Goal: Information Seeking & Learning: Learn about a topic

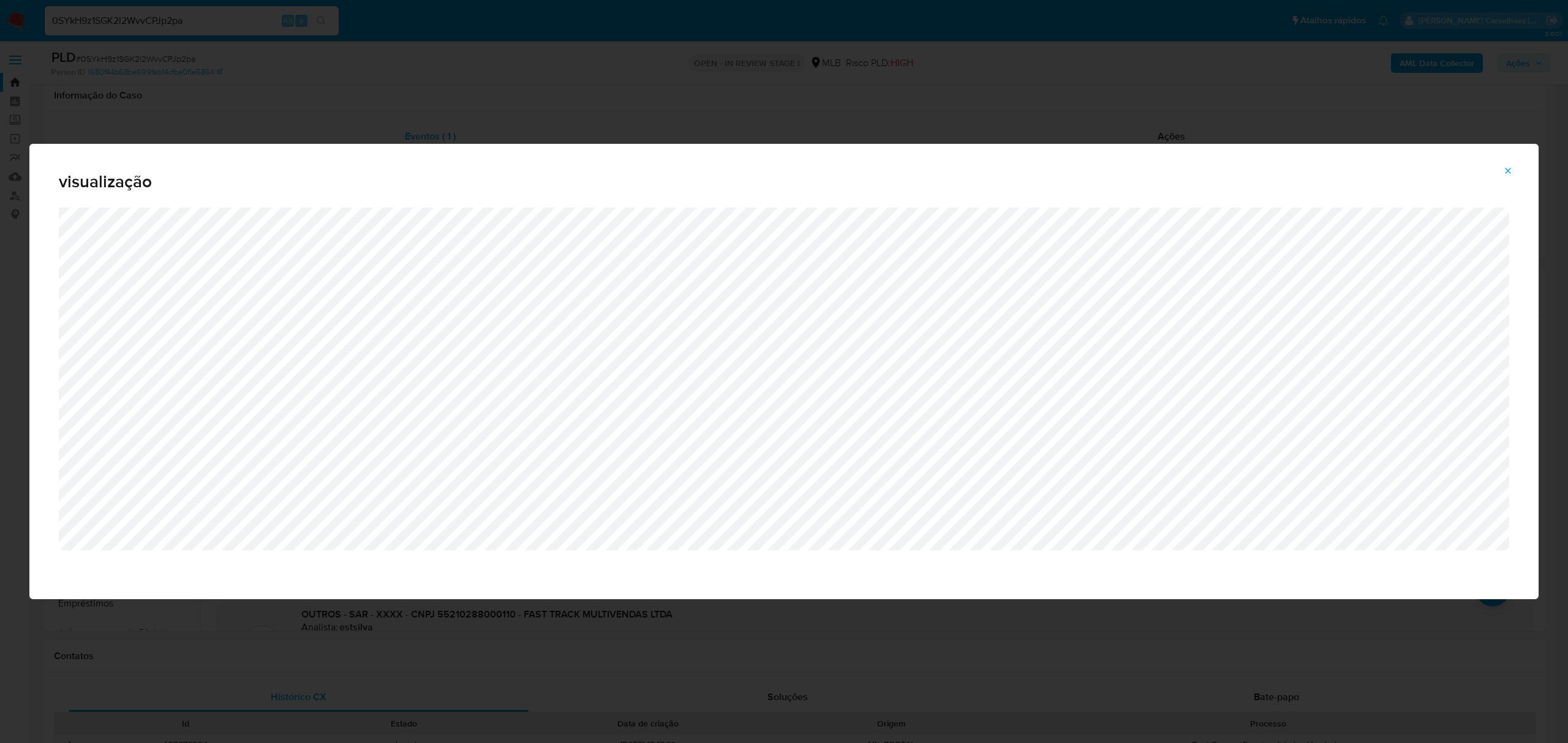
select select "10"
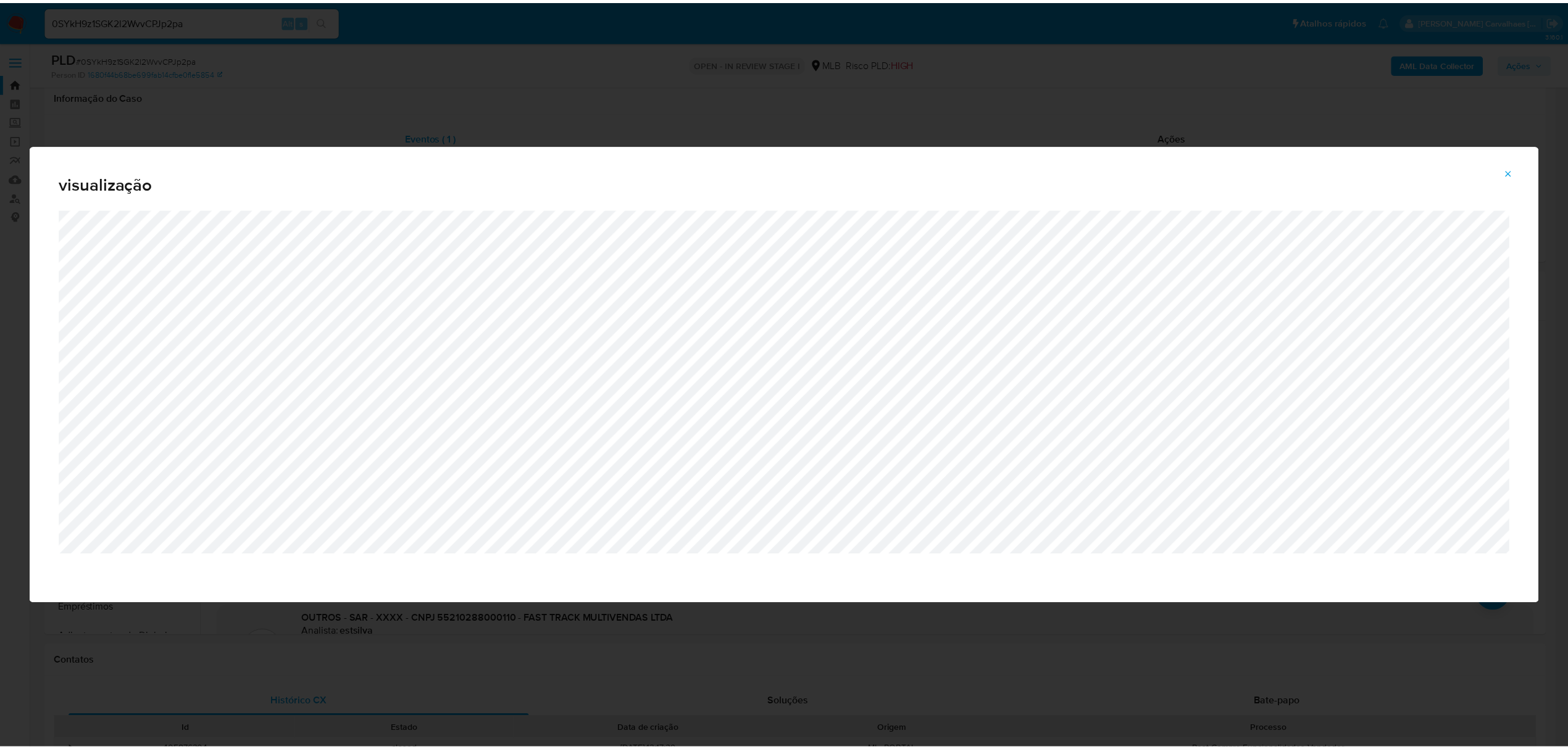
scroll to position [82, 0]
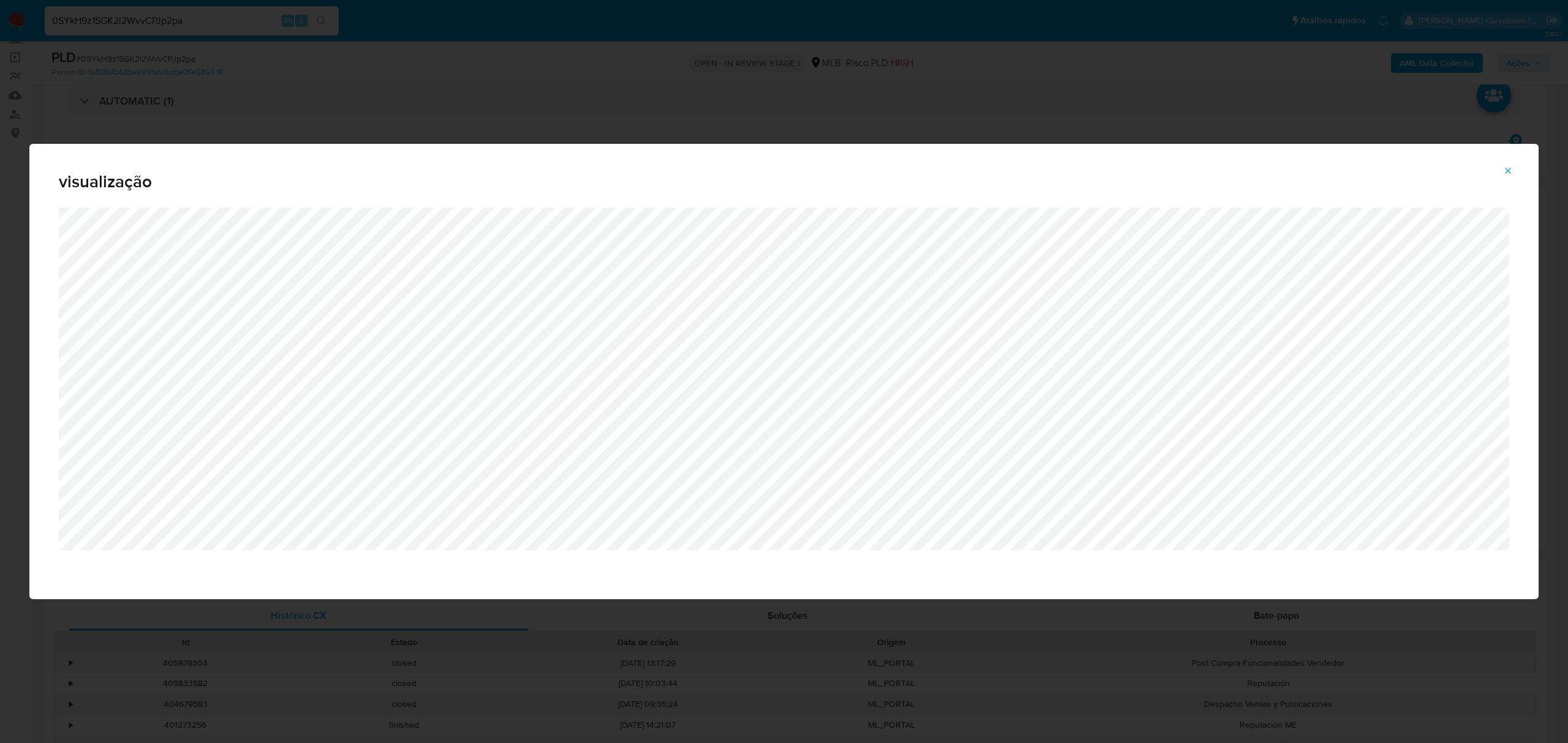
click at [1503, 167] on icon "Attachment preview" at bounding box center [1508, 170] width 10 height 10
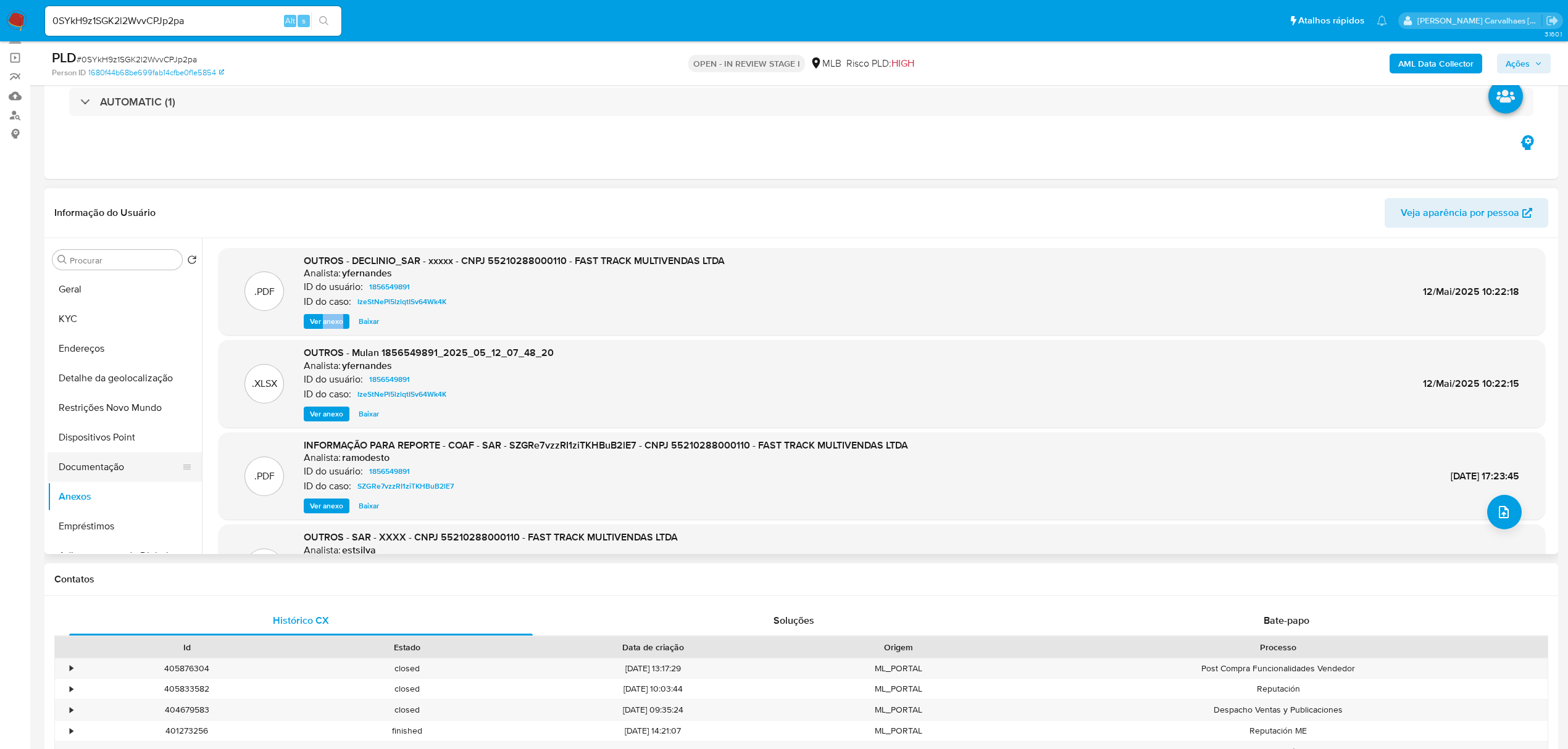
click at [95, 469] on button "Documentação" at bounding box center [119, 467] width 145 height 30
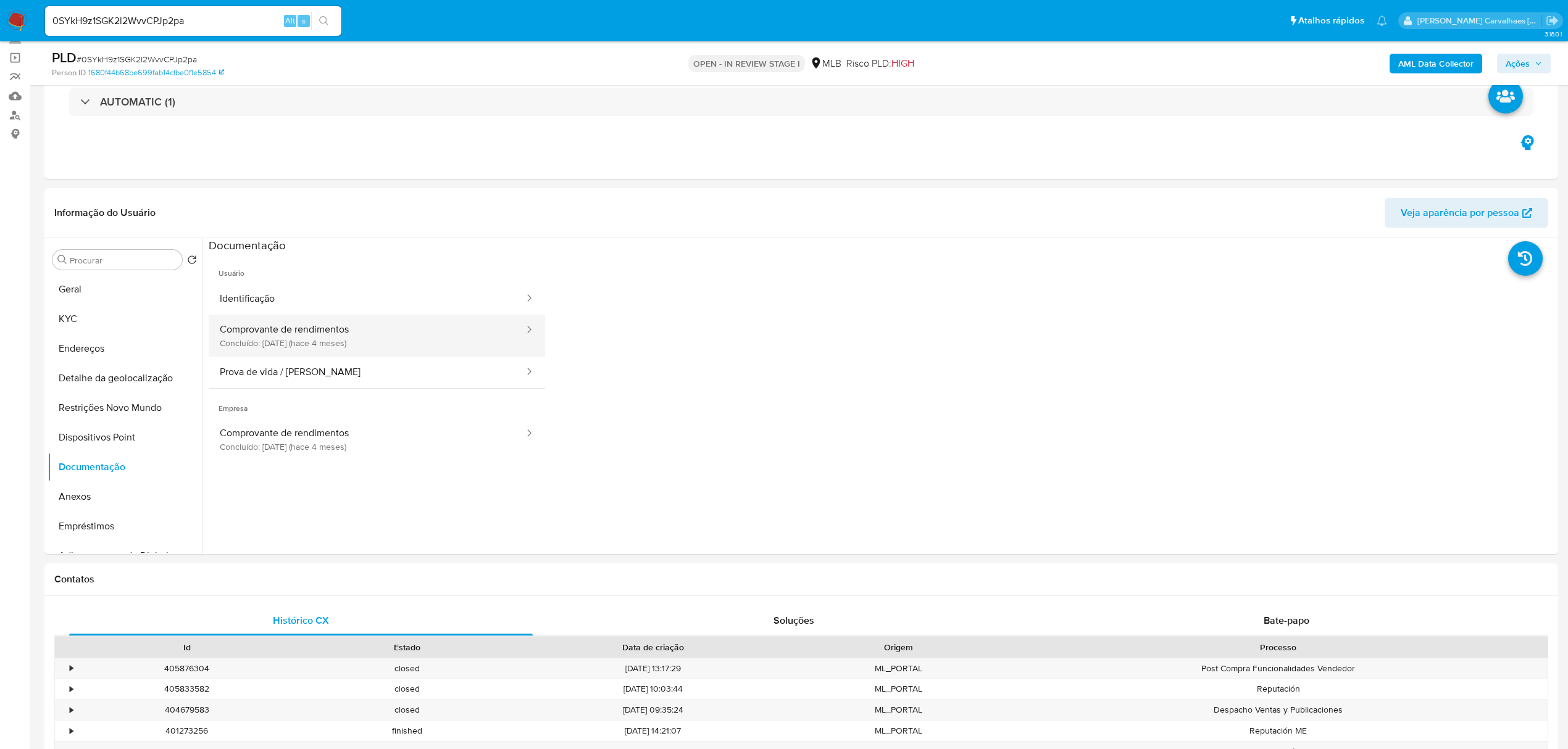
click at [450, 332] on button "Comprovante de rendimentos Concluído: 14/05/2025 (hace 4 meses)" at bounding box center [367, 335] width 316 height 42
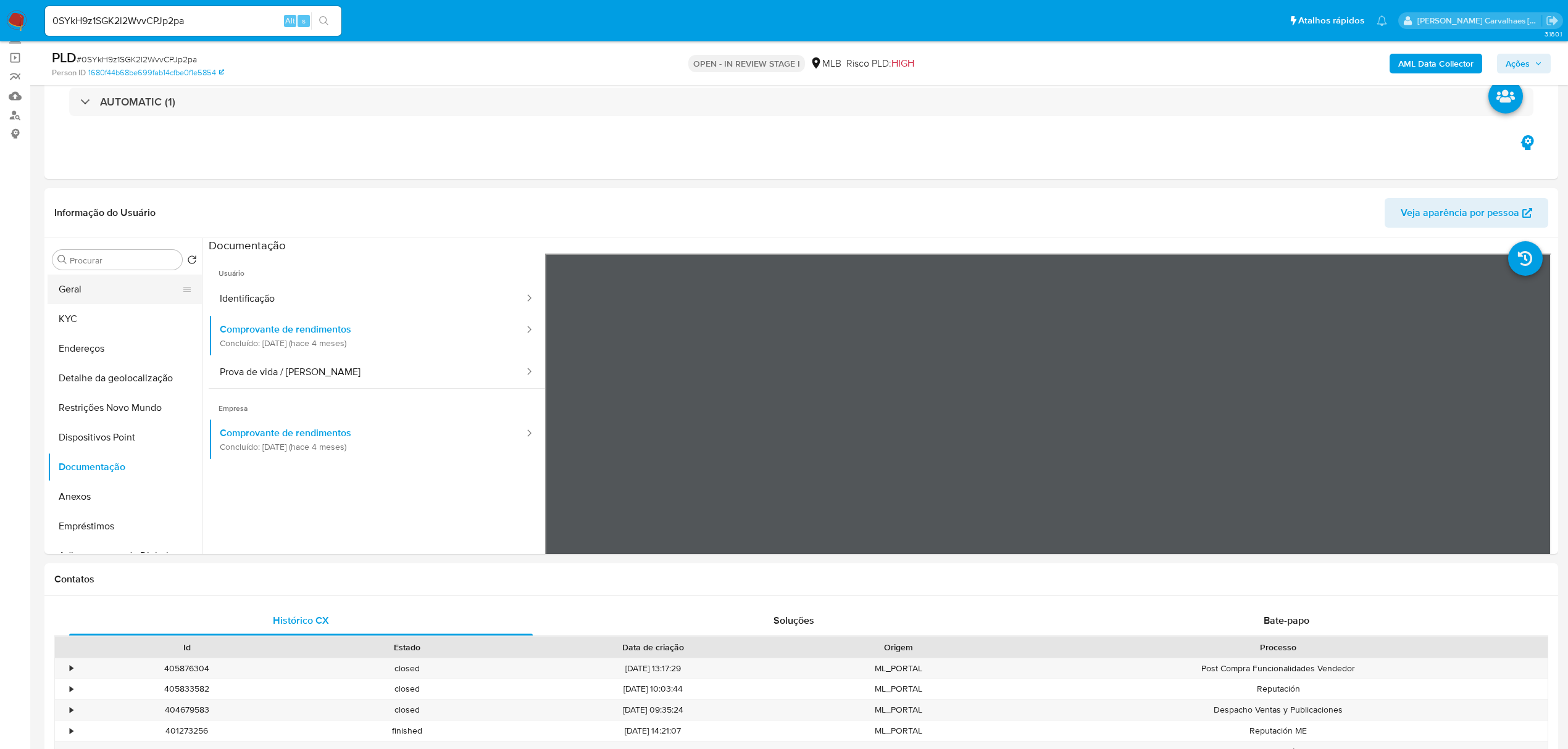
click at [99, 299] on button "Geral" at bounding box center [119, 289] width 145 height 30
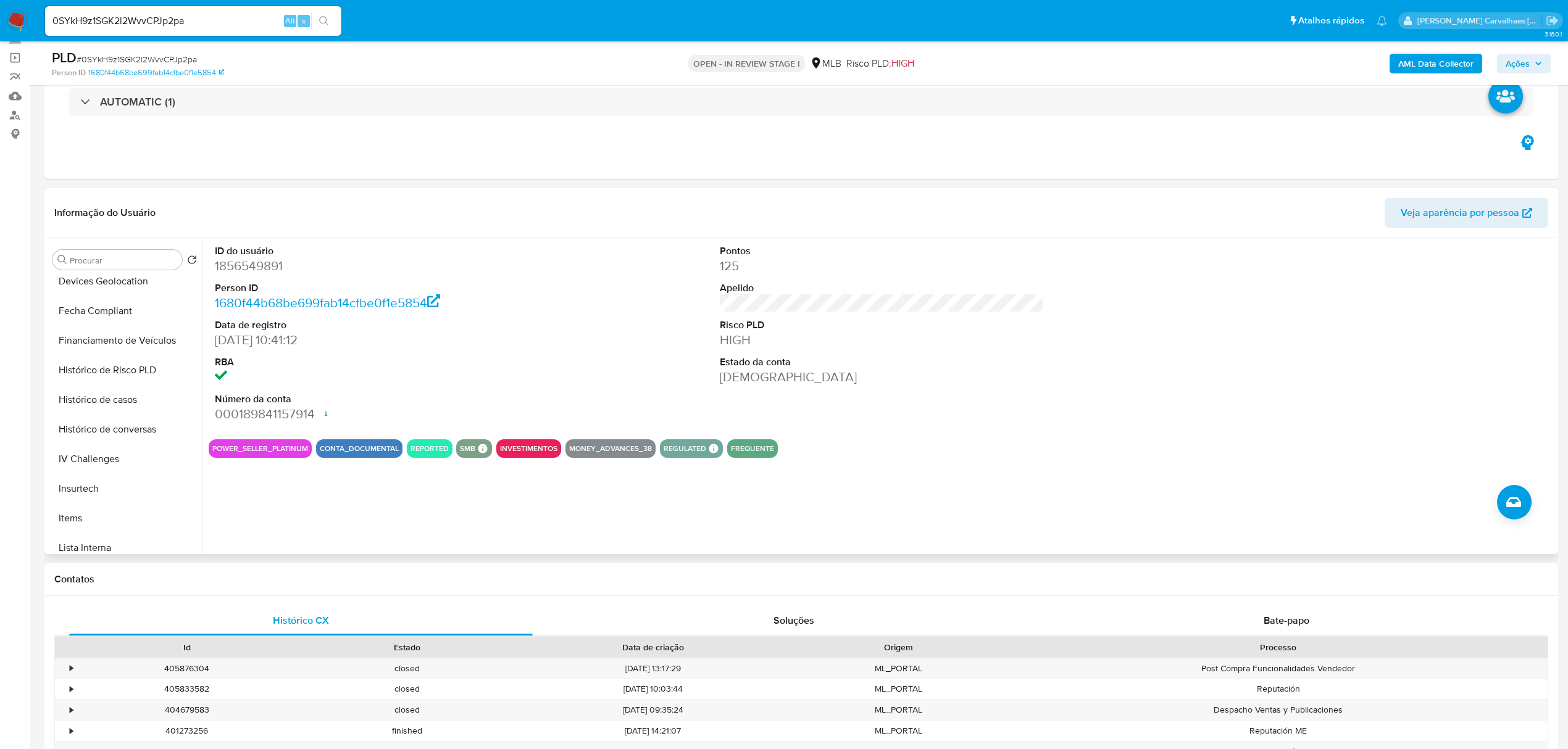
scroll to position [411, 0]
click at [77, 504] on button "Items" at bounding box center [119, 500] width 145 height 30
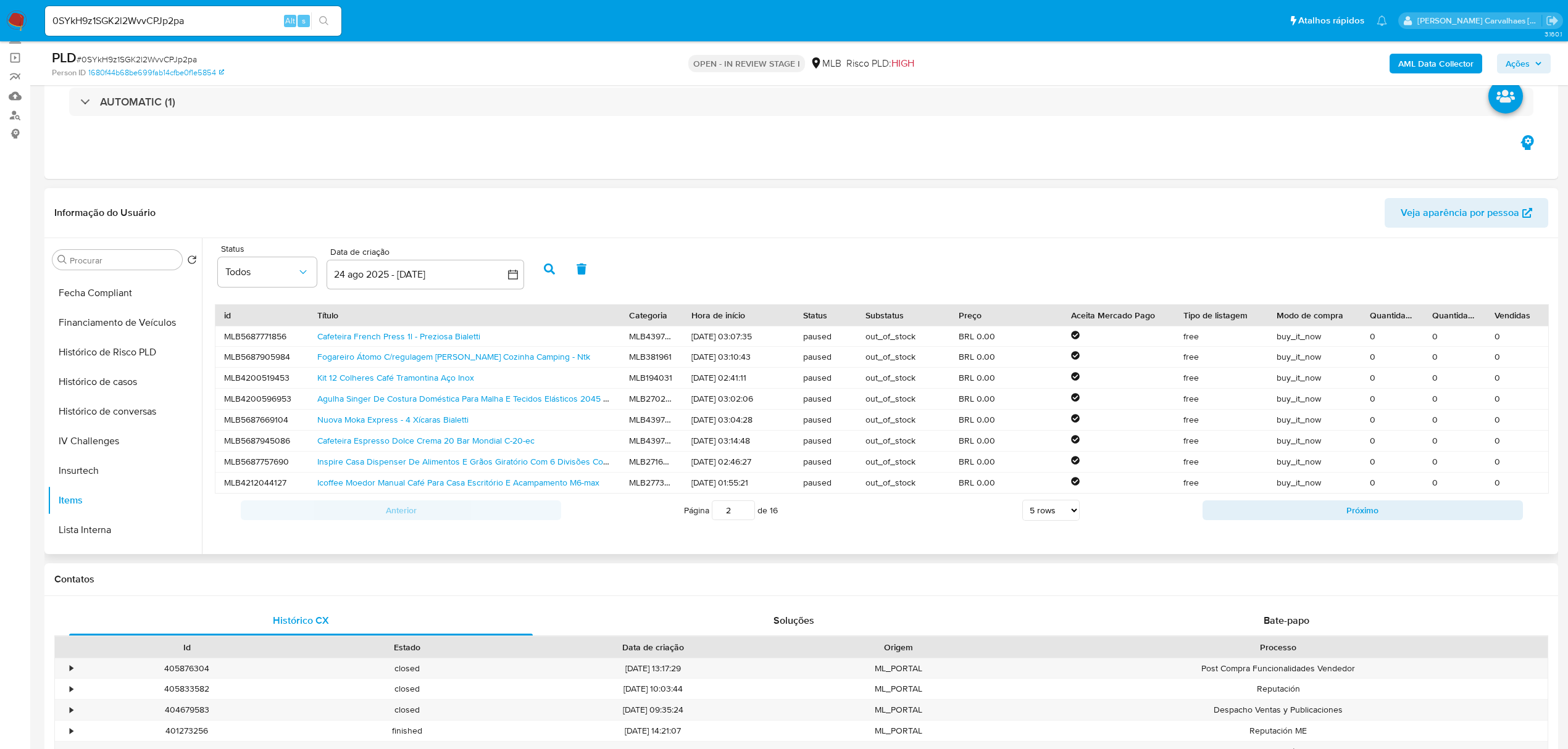
type input "2"
click at [742, 511] on input "2" at bounding box center [733, 510] width 43 height 20
type input "3"
click at [742, 509] on input "3" at bounding box center [733, 510] width 43 height 20
type input "4"
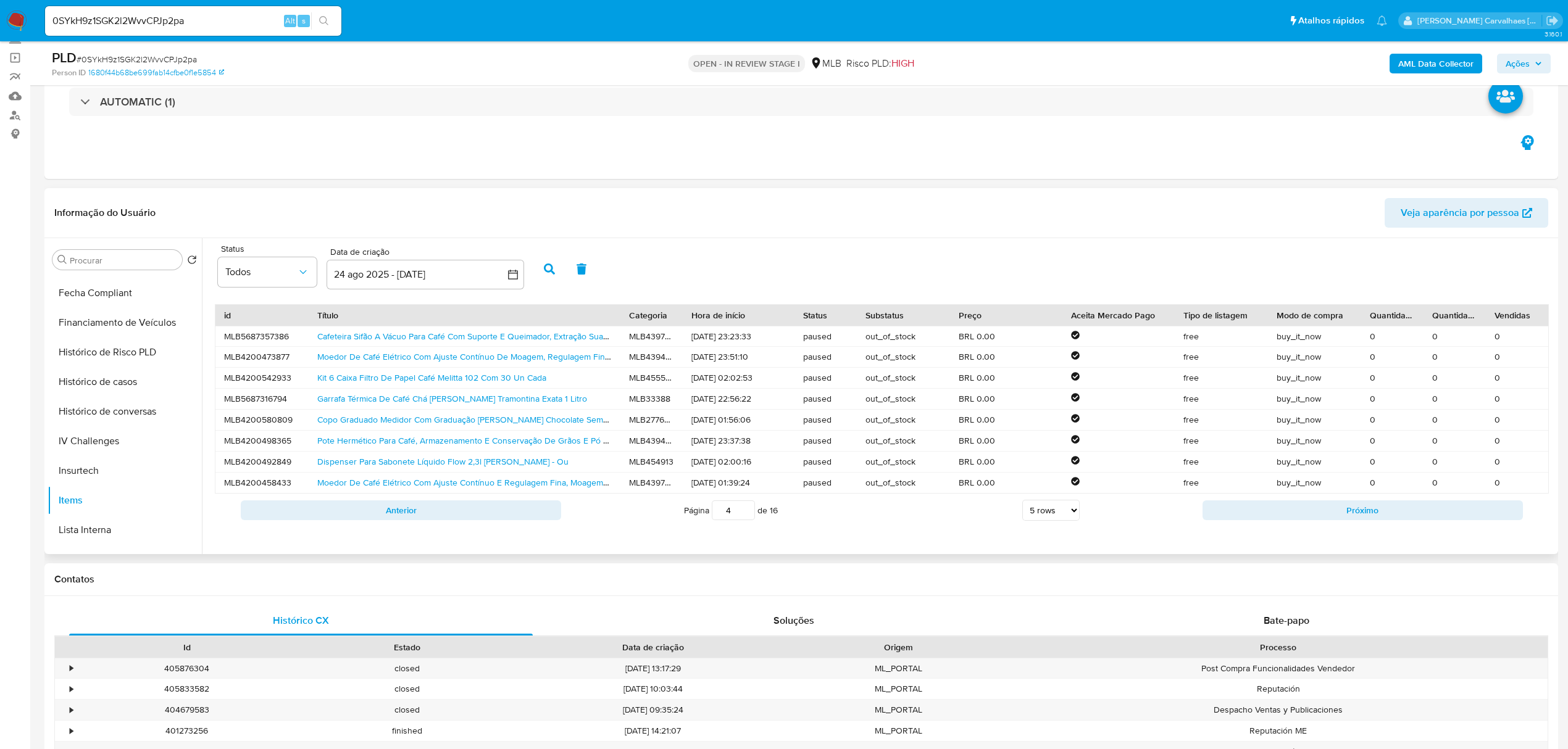
click at [742, 511] on input "4" at bounding box center [733, 510] width 43 height 20
type input "5"
click at [745, 513] on input "5" at bounding box center [733, 510] width 43 height 20
type input "6"
click at [741, 513] on input "6" at bounding box center [733, 510] width 43 height 20
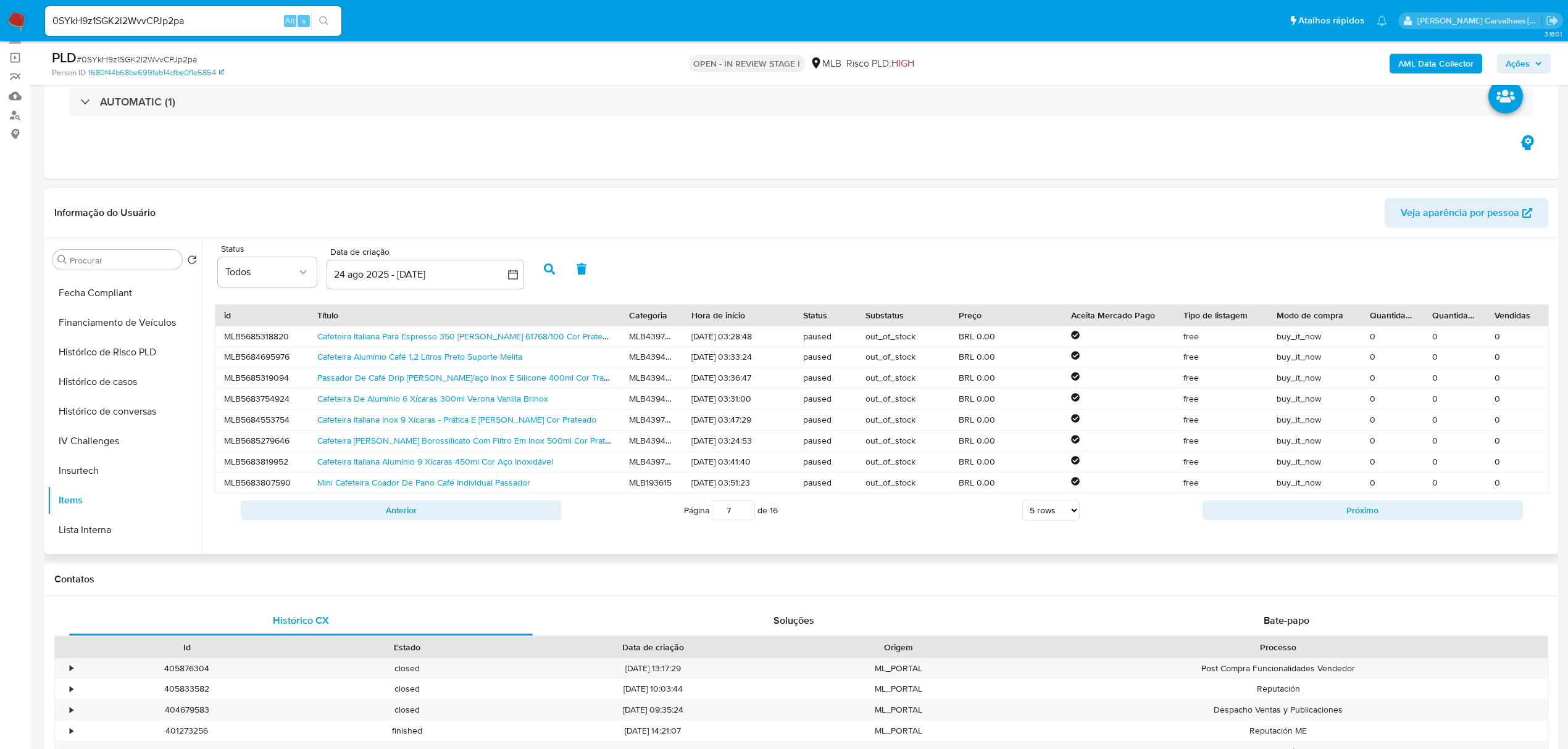
type input "7"
click at [746, 513] on input "7" at bounding box center [733, 510] width 43 height 20
click at [746, 513] on input "8" at bounding box center [733, 510] width 43 height 20
type input "9"
click at [746, 513] on input "9" at bounding box center [733, 510] width 43 height 20
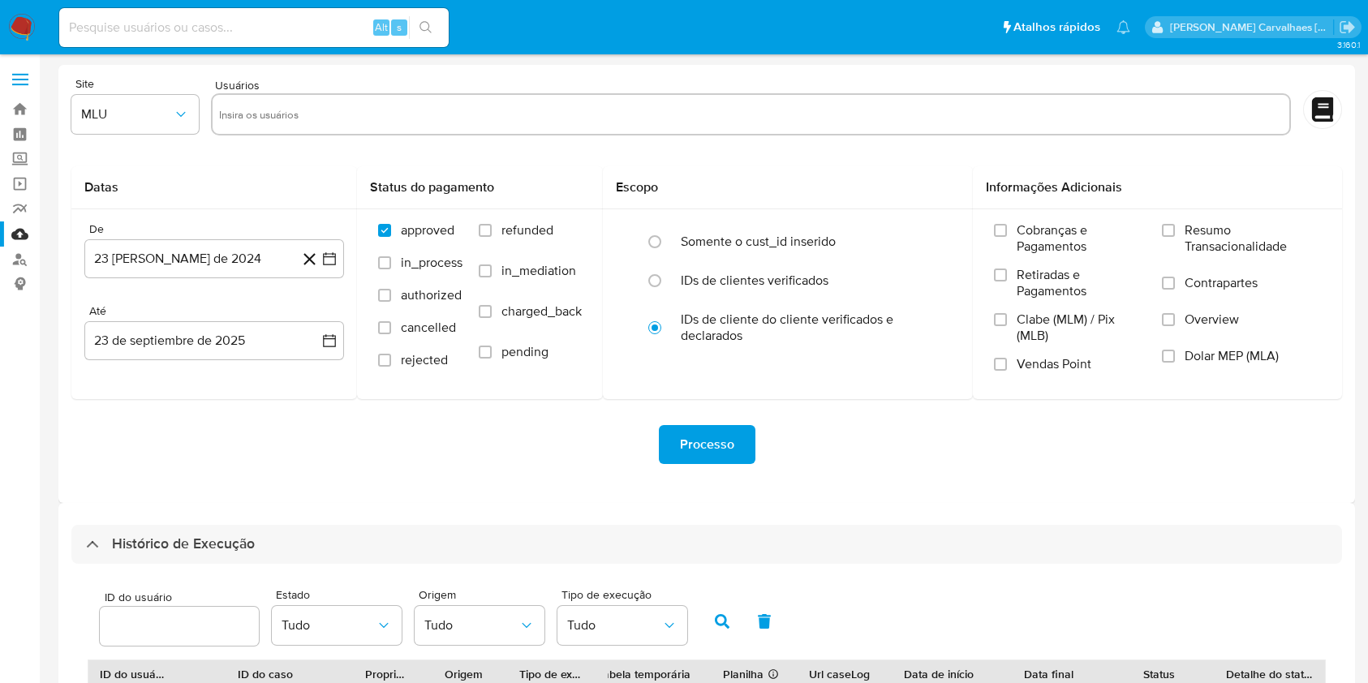
select select "10"
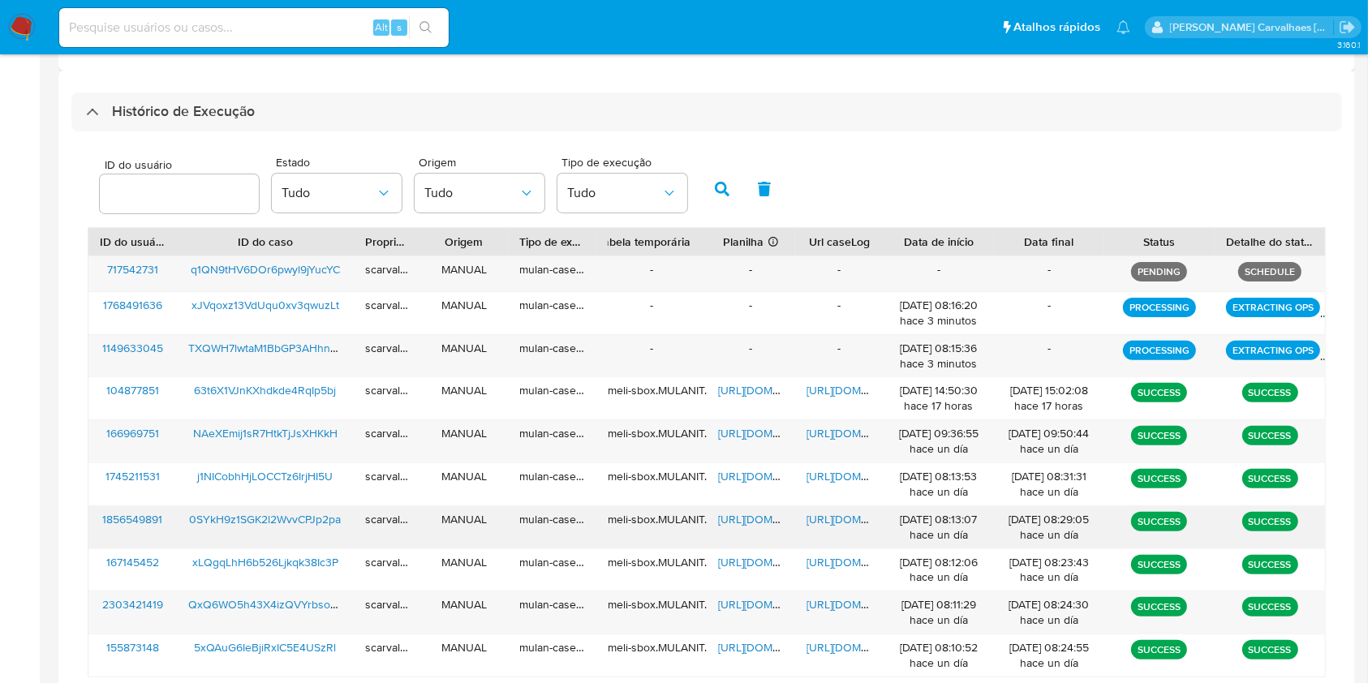
click at [740, 516] on span "https://docs.google.com/spreadsheets/d/1WMvpV0CTY9Db0Ijb0GAVJdTke8ovLBlDj4aMxlh…" at bounding box center [774, 519] width 112 height 16
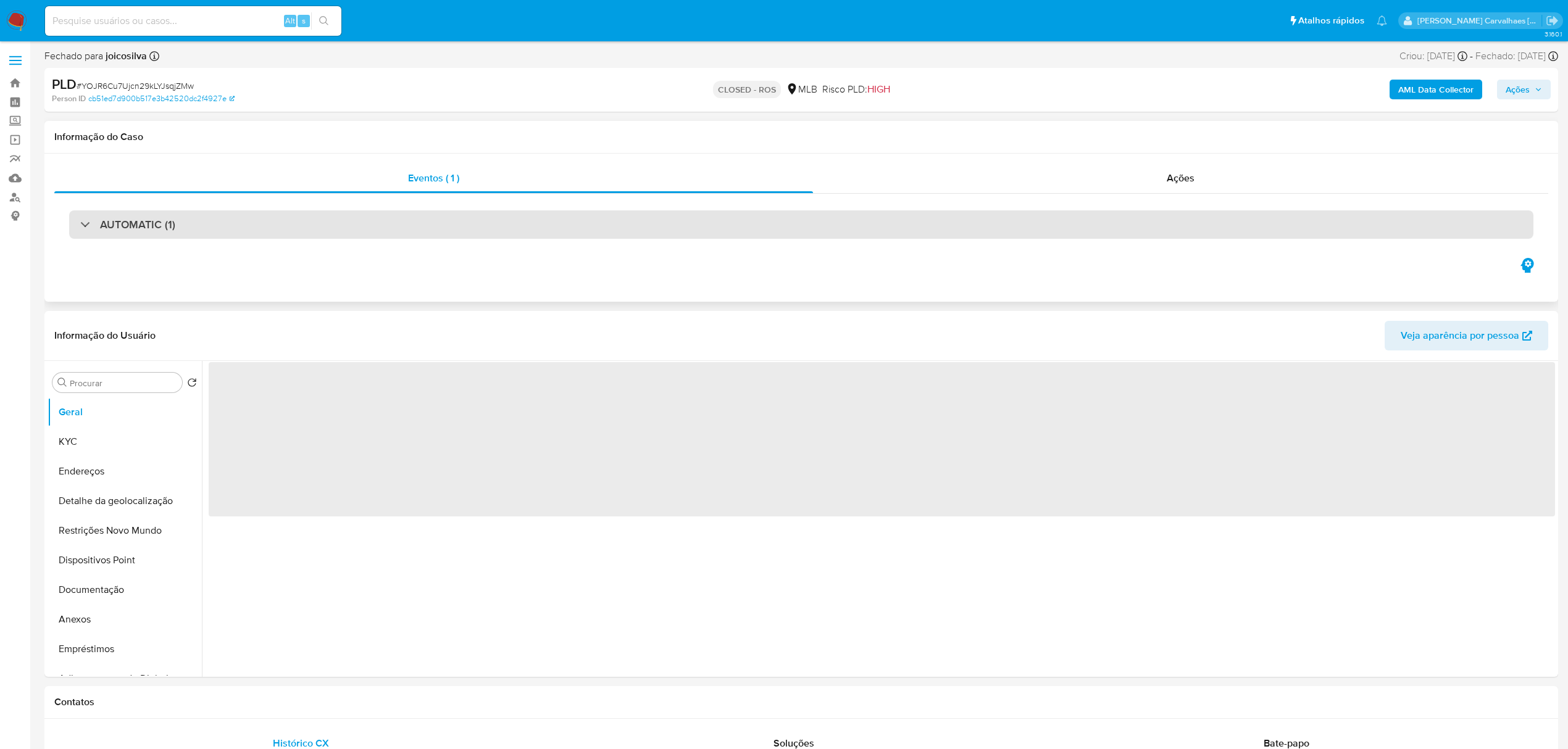
select select "10"
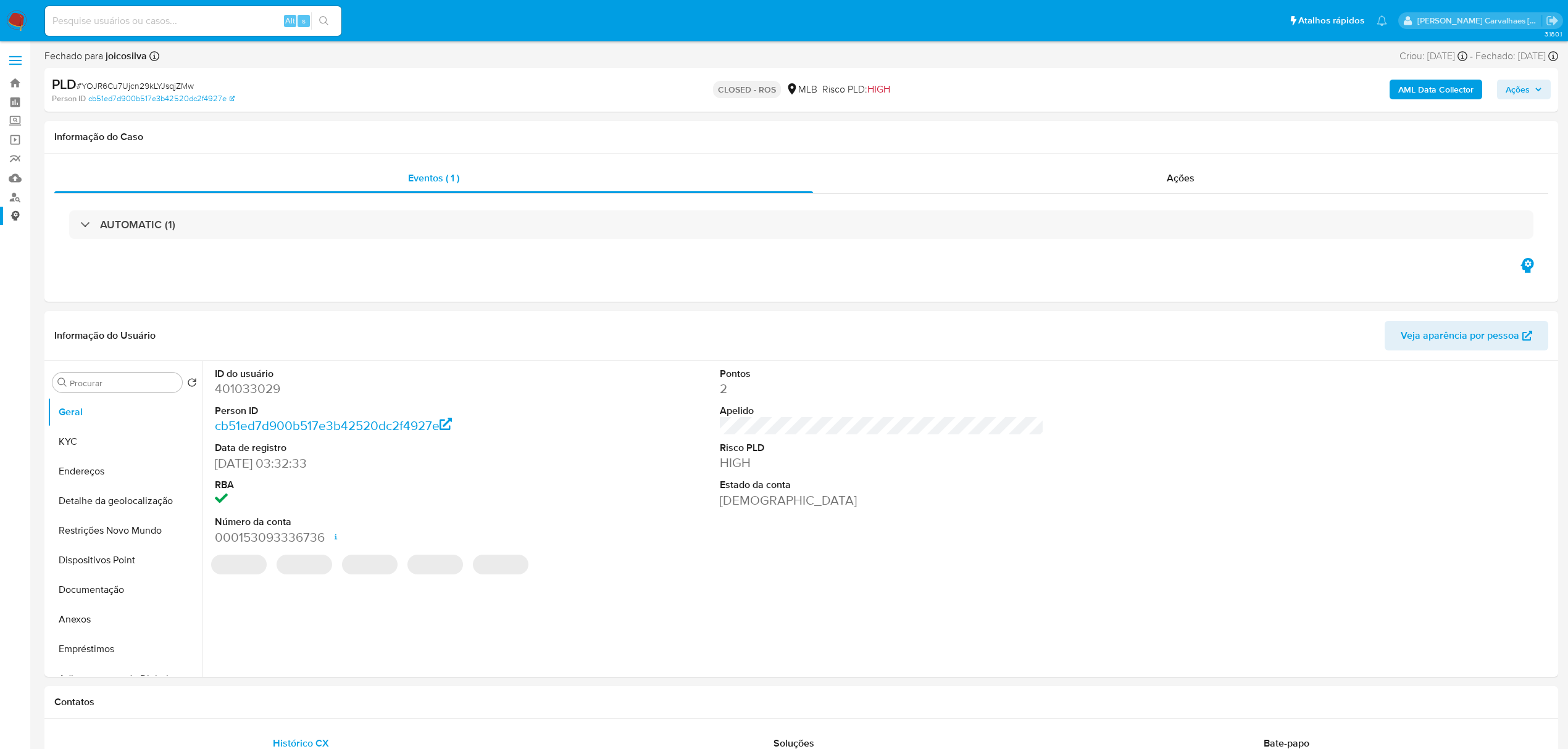
click at [26, 210] on link "Consolidado" at bounding box center [73, 216] width 147 height 19
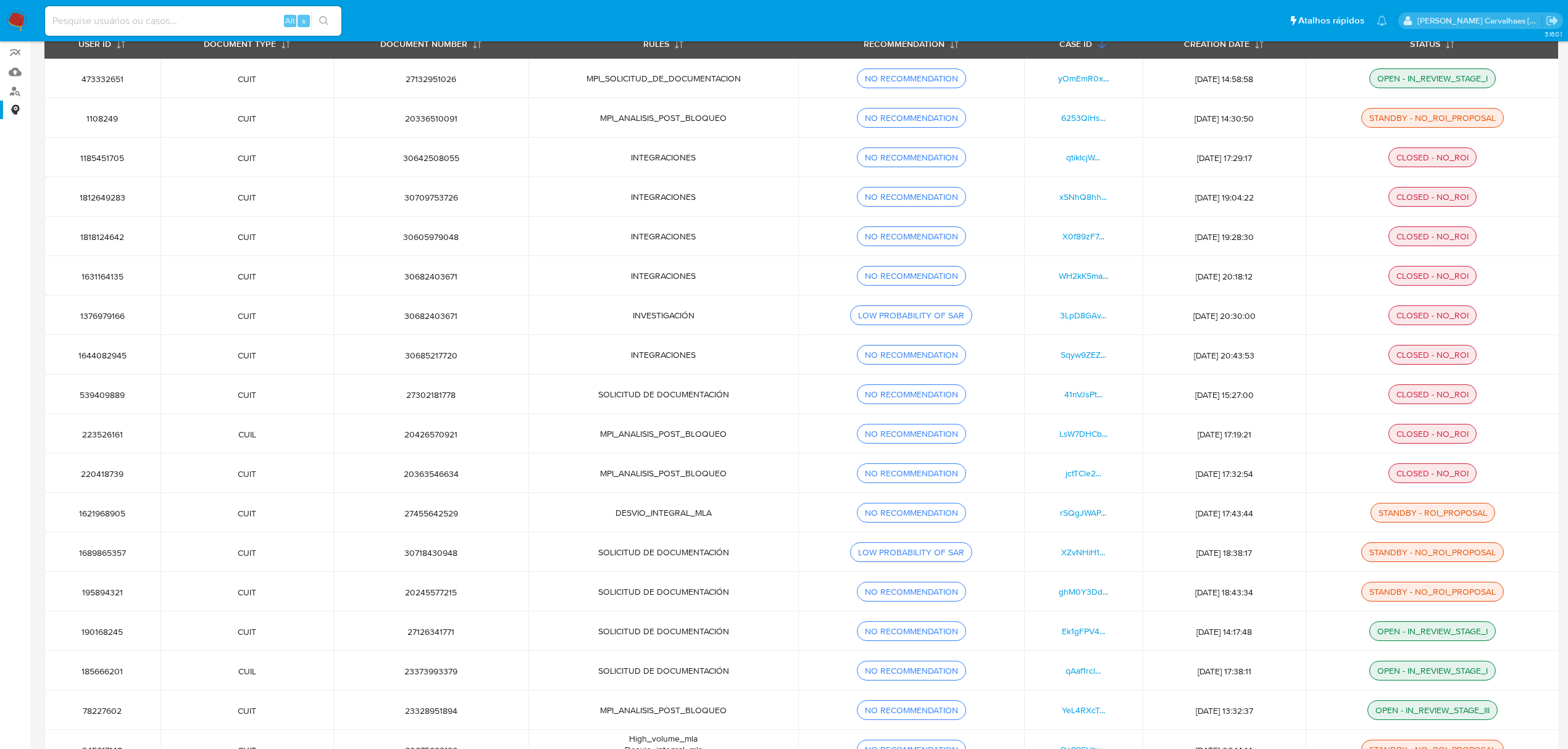
scroll to position [247, 0]
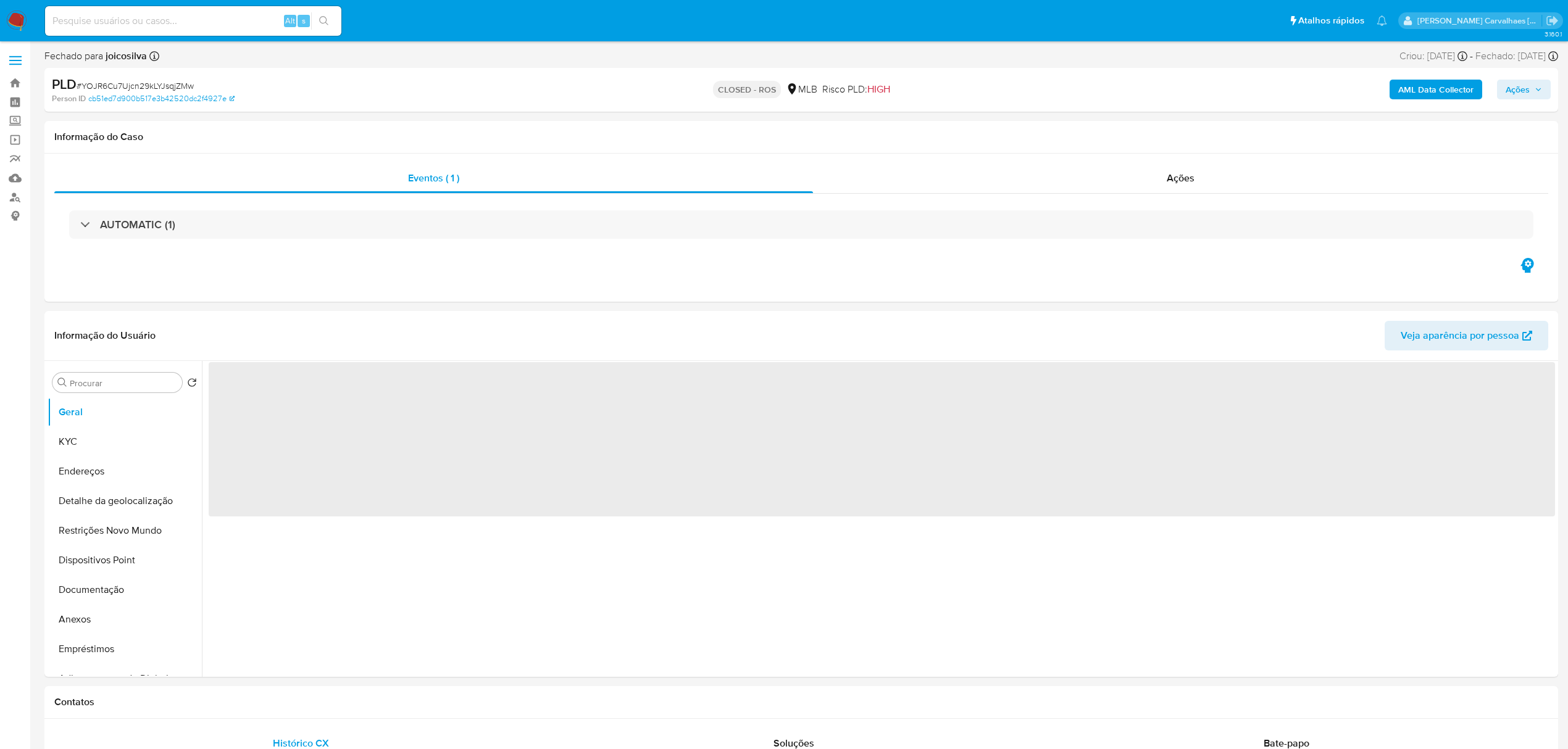
select select "10"
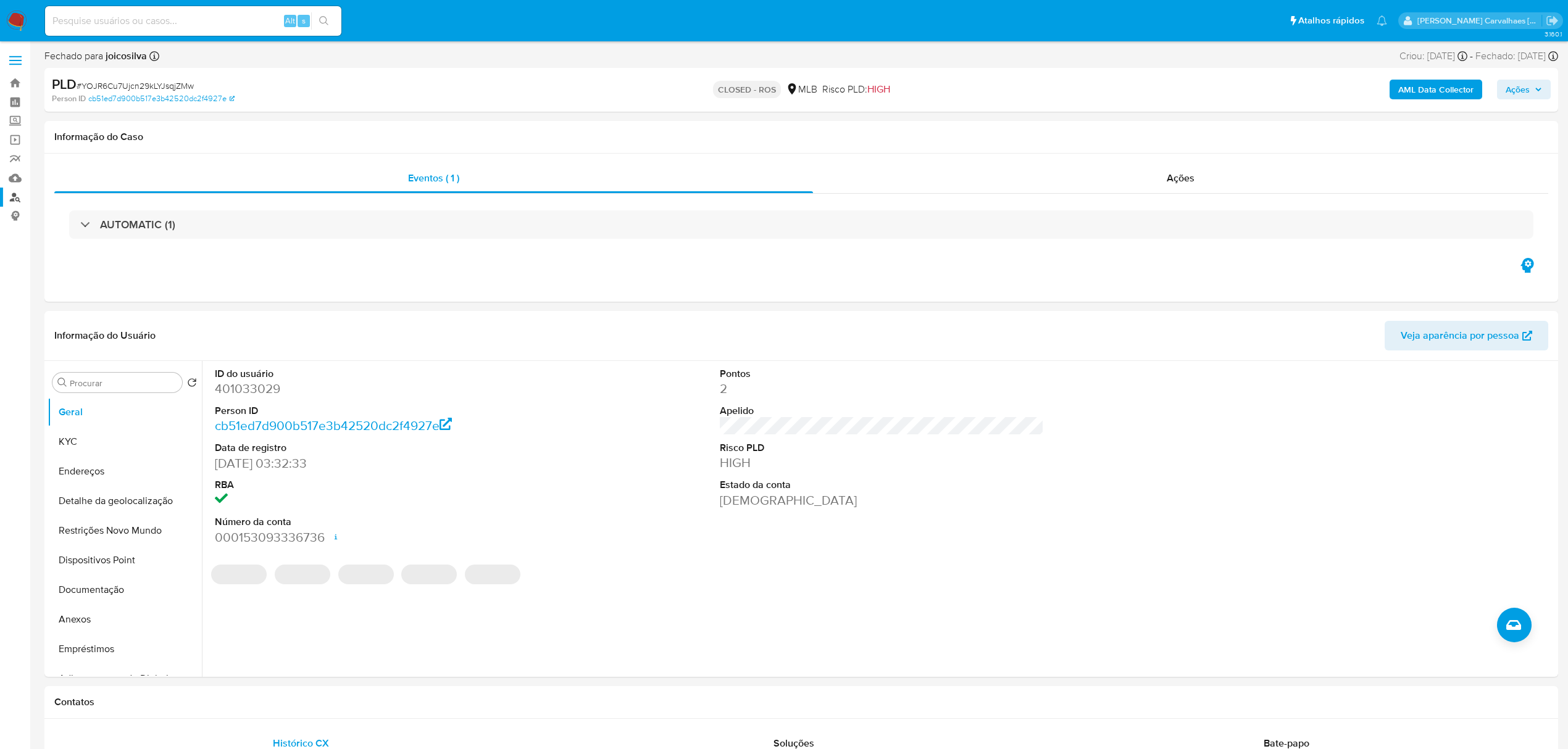
click at [18, 201] on link "Localizador de pessoas" at bounding box center [73, 197] width 147 height 19
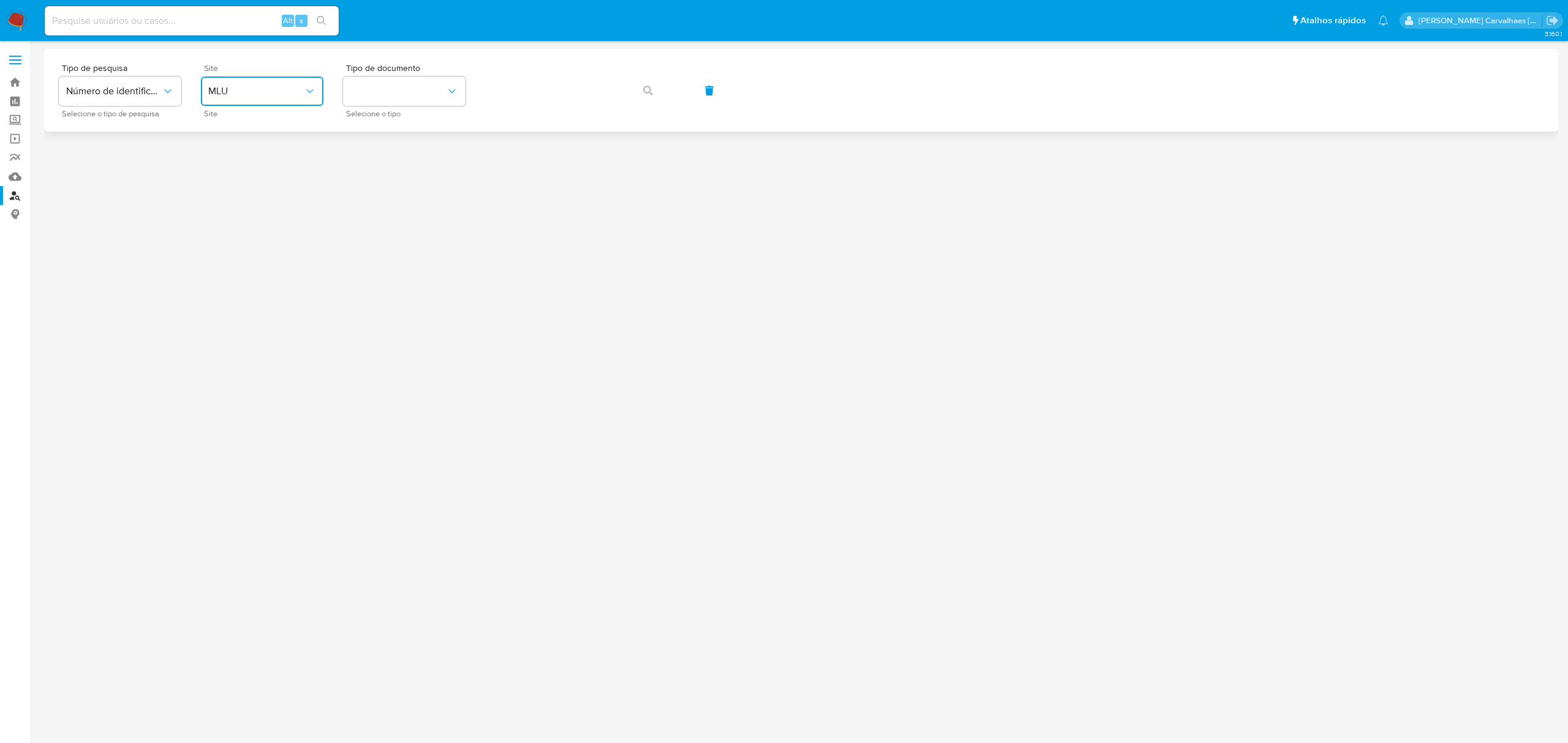
click at [287, 85] on span "MLU" at bounding box center [256, 91] width 96 height 12
click at [236, 191] on div "MLB" at bounding box center [258, 183] width 100 height 29
click at [363, 92] on button "identificationType" at bounding box center [404, 91] width 122 height 29
click at [376, 140] on div "CNPJ CNPJ" at bounding box center [400, 130] width 100 height 41
click at [648, 94] on icon "button" at bounding box center [647, 91] width 10 height 10
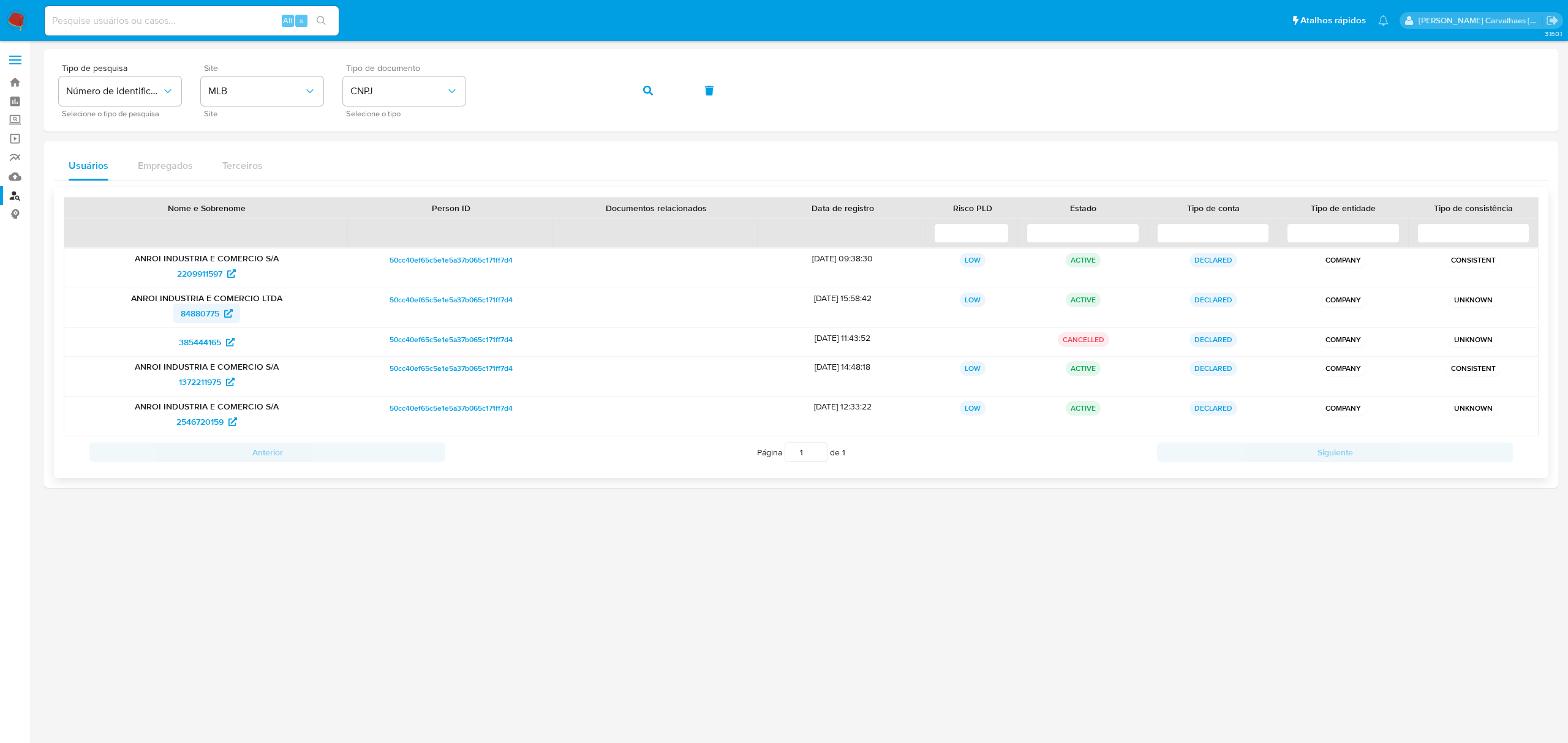
click at [212, 316] on span "84880775" at bounding box center [199, 314] width 38 height 20
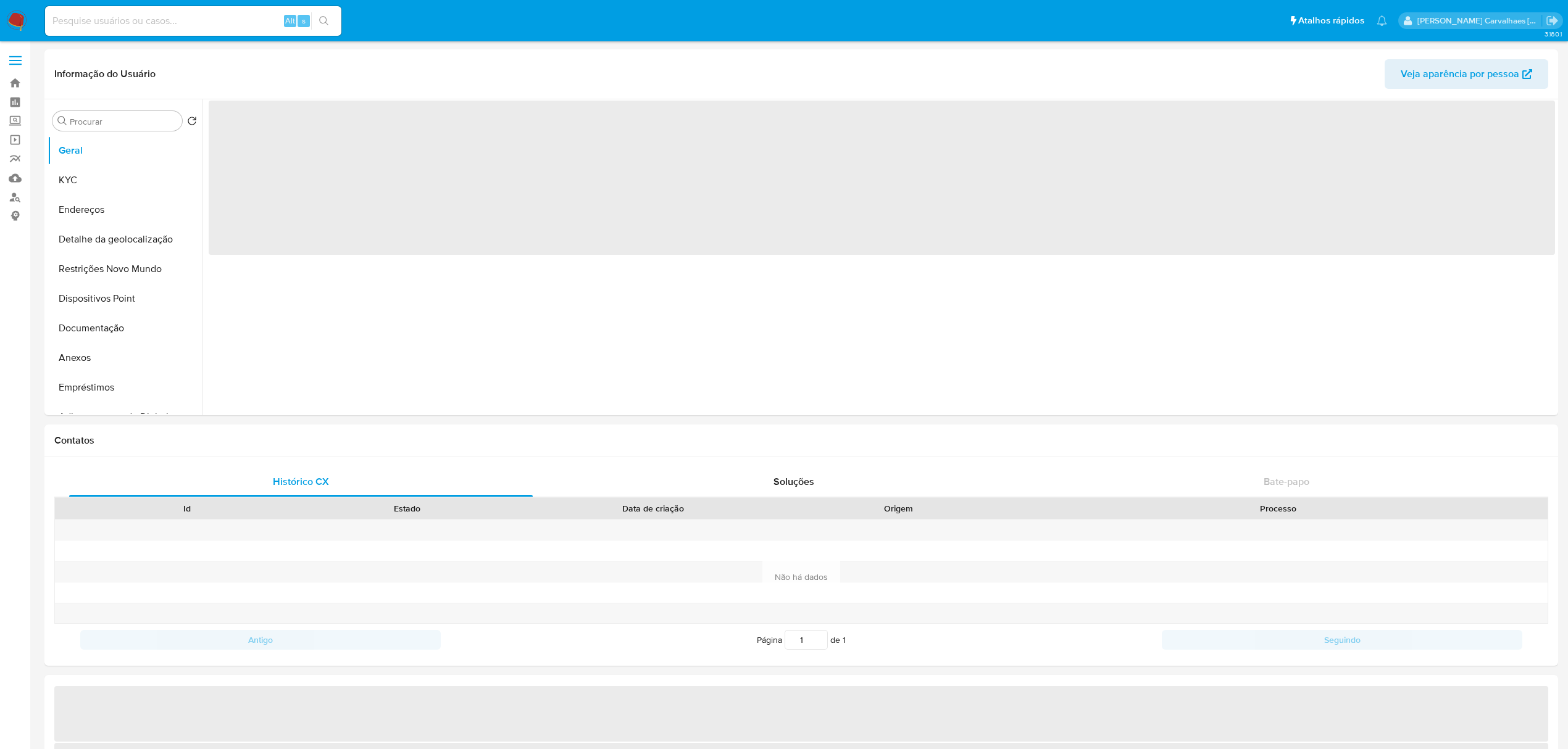
select select "10"
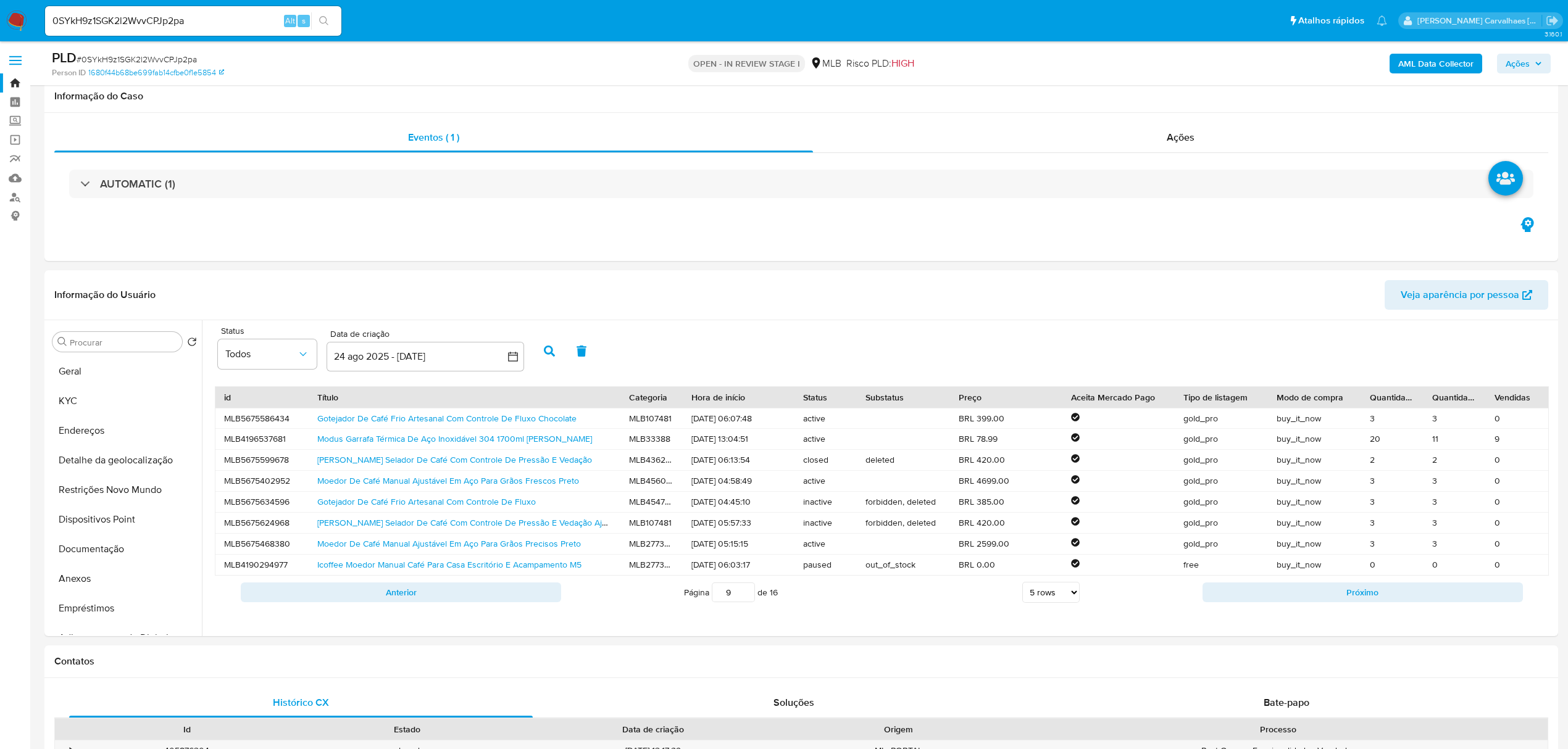
select select "10"
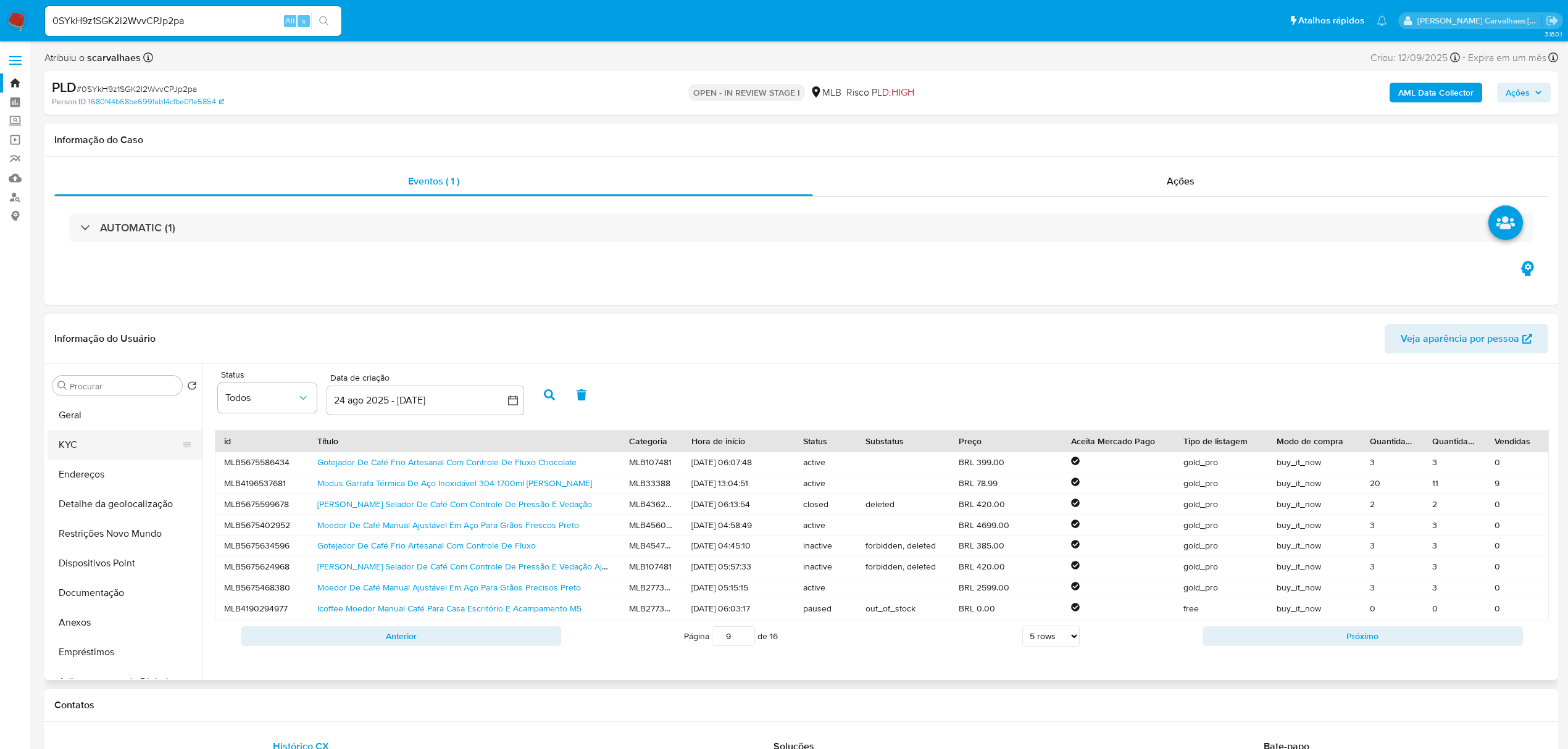
click at [91, 443] on button "KYC" at bounding box center [119, 445] width 145 height 30
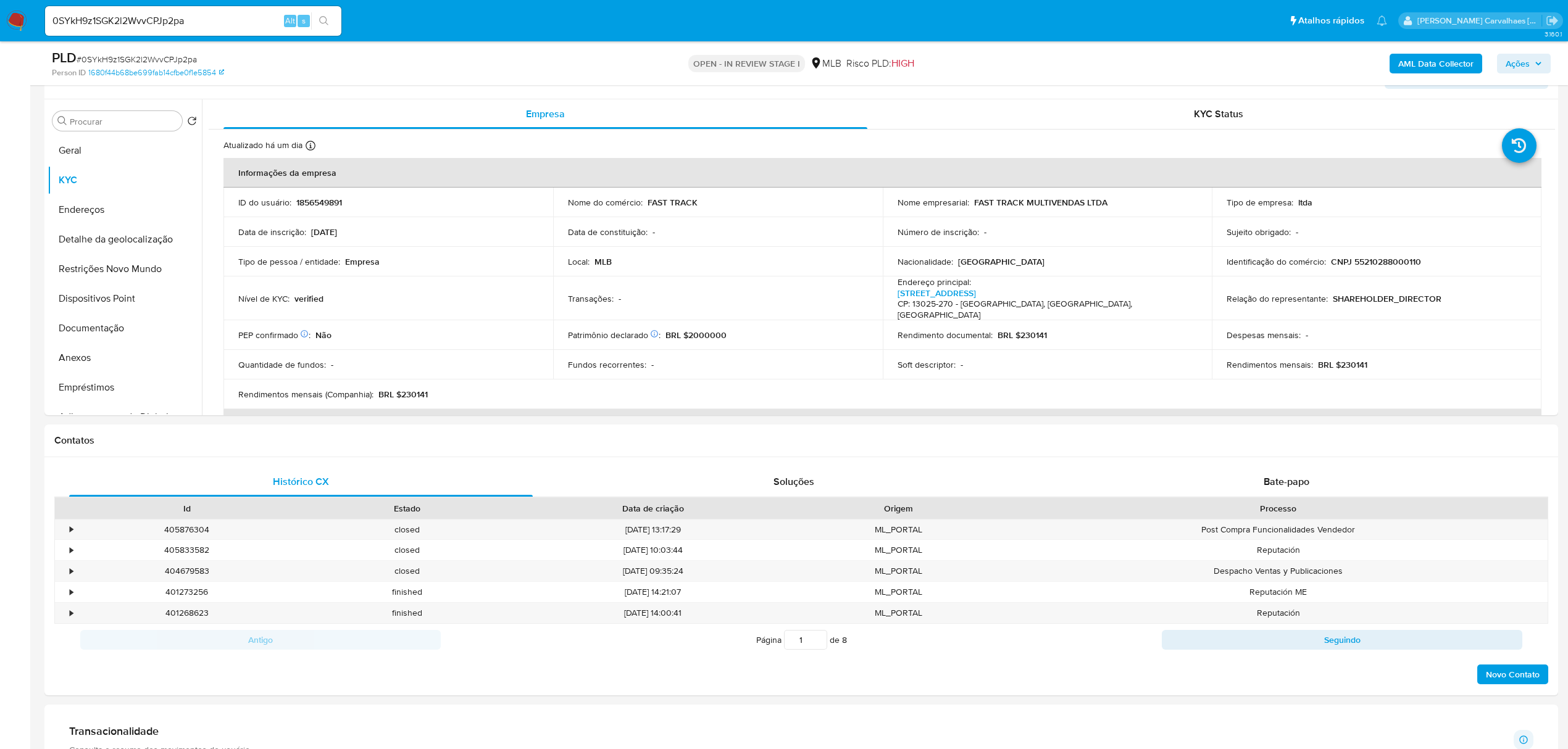
scroll to position [224, 0]
click at [104, 205] on button "Endereços" at bounding box center [119, 207] width 145 height 30
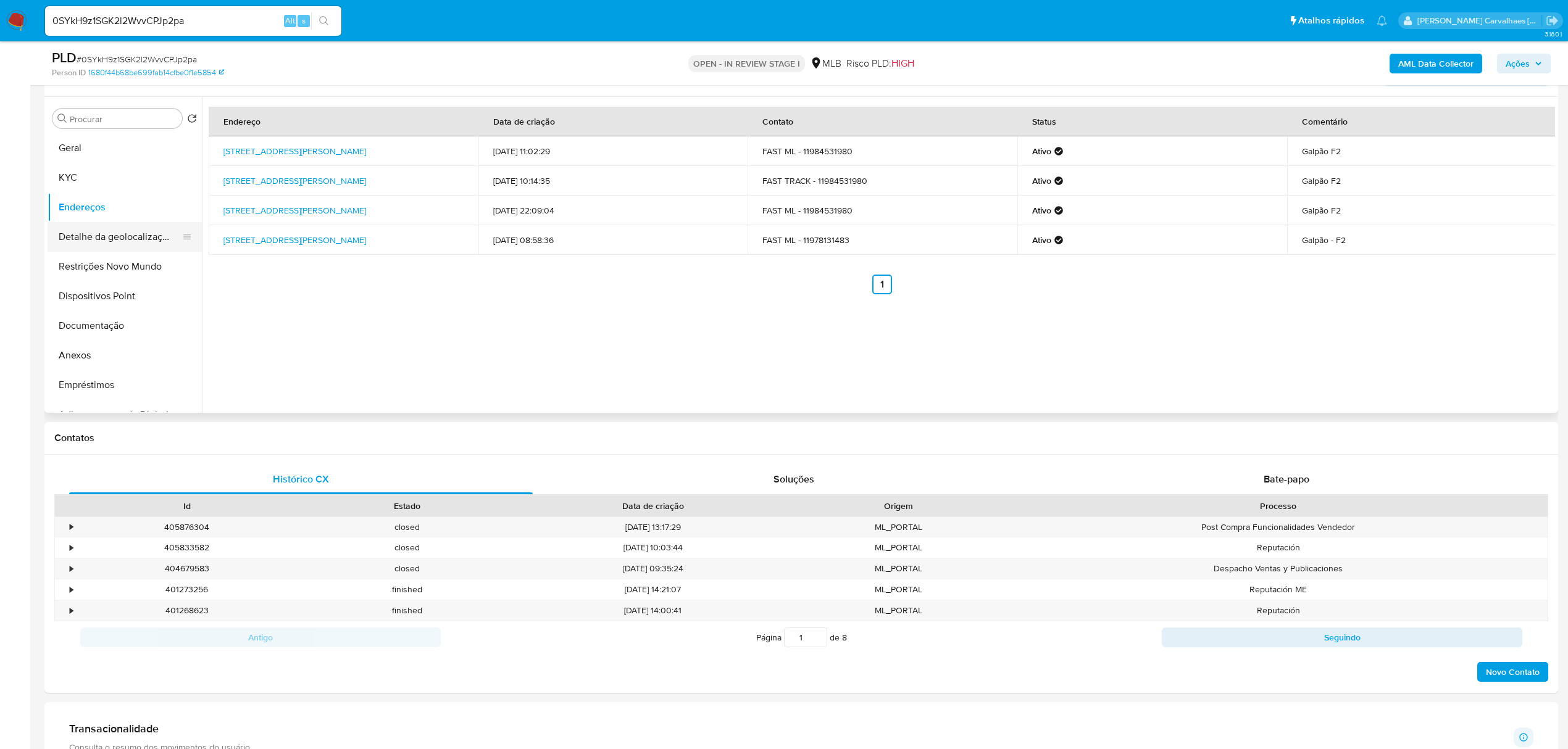
click at [107, 238] on button "Detalhe da geolocalização" at bounding box center [119, 236] width 145 height 30
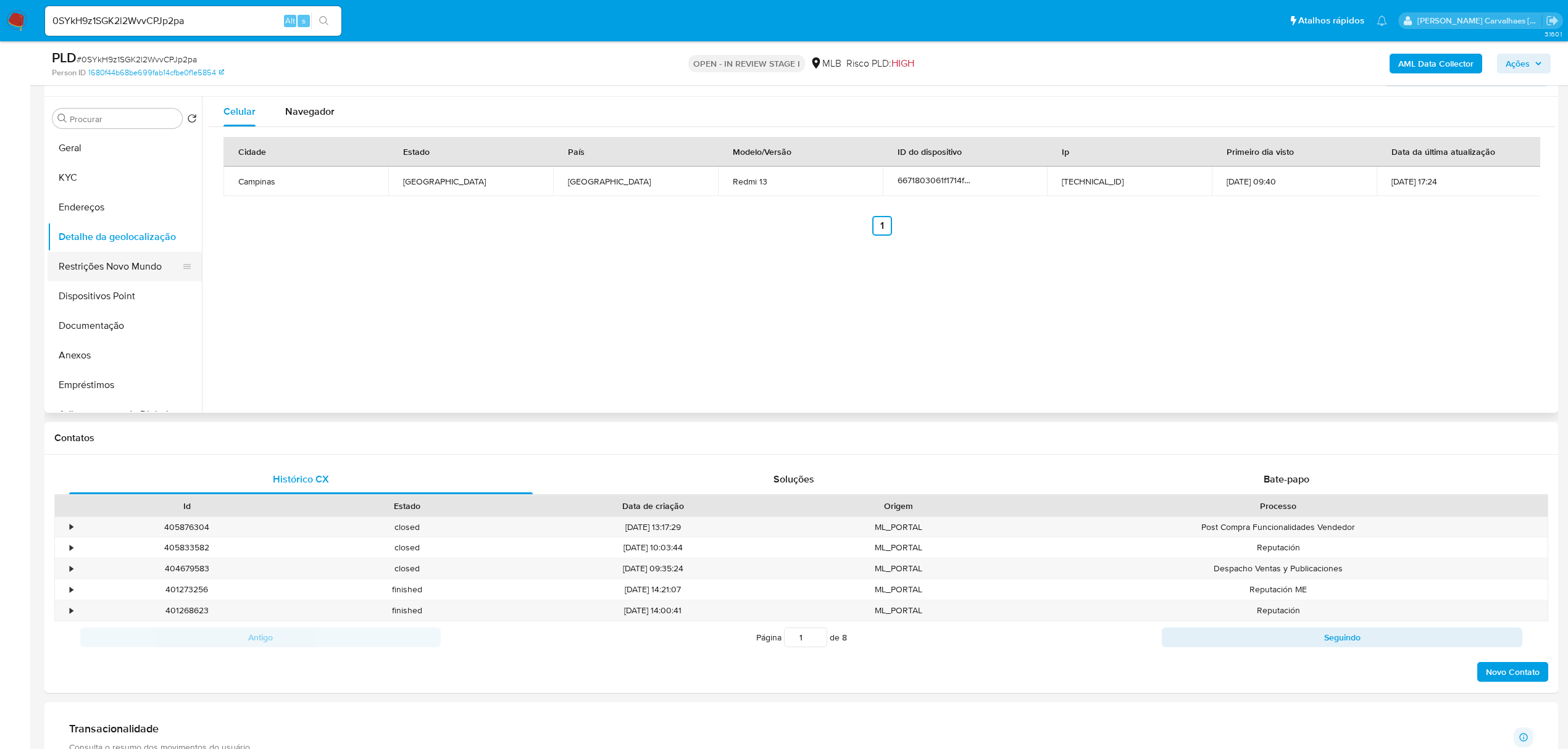
click at [92, 262] on button "Restrições Novo Mundo" at bounding box center [119, 266] width 145 height 30
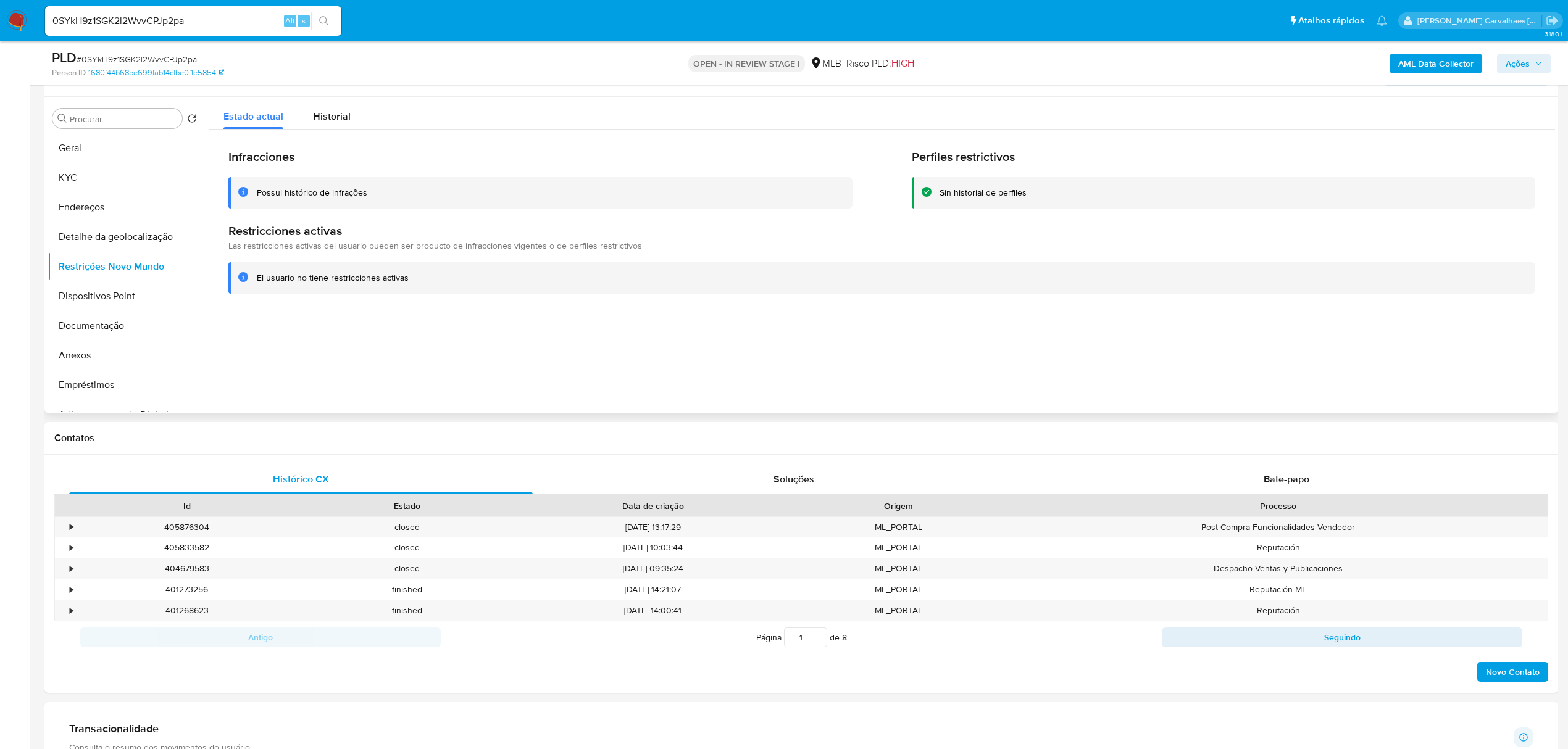
drag, startPoint x: 254, startPoint y: 279, endPoint x: 379, endPoint y: 279, distance: 125.0
click at [408, 277] on div "El usuario no tiene restricciones activas" at bounding box center [882, 278] width 1307 height 31
drag, startPoint x: 100, startPoint y: 144, endPoint x: 134, endPoint y: 156, distance: 36.1
click at [101, 144] on button "Geral" at bounding box center [119, 148] width 145 height 30
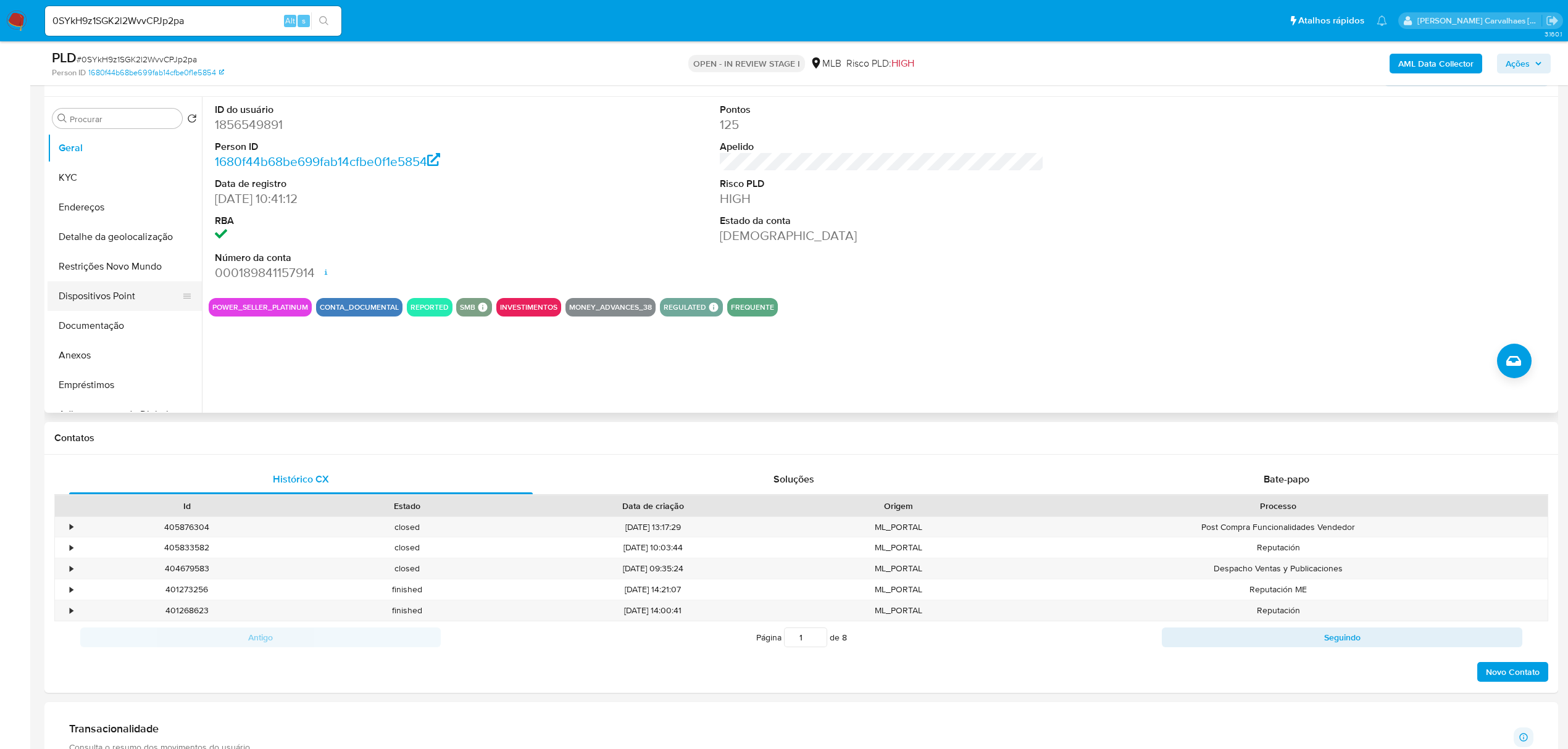
click at [127, 294] on button "Dispositivos Point" at bounding box center [119, 296] width 145 height 30
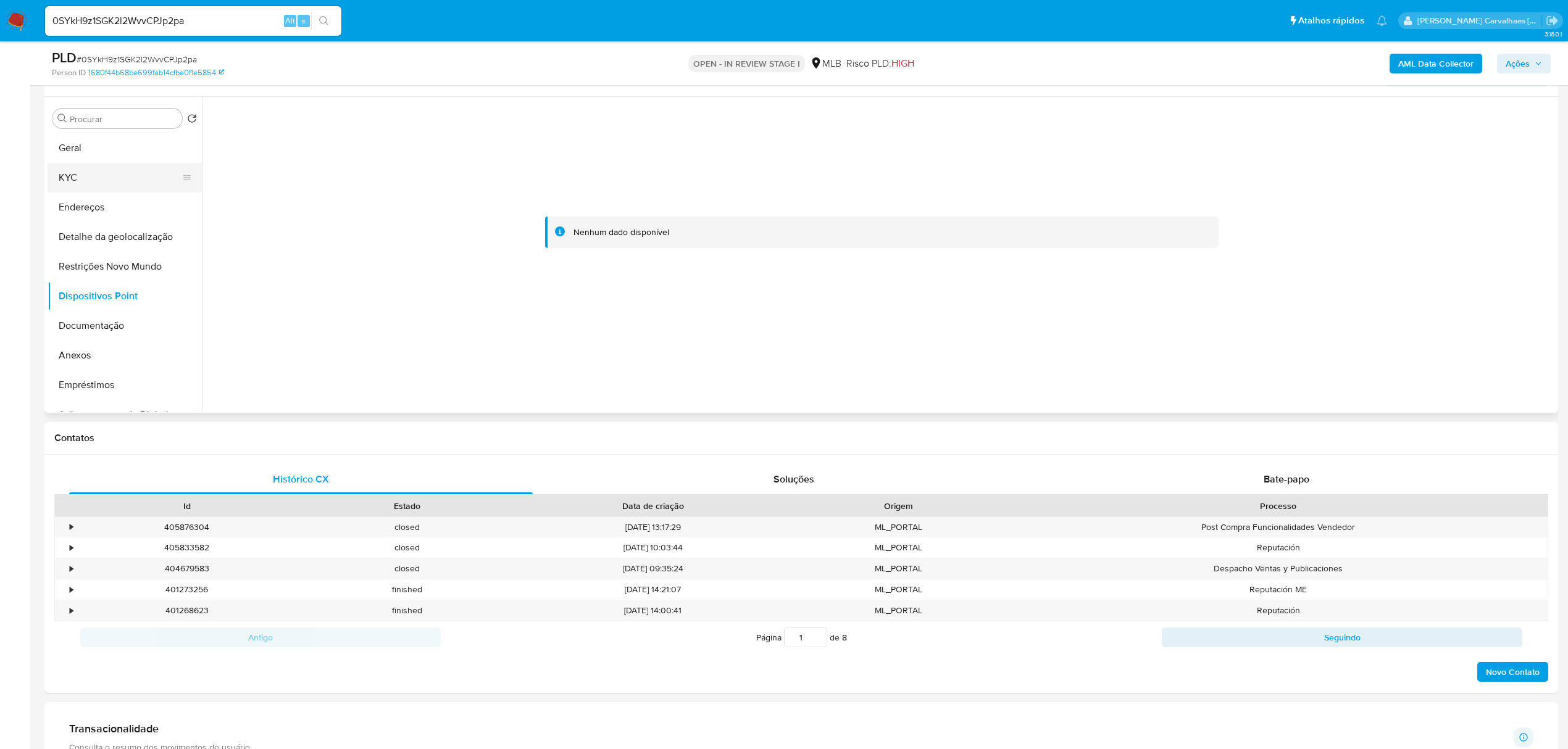
click at [107, 189] on button "KYC" at bounding box center [119, 177] width 145 height 30
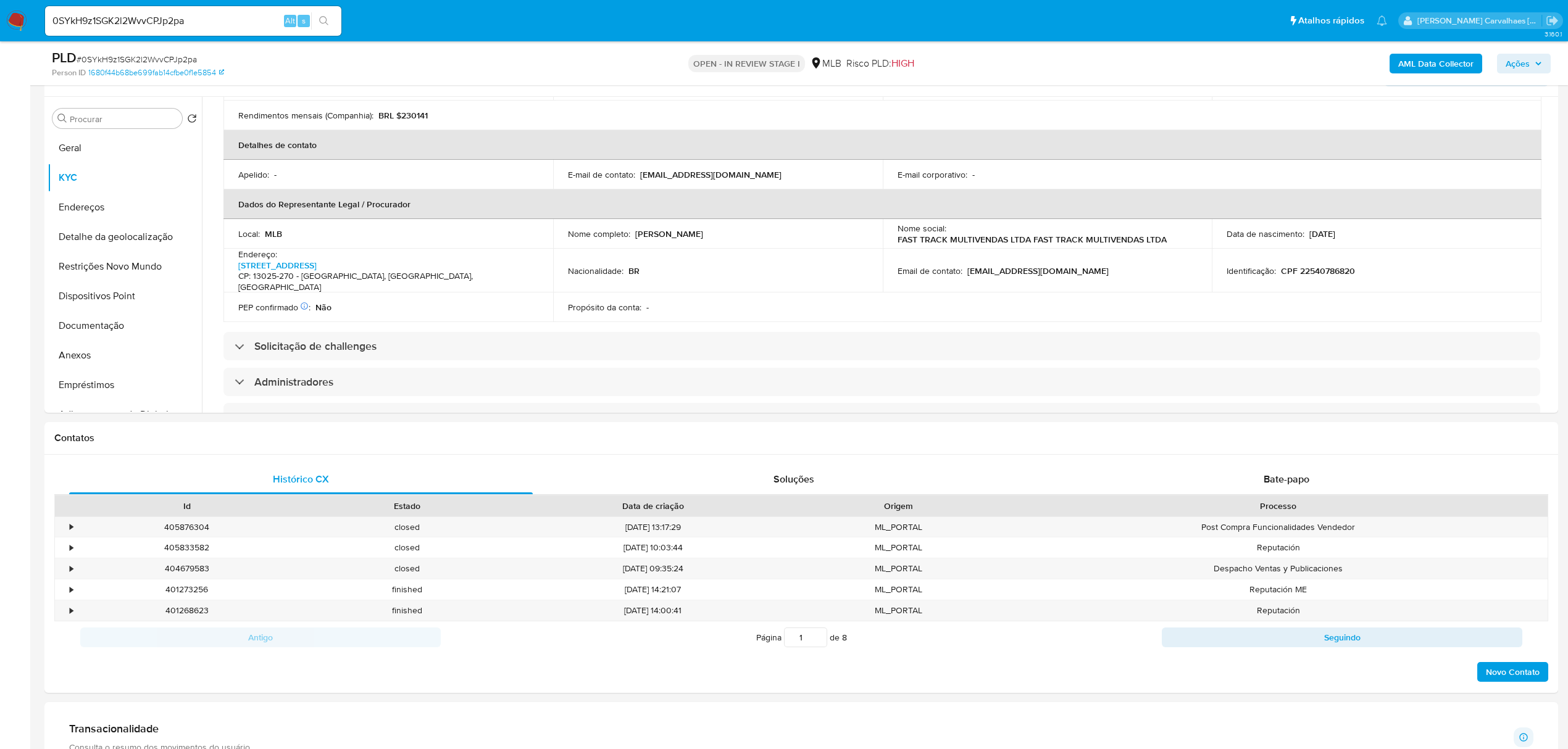
scroll to position [329, 0]
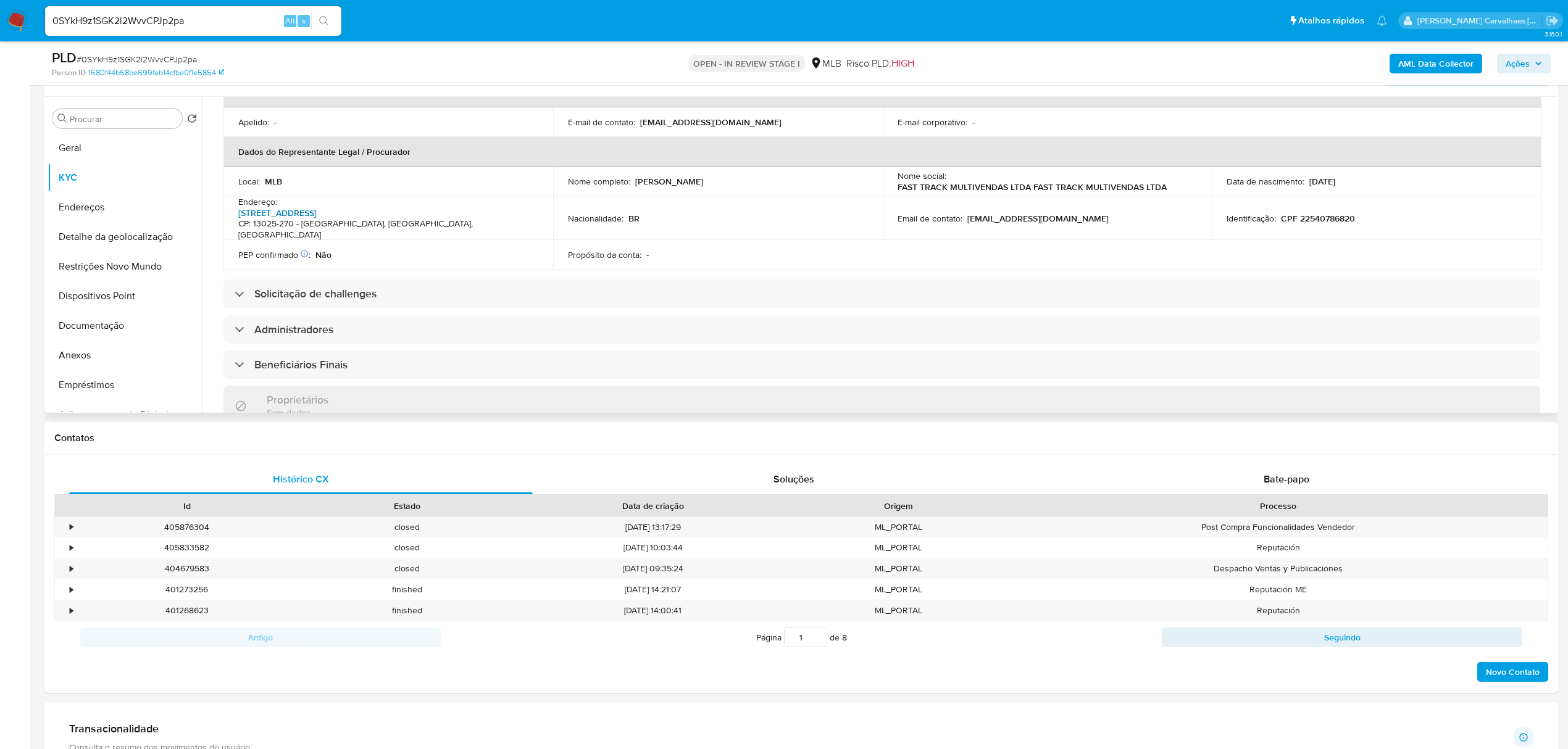
click at [316, 207] on link "Rua Comendador Tórlogo Dauntre 74, Cambuí" at bounding box center [277, 213] width 78 height 12
click at [91, 354] on button "Anexos" at bounding box center [119, 355] width 145 height 30
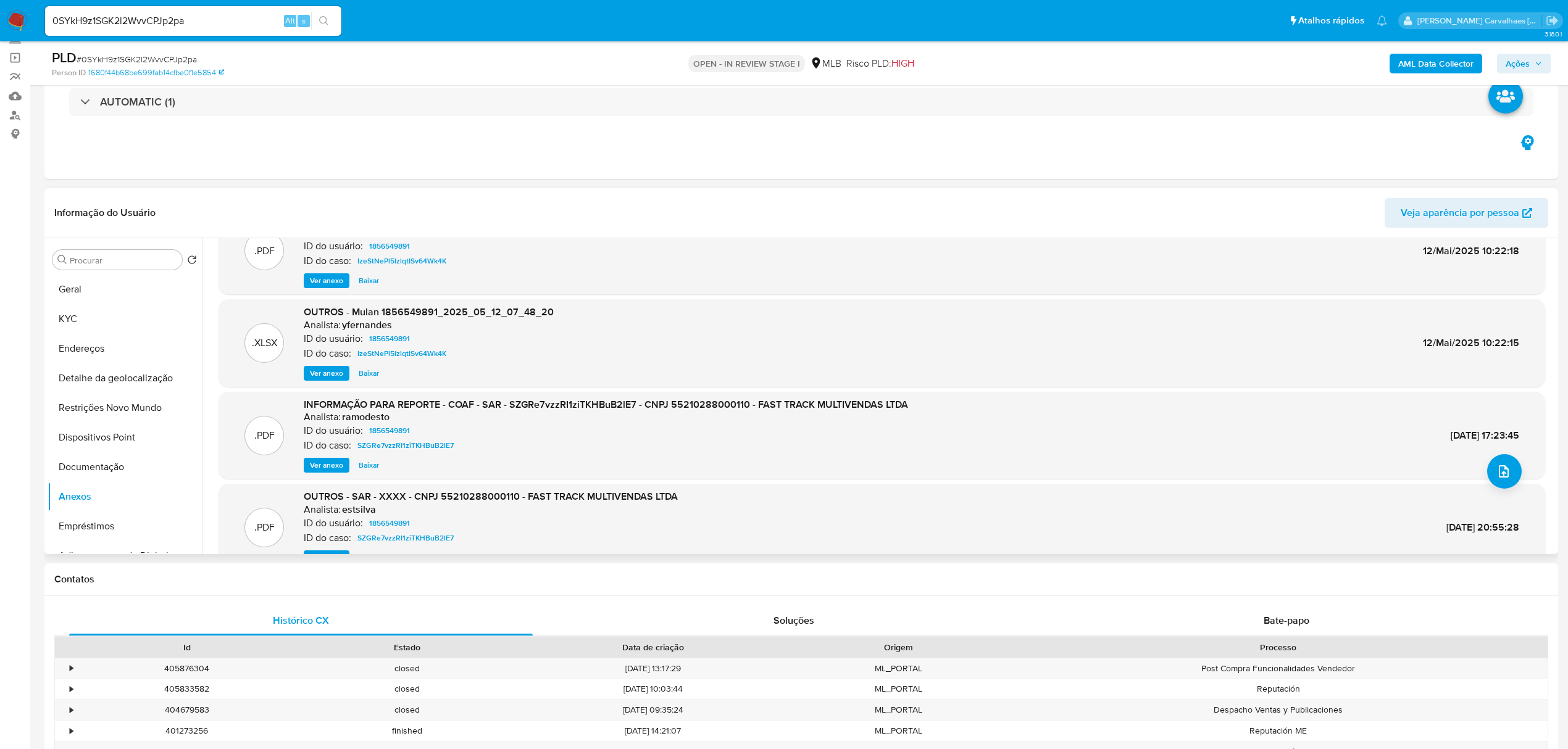
scroll to position [69, 0]
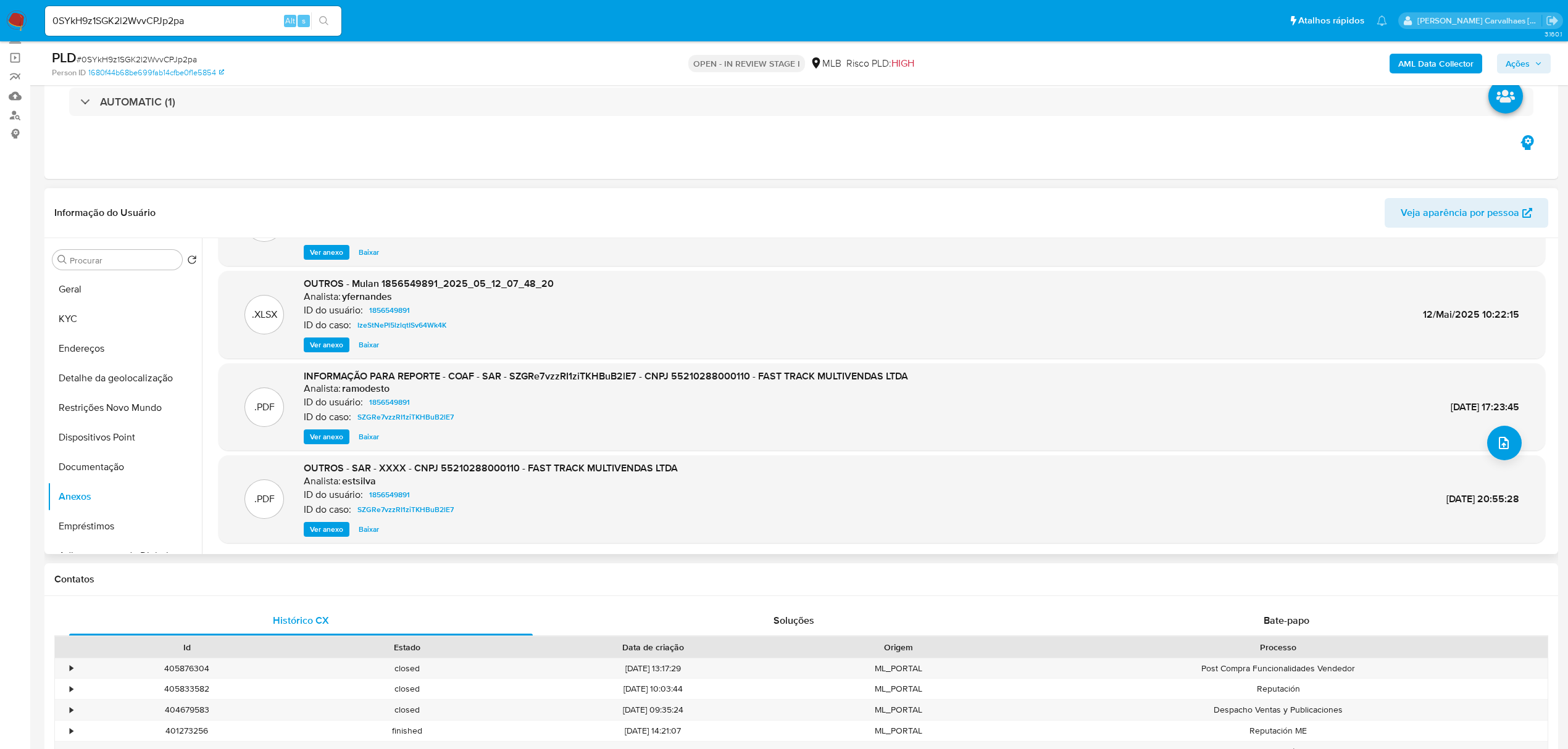
drag, startPoint x: 1417, startPoint y: 410, endPoint x: 1519, endPoint y: 405, distance: 102.1
click at [1519, 405] on div ".PDF INFORMAÇÃO PARA REPORTE - COAF - SAR - SZGRe7vzzRI1ziTKHBuB2lE7 - CNPJ 552…" at bounding box center [882, 407] width 1315 height 75
copy span "14/Jan/2025 17:23:45"
click at [329, 525] on span "Ver anexo" at bounding box center [326, 529] width 33 height 12
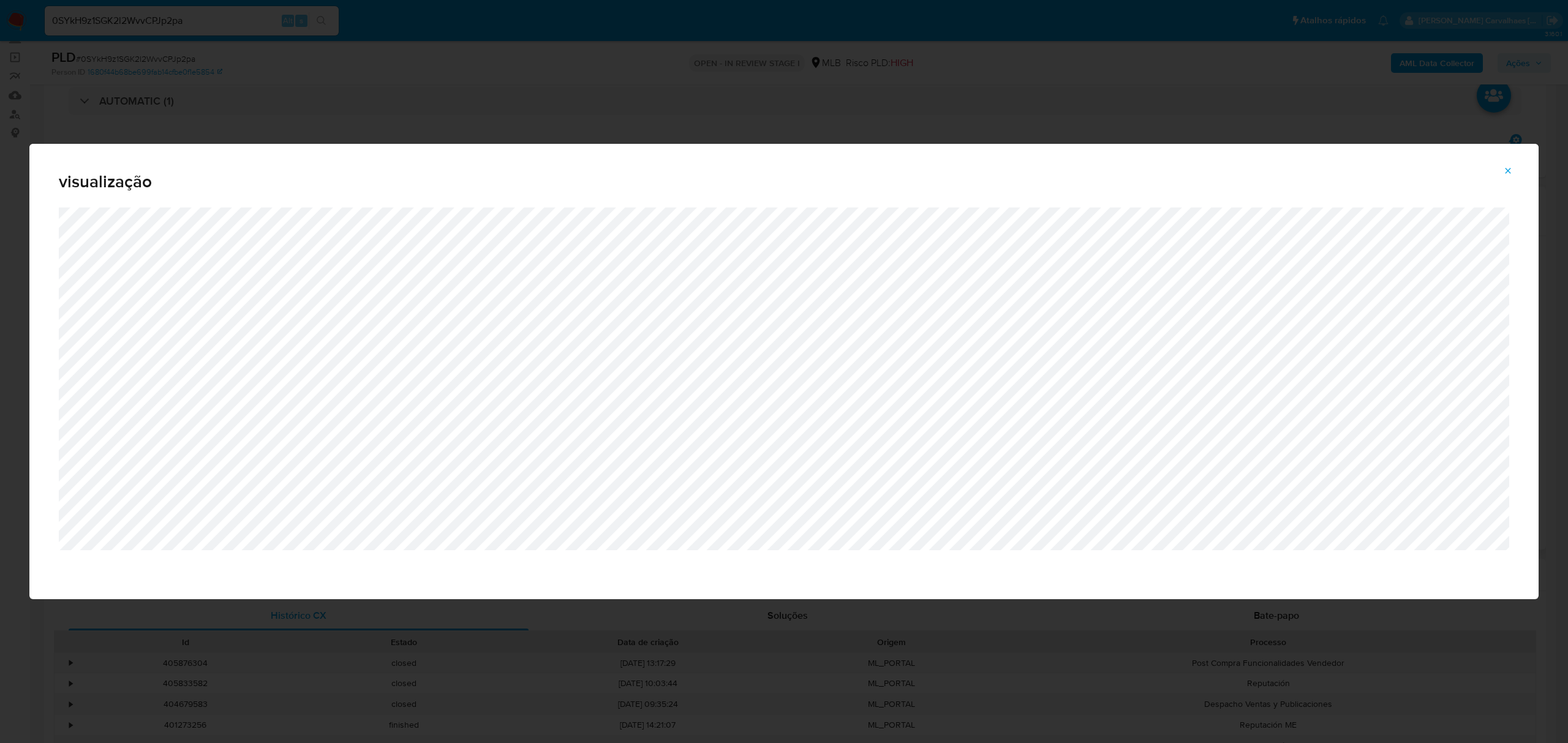
click at [1507, 173] on icon "Attachment preview" at bounding box center [1508, 170] width 5 height 5
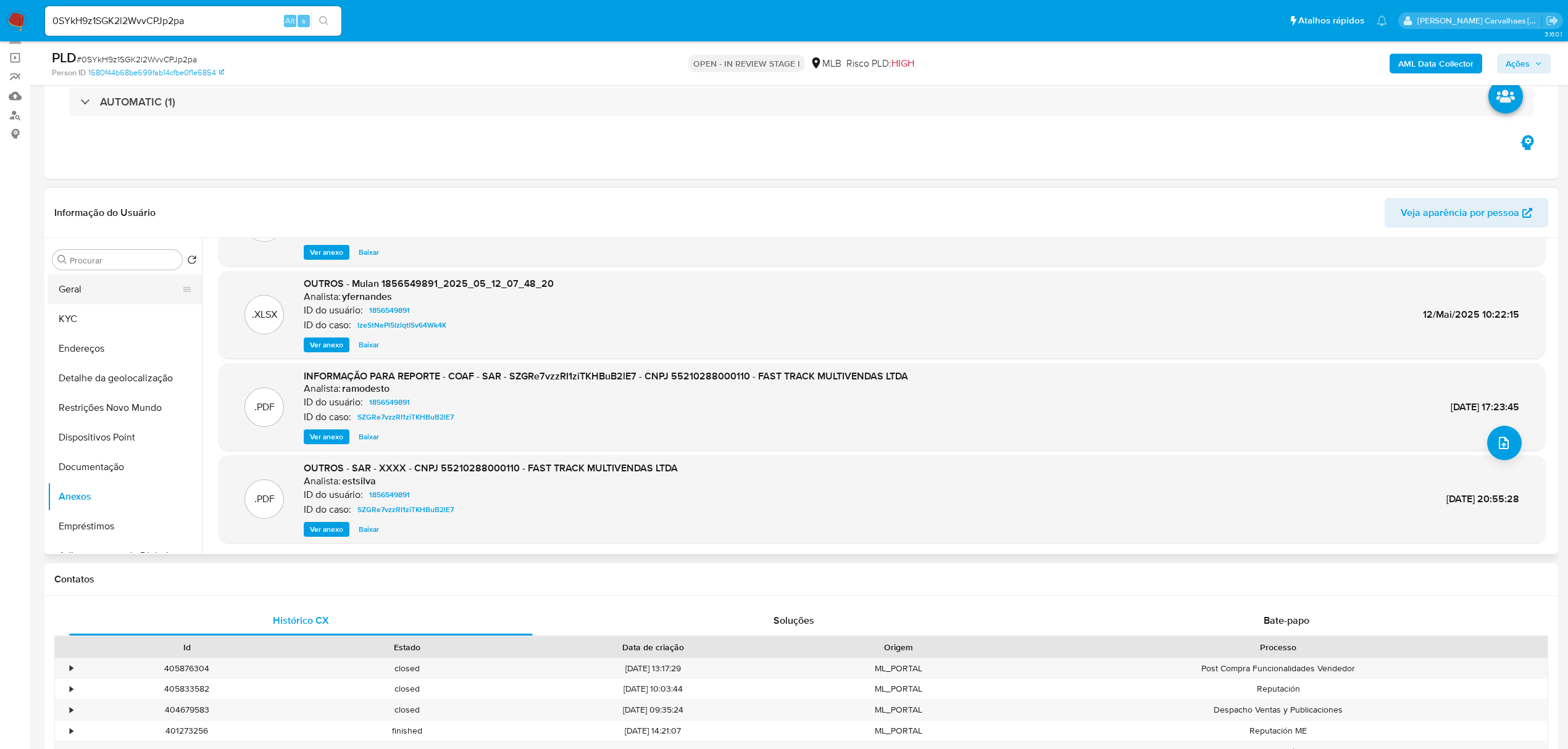
click at [91, 297] on button "Geral" at bounding box center [119, 289] width 145 height 30
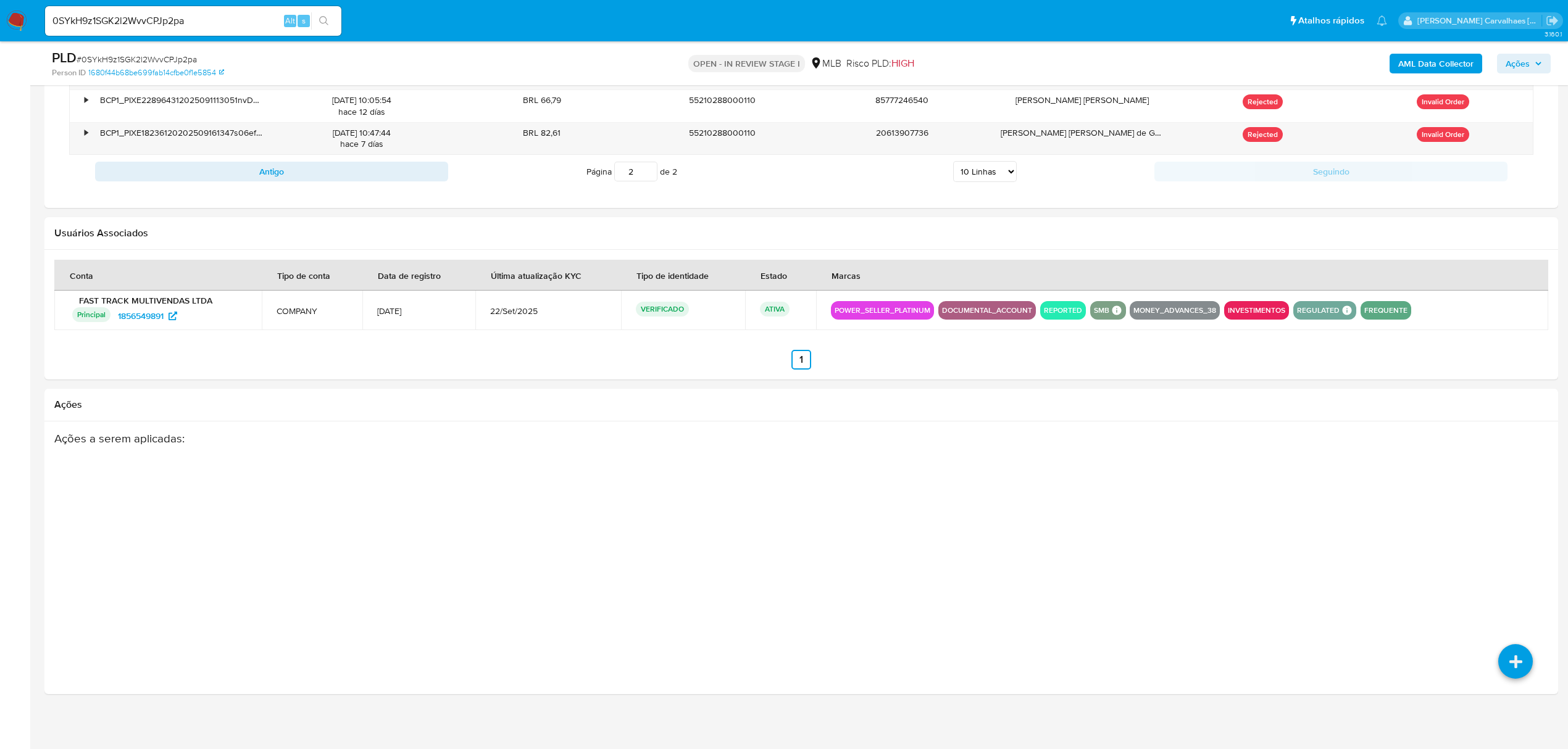
scroll to position [1198, 0]
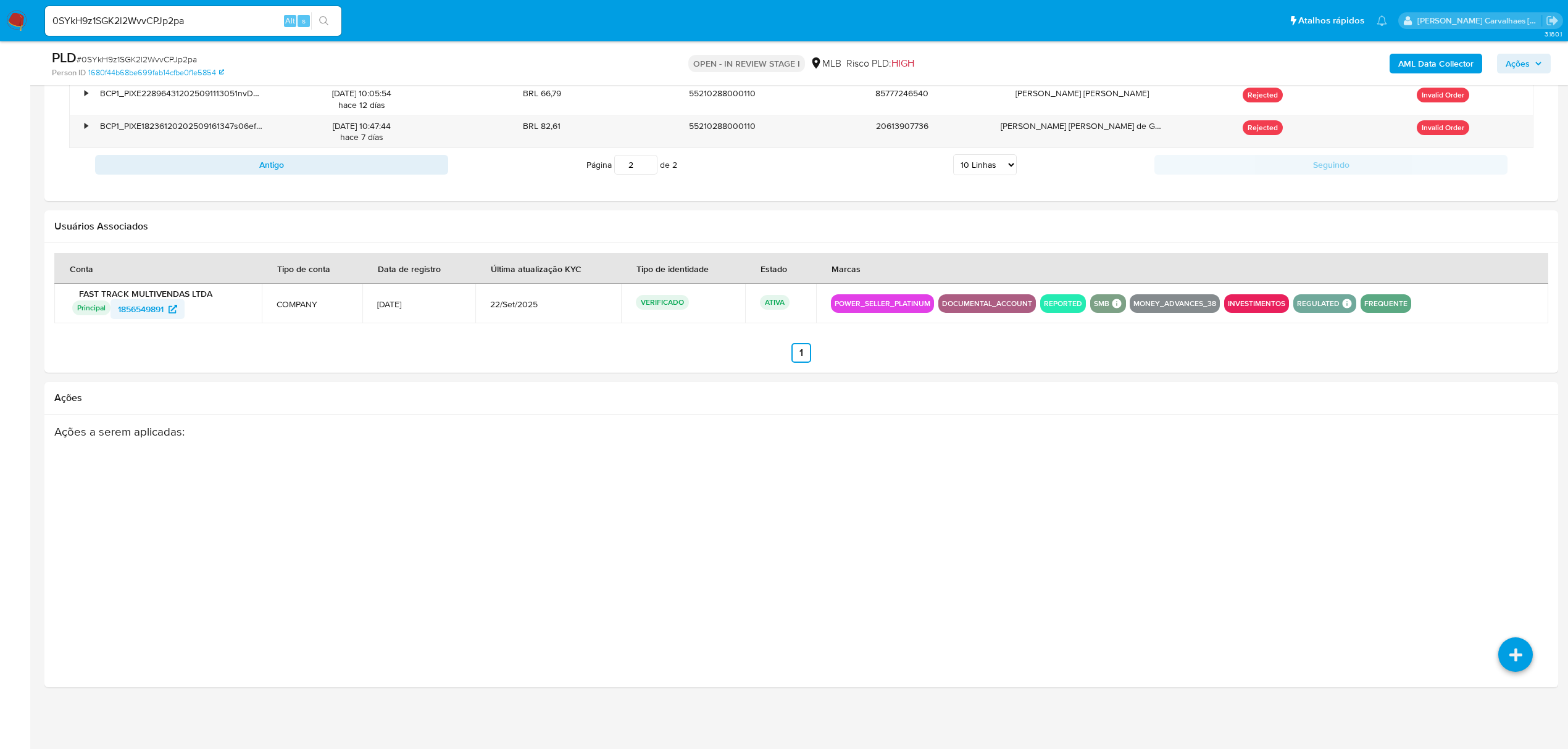
click at [159, 312] on span "1856549891" at bounding box center [141, 309] width 46 height 20
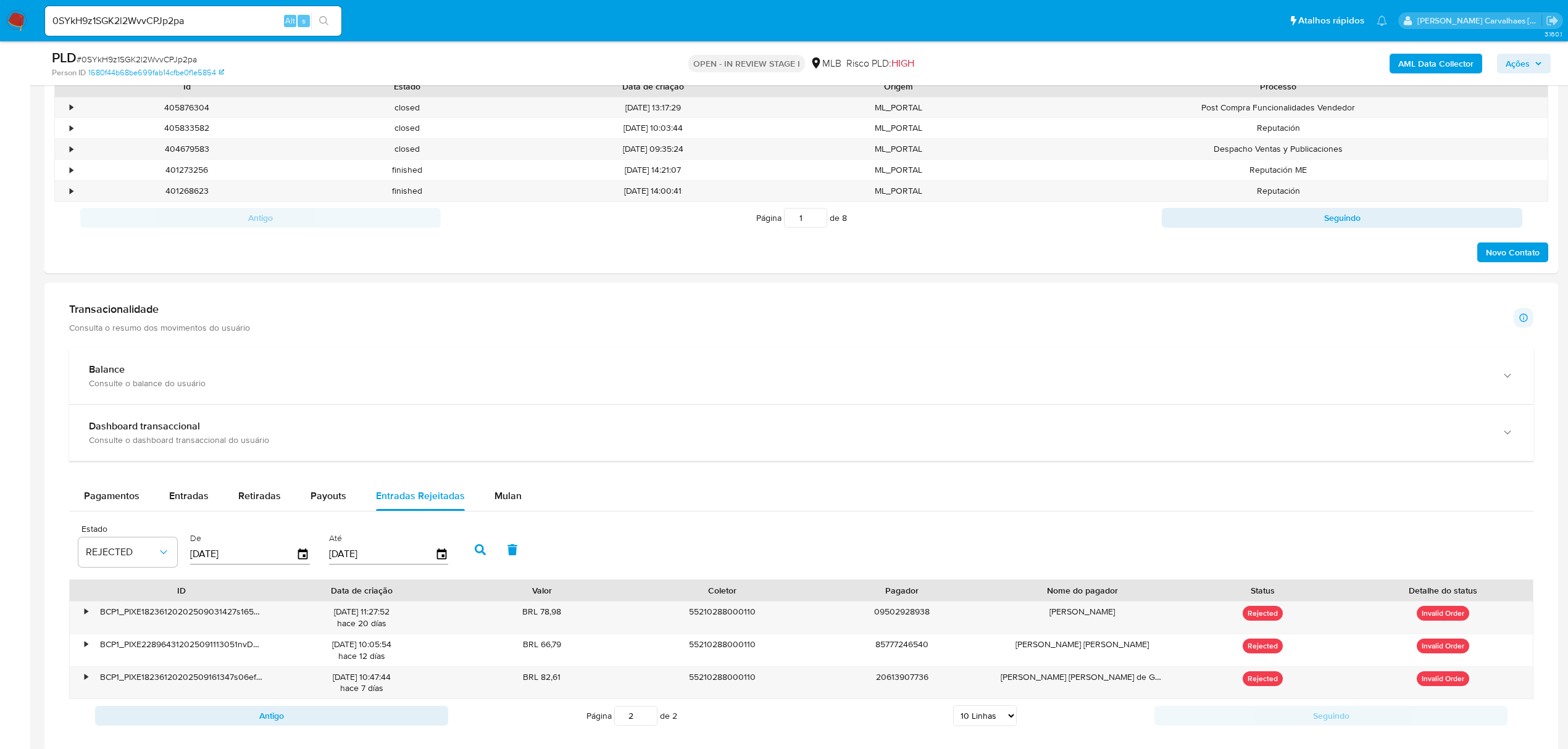
scroll to position [623, 0]
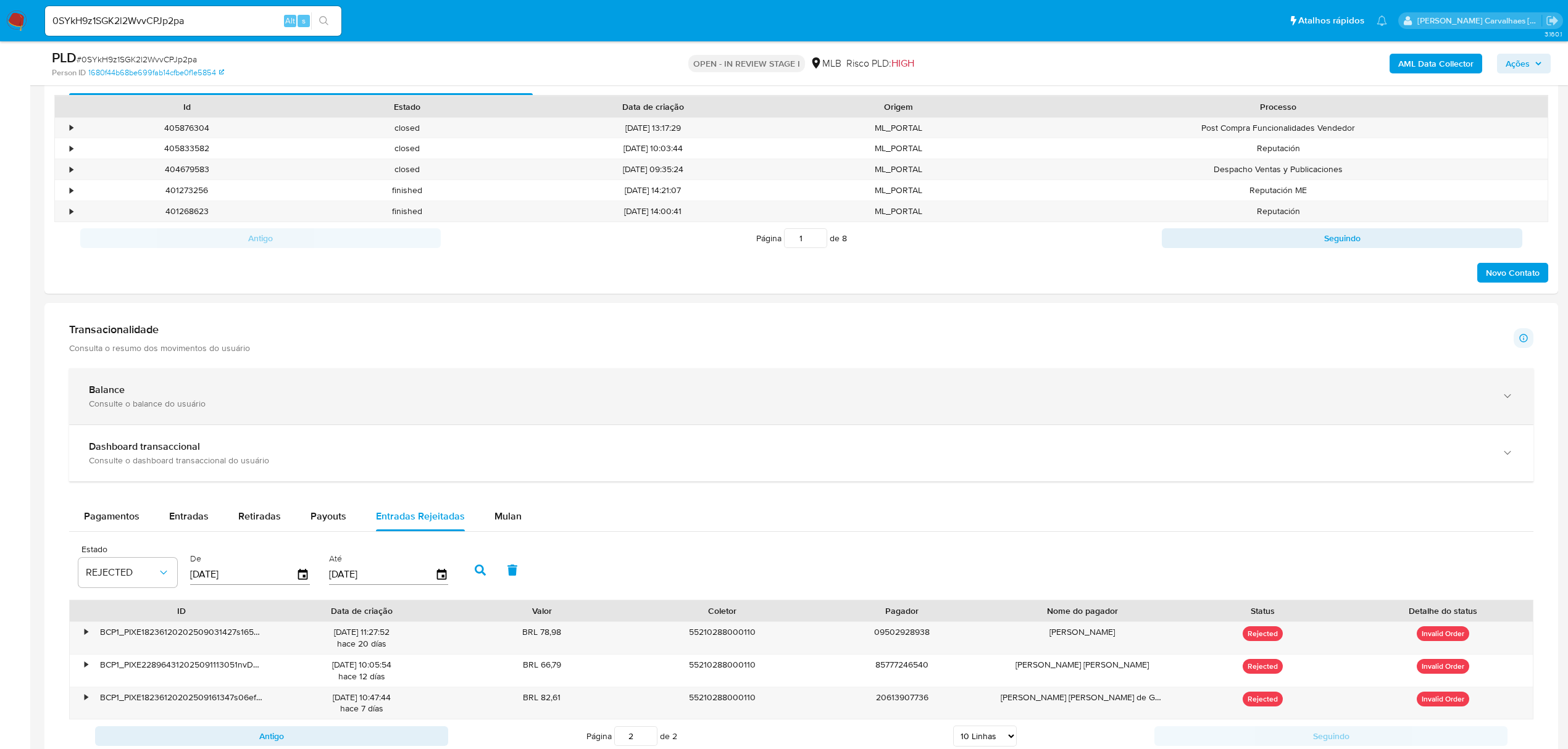
click at [1507, 395] on icon "button" at bounding box center [1508, 396] width 12 height 12
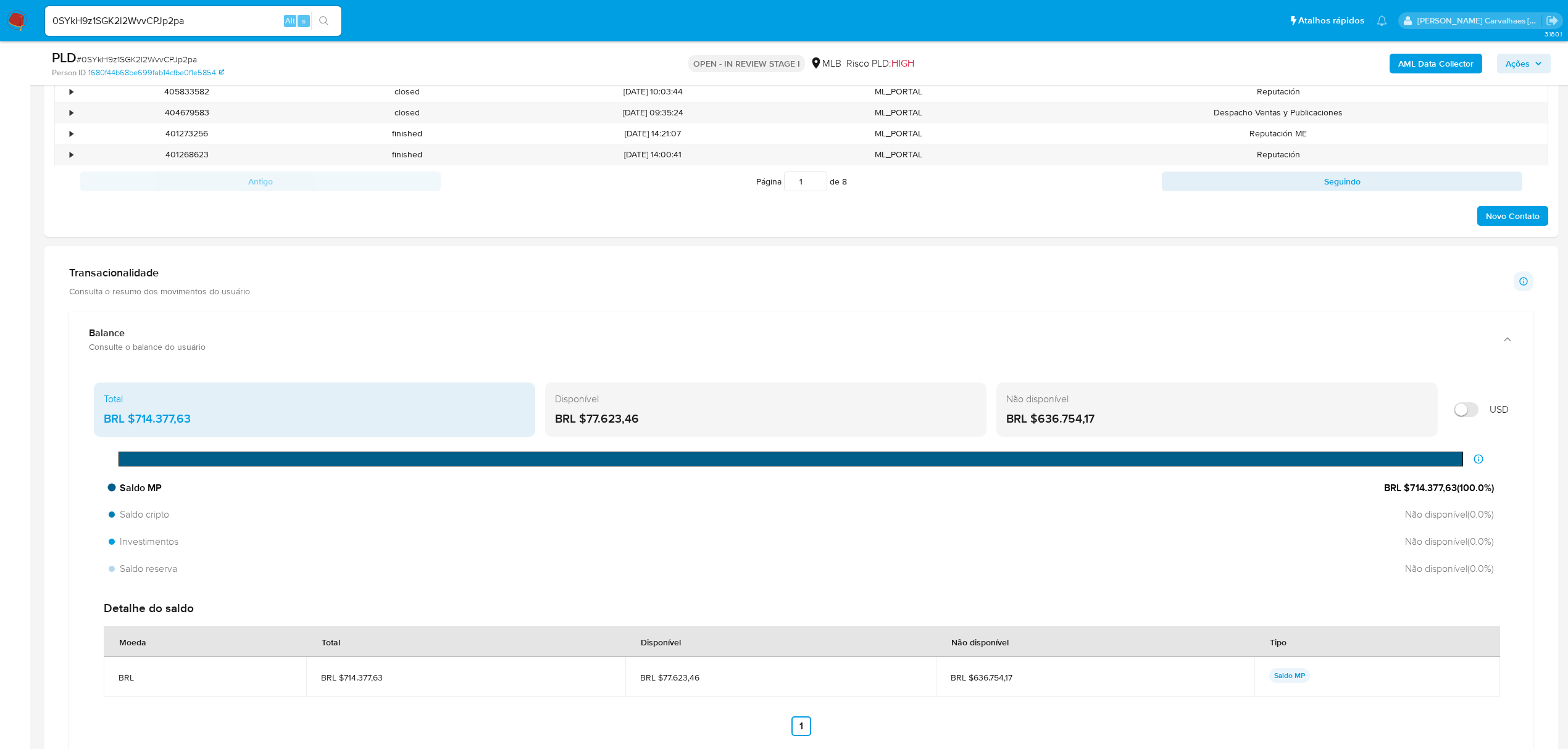
scroll to position [705, 0]
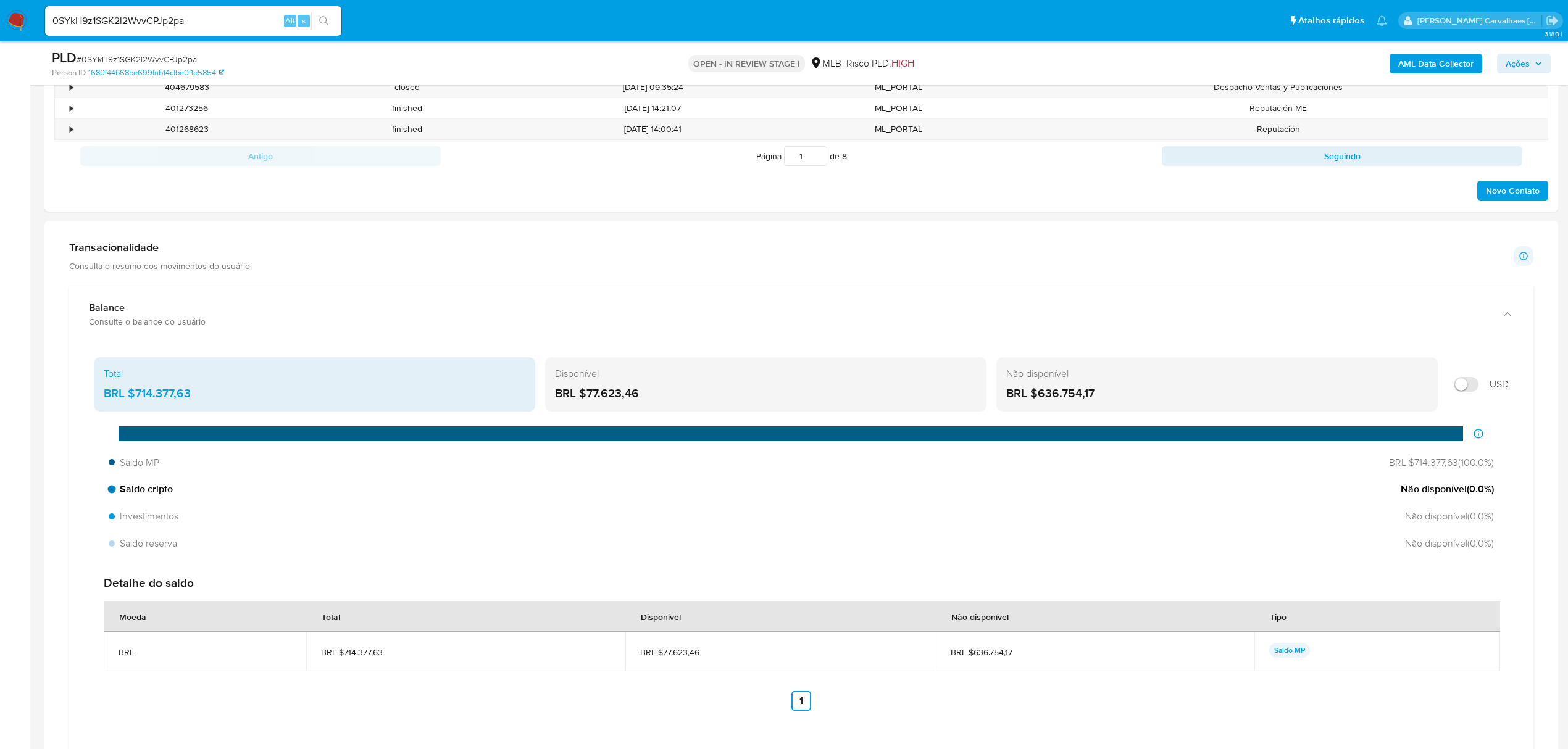
click at [1423, 501] on div "Saldo cripto Não disponível ( 0.0 %)" at bounding box center [801, 489] width 1395 height 24
click at [1419, 514] on span "Não disponível ( 0.0 %)" at bounding box center [1448, 516] width 94 height 14
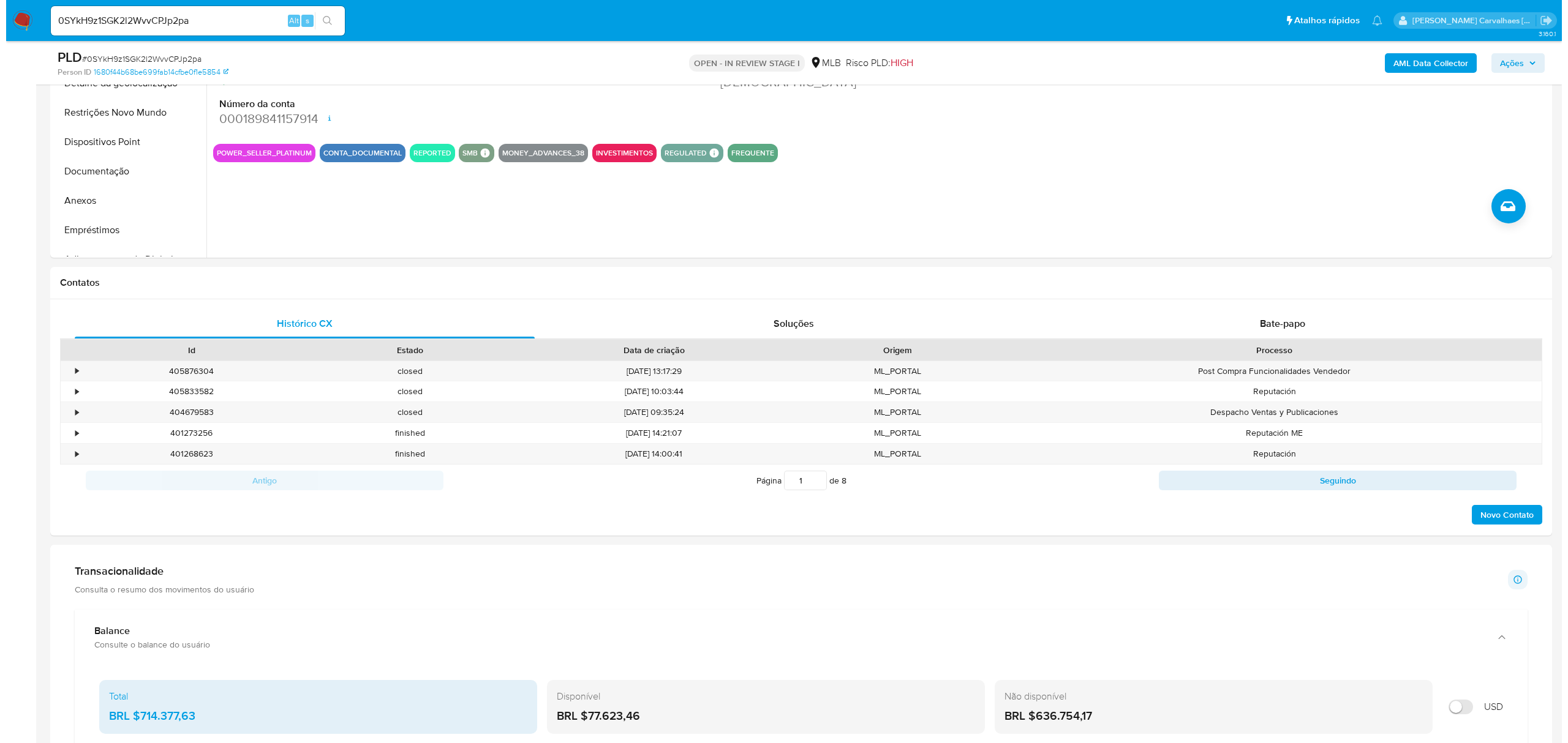
scroll to position [373, 0]
click at [84, 203] on button "Anexos" at bounding box center [118, 201] width 143 height 29
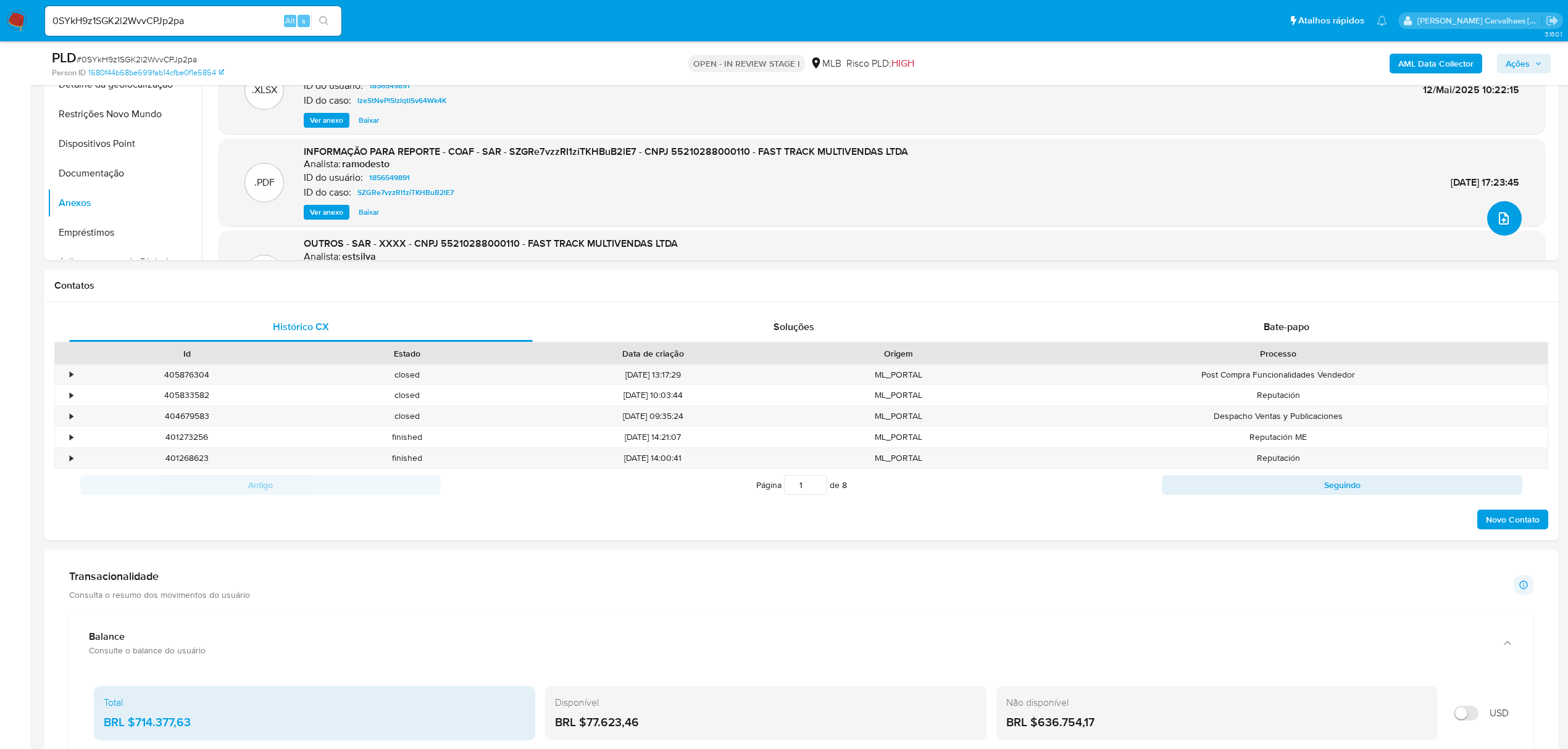
click at [1506, 223] on icon "upload-file" at bounding box center [1503, 218] width 14 height 14
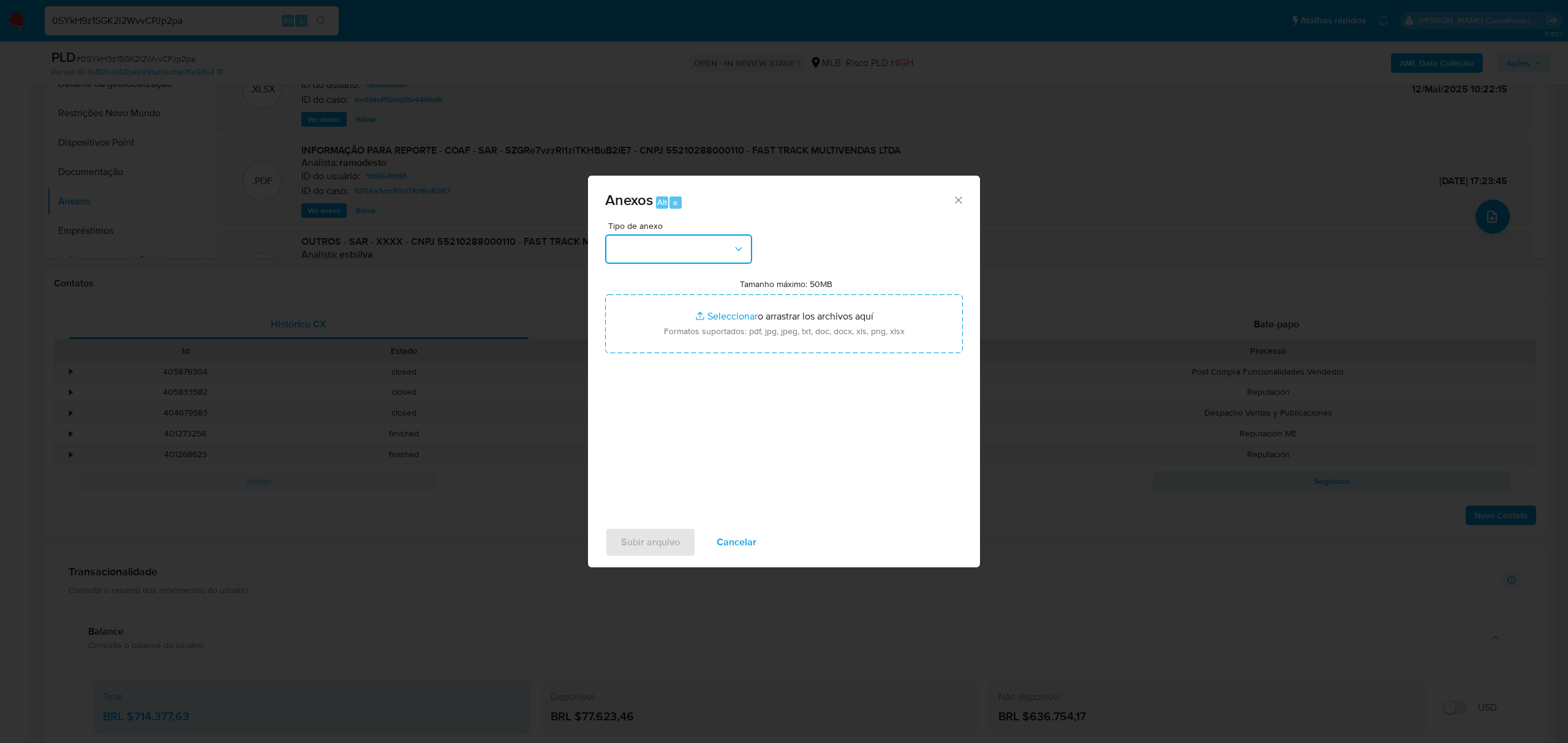
drag, startPoint x: 699, startPoint y: 259, endPoint x: 706, endPoint y: 258, distance: 7.1
click at [699, 258] on button "button" at bounding box center [678, 249] width 147 height 29
click at [669, 421] on div "OUTROS" at bounding box center [675, 406] width 125 height 29
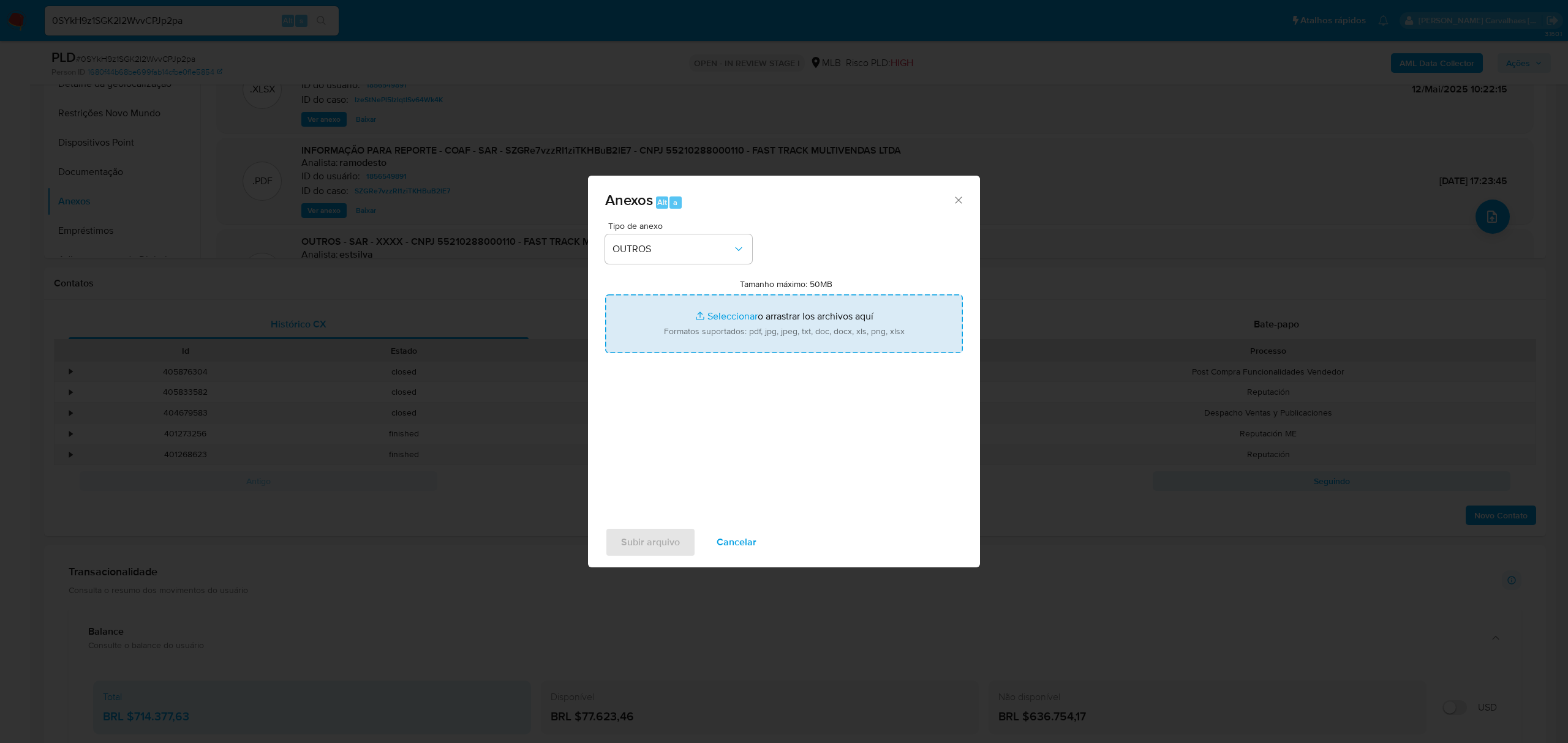
click at [731, 314] on input "Tamanho máximo: 50MB Seleccionar archivos" at bounding box center [784, 324] width 358 height 59
click at [723, 320] on input "Tamanho máximo: 50MB Seleccionar archivos" at bounding box center [784, 324] width 358 height 59
type input "C:\fakepath\2oSAR - XXXX - CNPJ 55210288000110 - FAST TRACK MULTIVENDAS LTDA28_…"
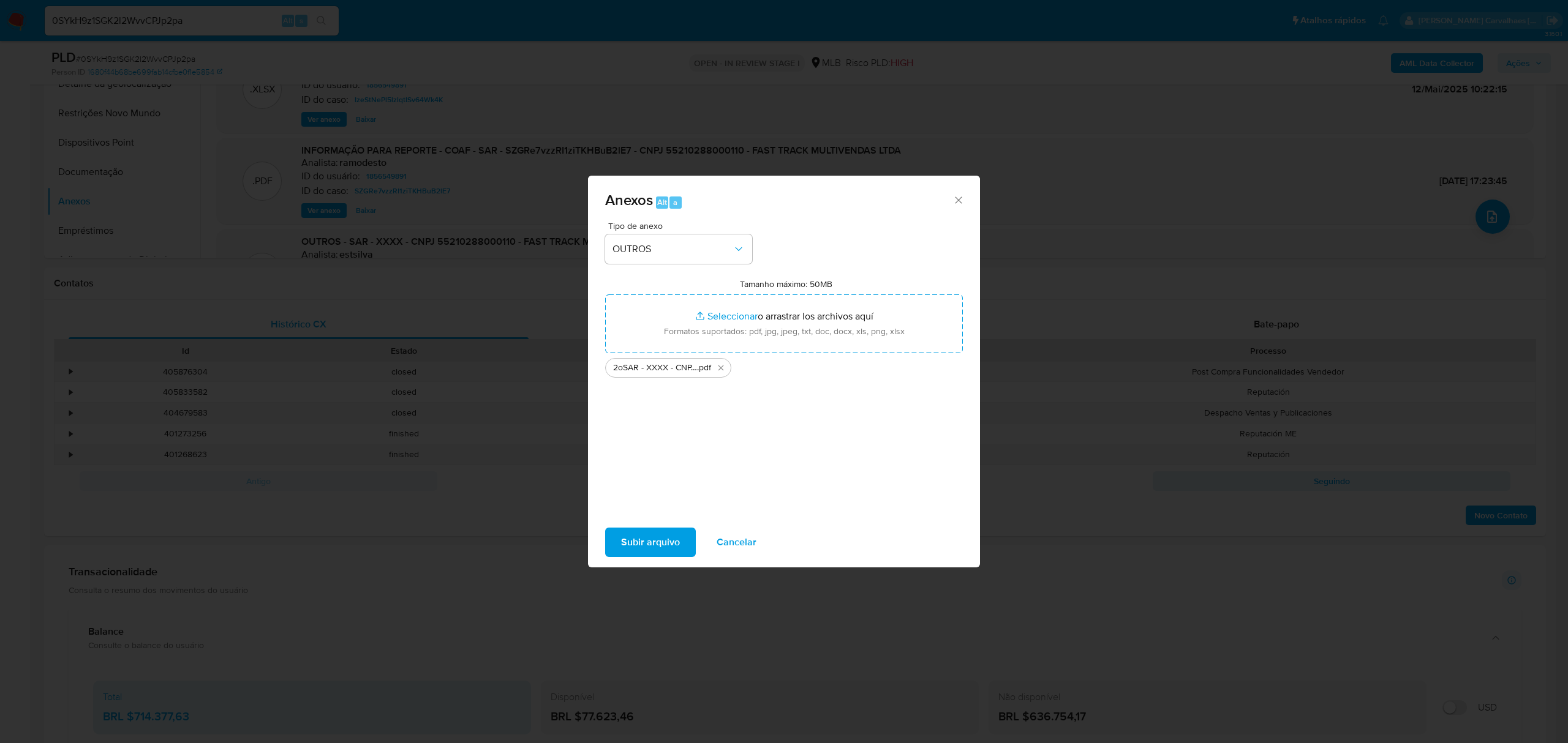
drag, startPoint x: 952, startPoint y: 197, endPoint x: 987, endPoint y: 196, distance: 35.0
click at [954, 197] on icon "Cerrar" at bounding box center [958, 200] width 12 height 12
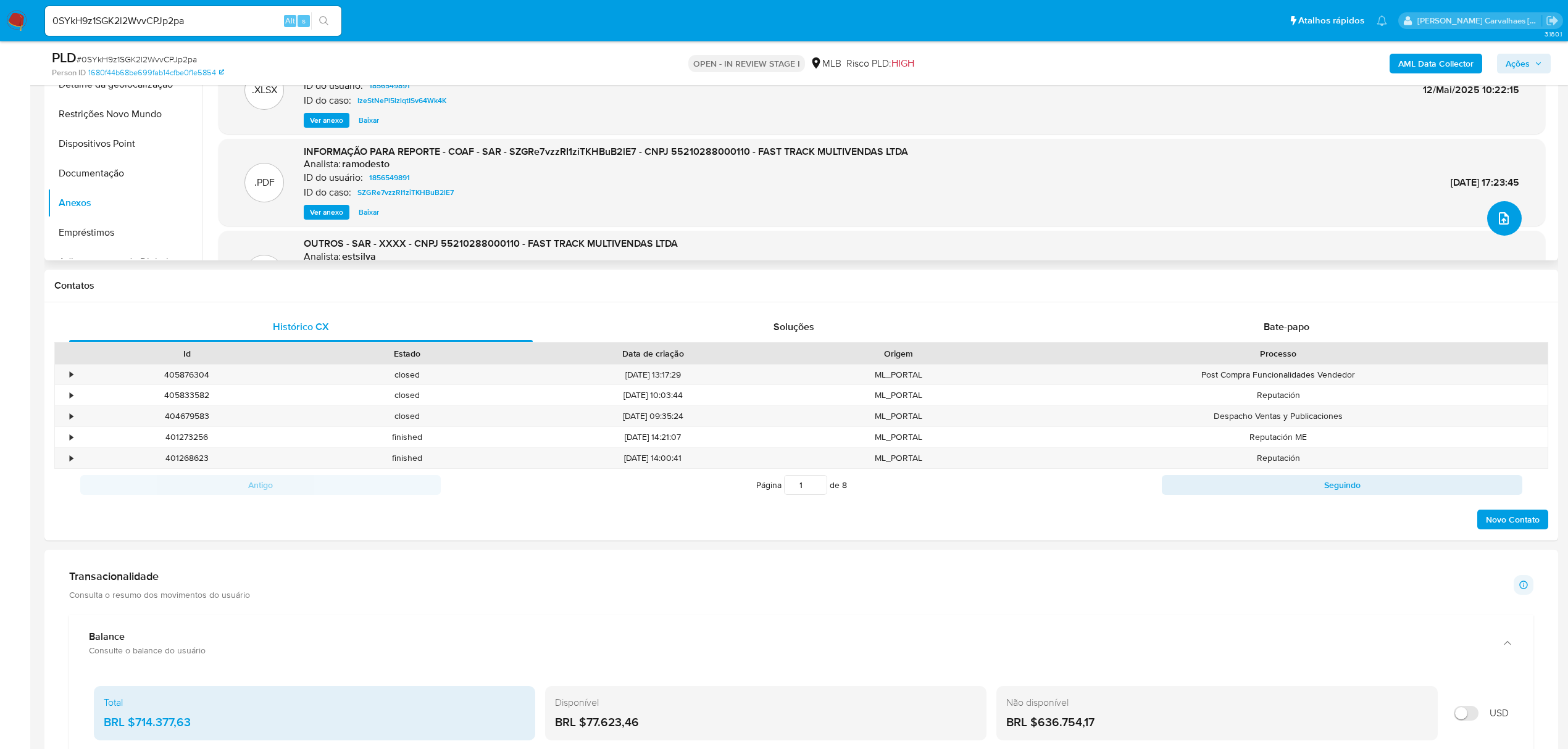
click at [1506, 226] on button "upload-file" at bounding box center [1504, 218] width 34 height 34
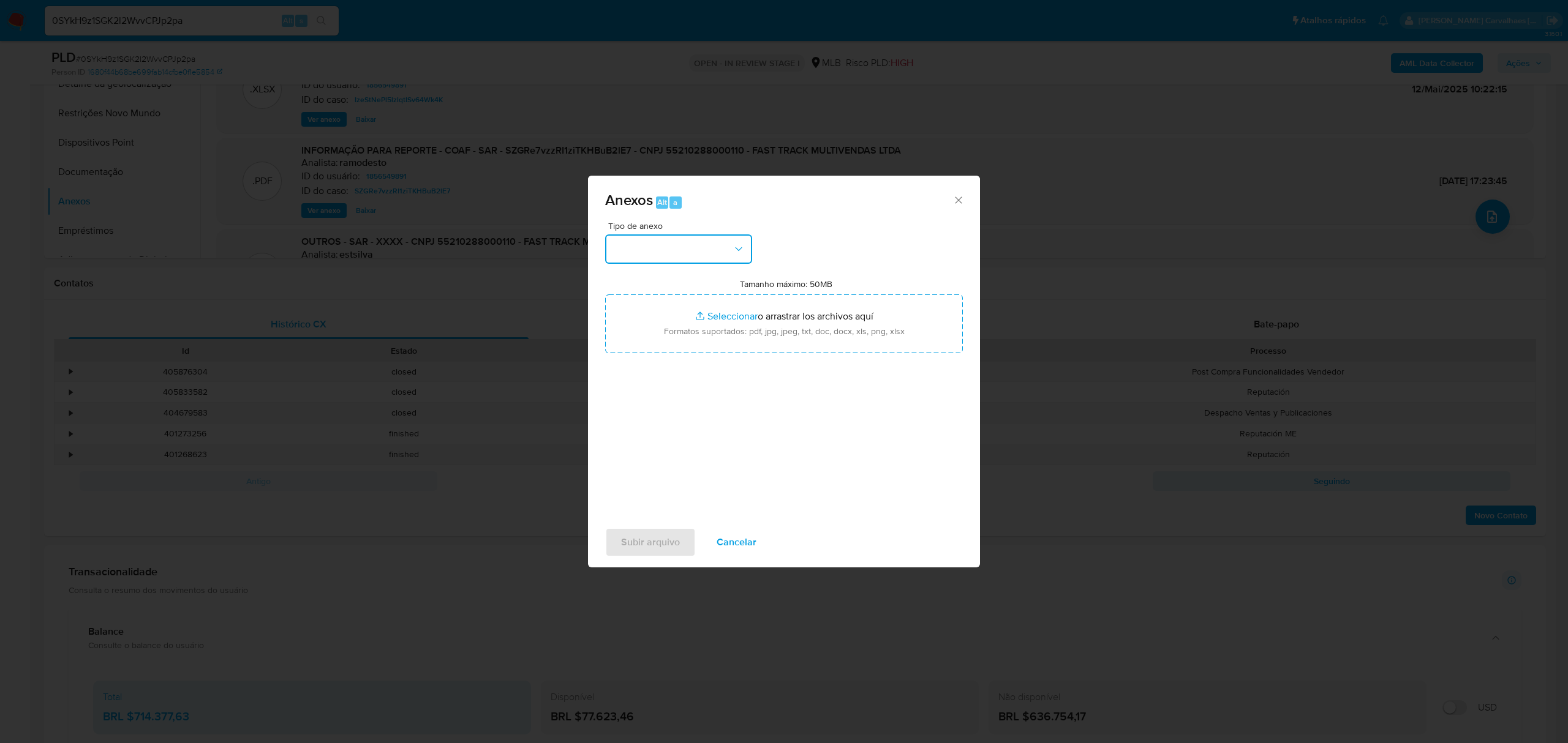
click at [688, 252] on button "button" at bounding box center [678, 249] width 147 height 29
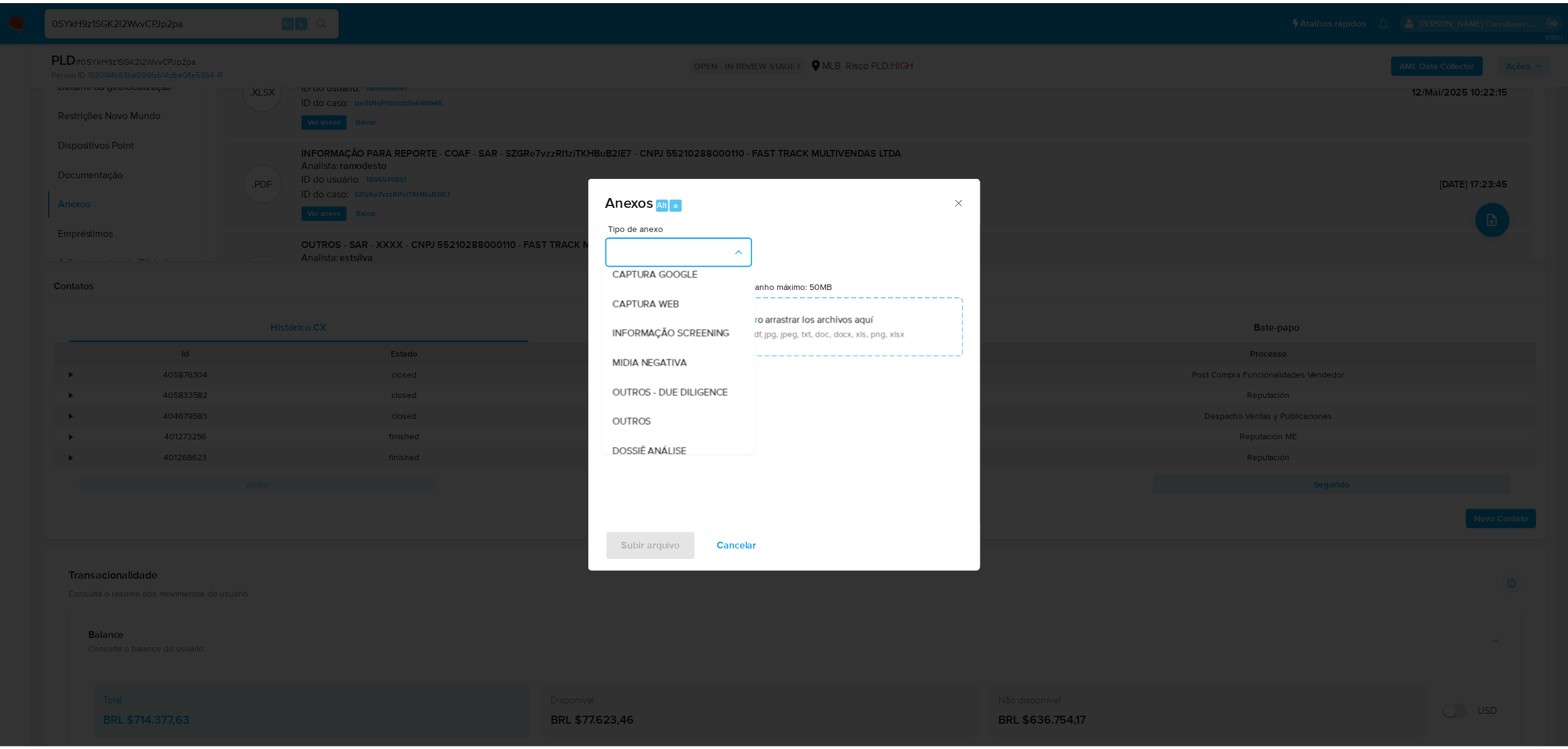
scroll to position [164, 0]
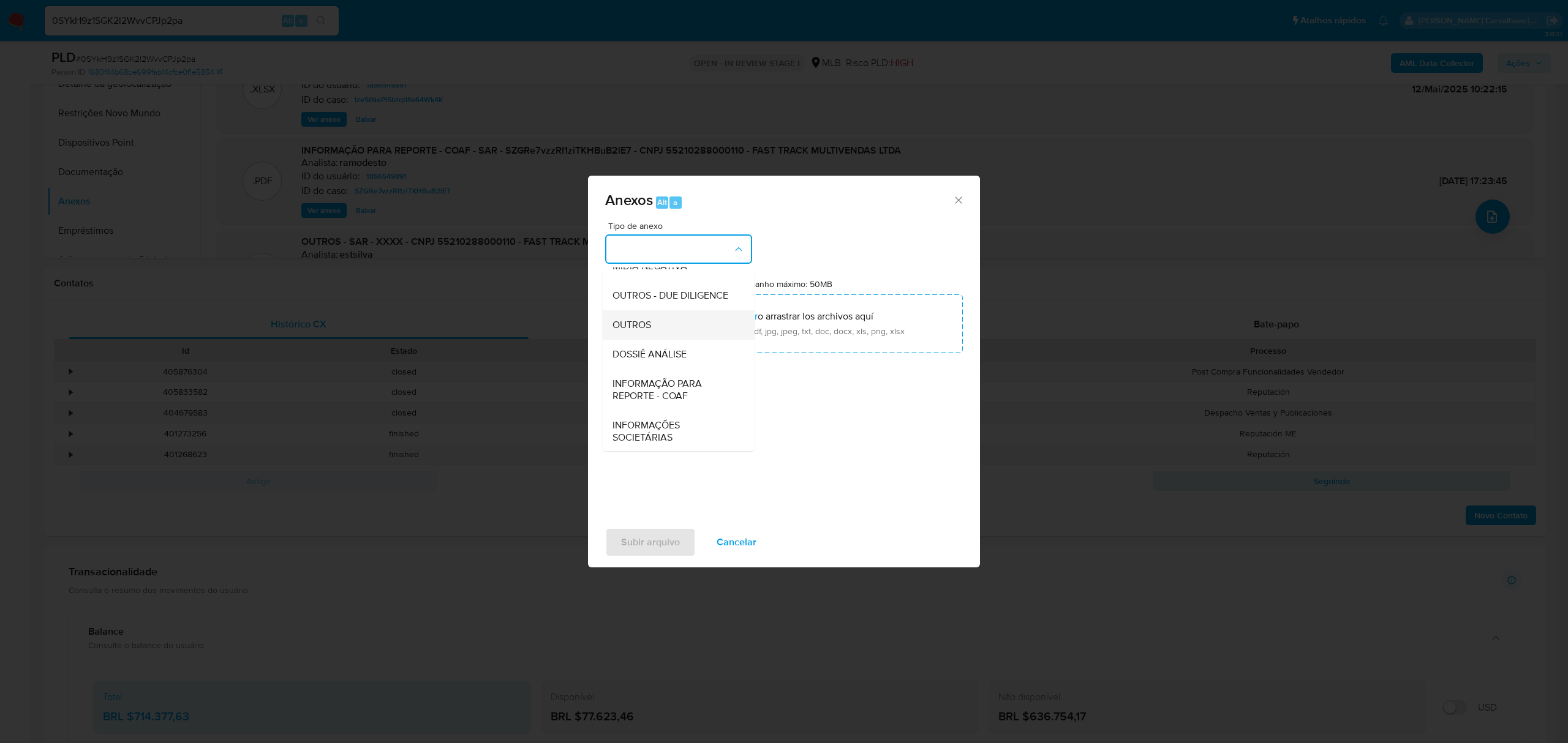
click at [653, 339] on div "OUTROS" at bounding box center [675, 324] width 125 height 29
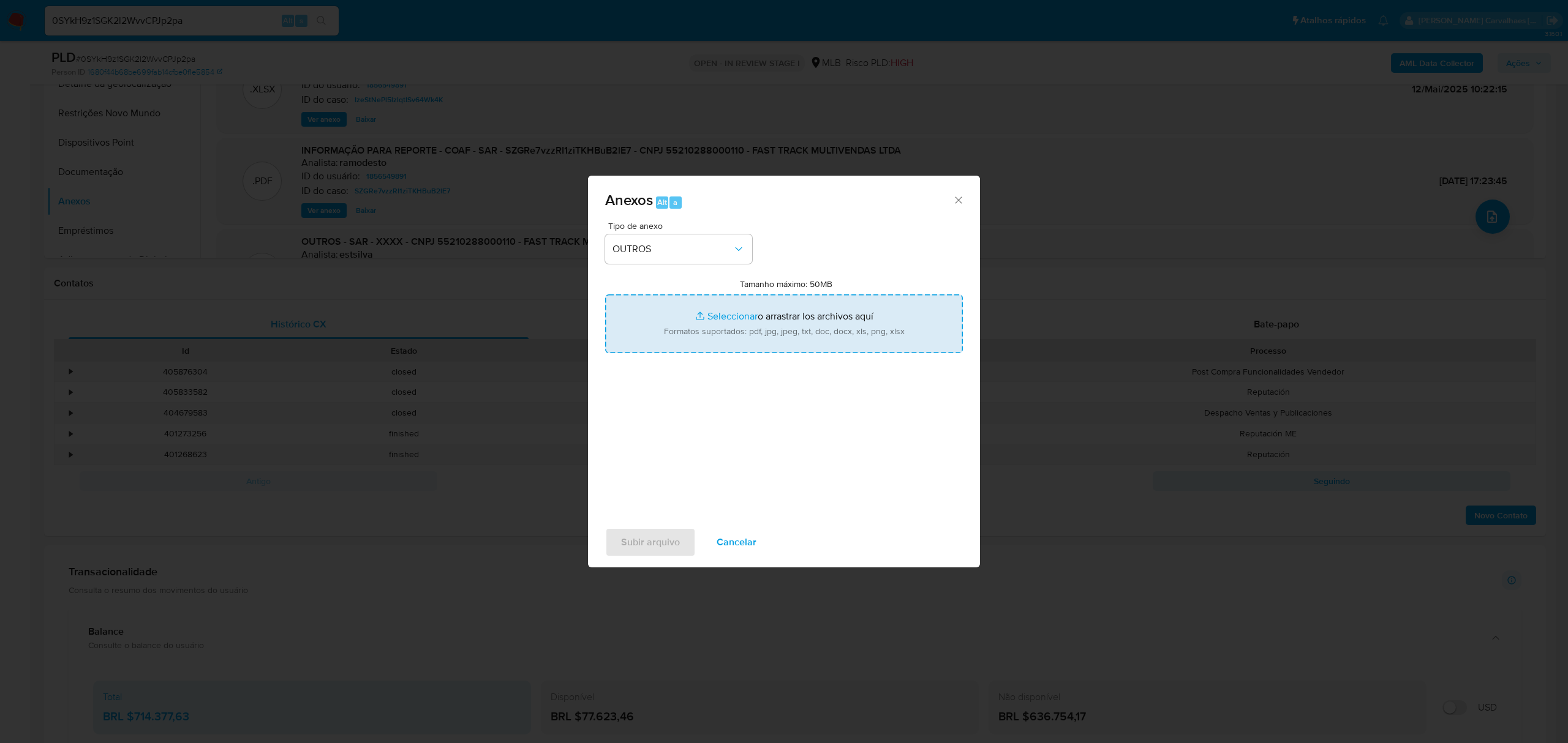
click at [739, 319] on input "Tamanho máximo: 50MB Seleccionar archivos" at bounding box center [784, 324] width 358 height 59
click at [728, 317] on input "Tamanho máximo: 50MB Seleccionar archivos" at bounding box center [784, 324] width 358 height 59
click at [735, 316] on input "Tamanho máximo: 50MB Seleccionar archivos" at bounding box center [784, 324] width 358 height 59
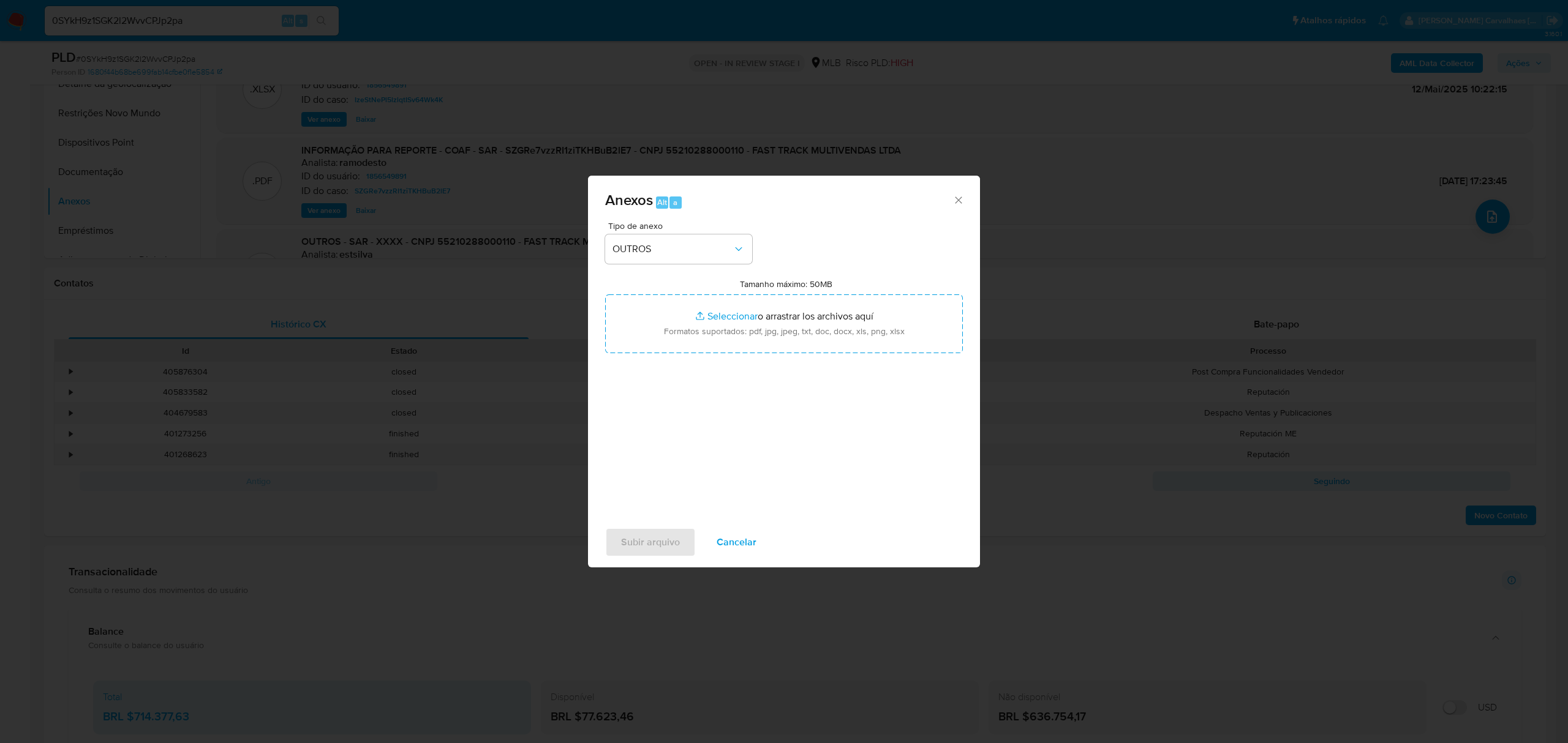
click at [959, 196] on icon "Cerrar" at bounding box center [958, 200] width 12 height 12
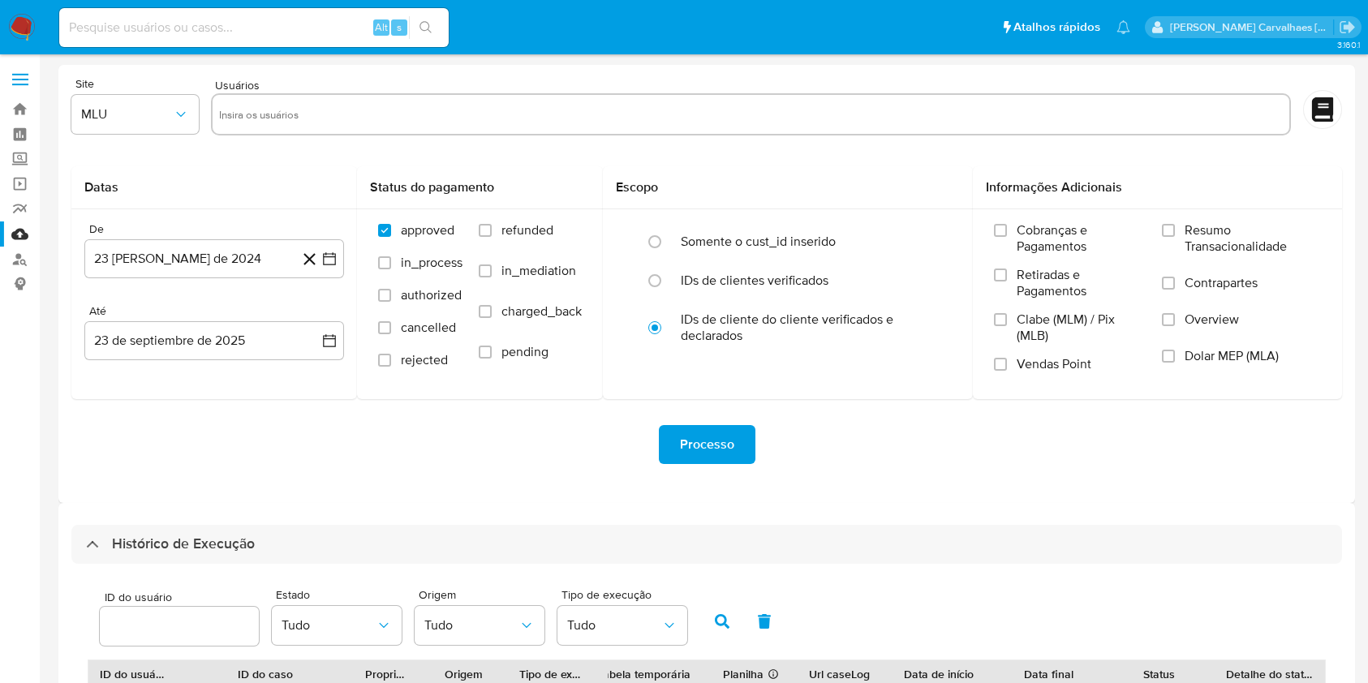
select select "10"
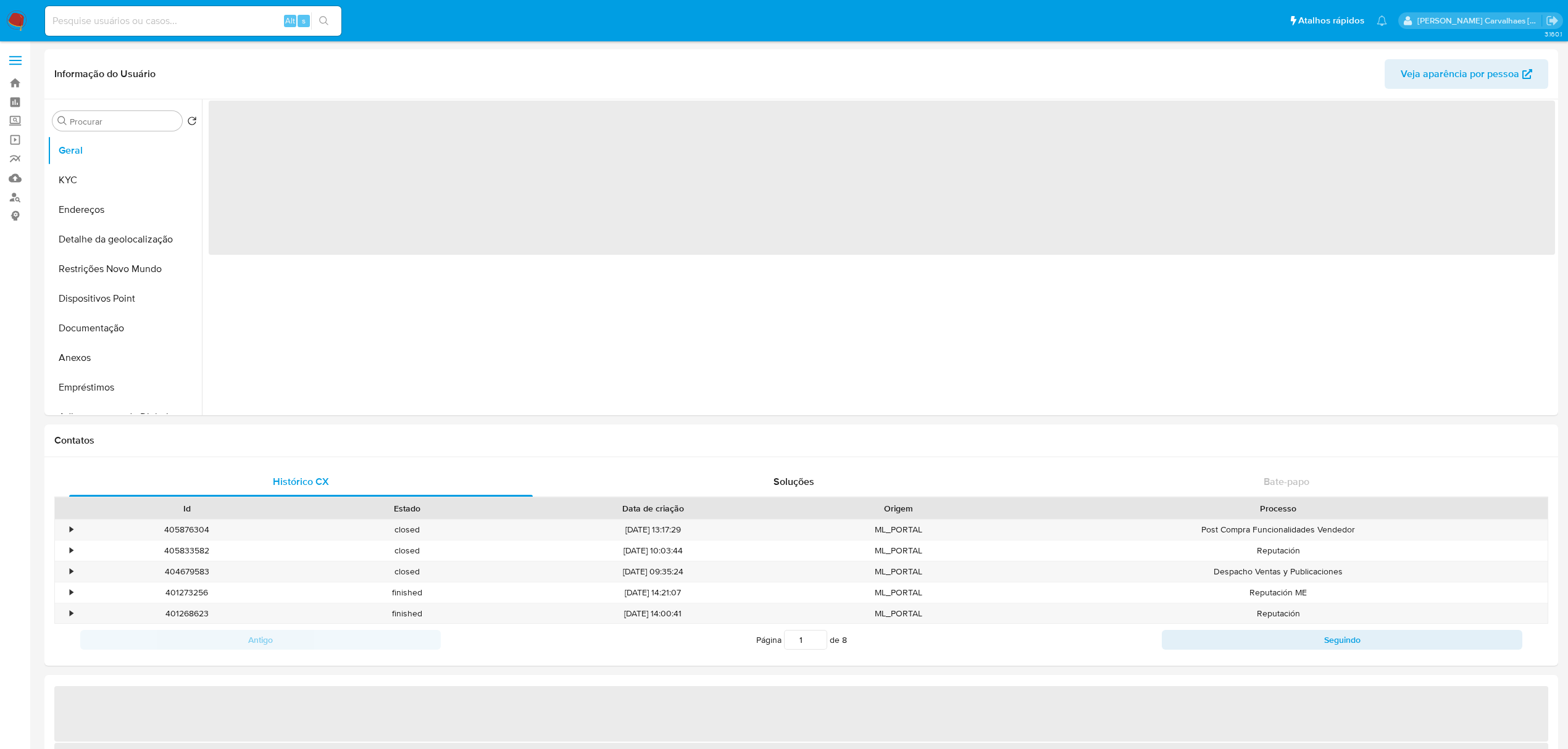
select select "10"
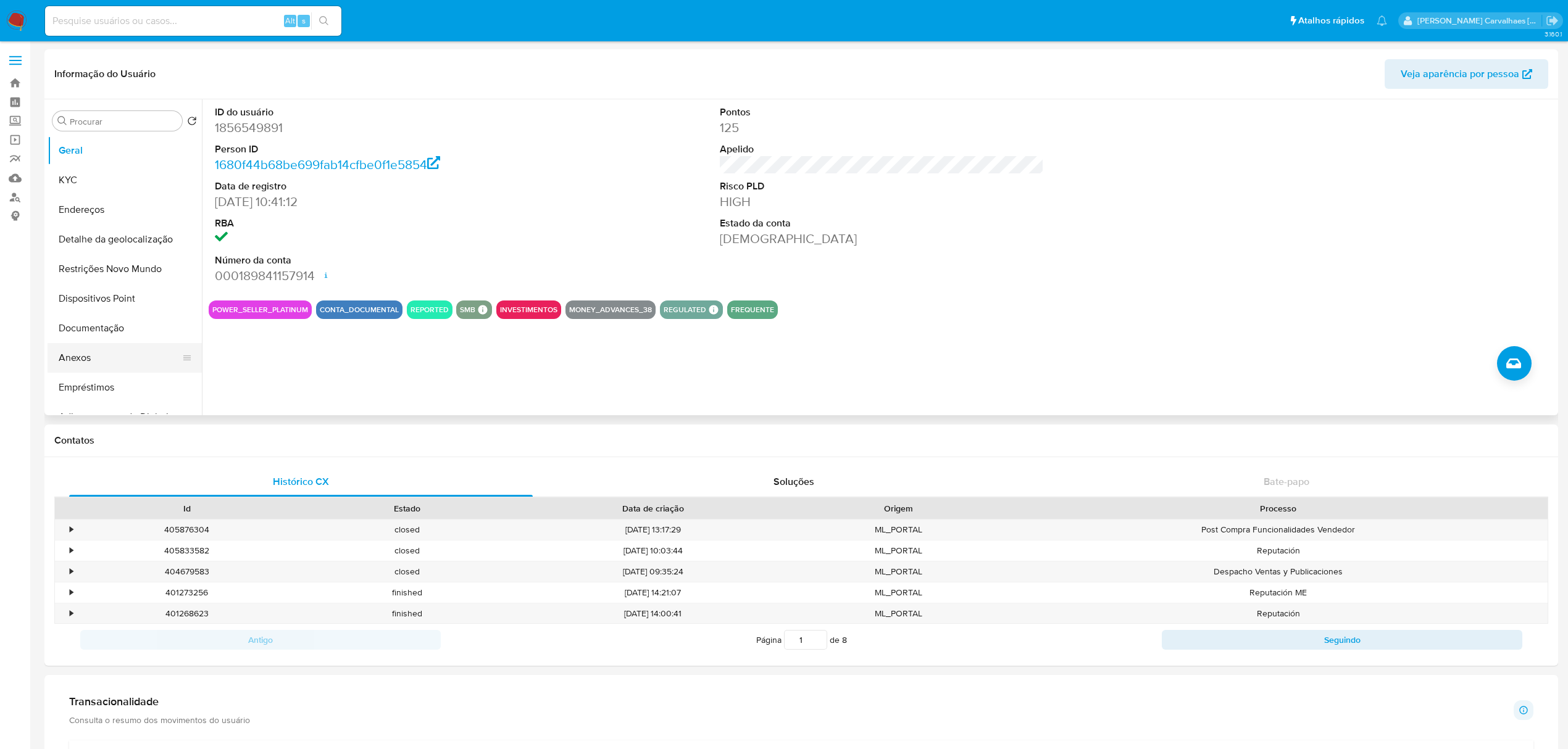
click at [81, 362] on button "Anexos" at bounding box center [119, 357] width 145 height 30
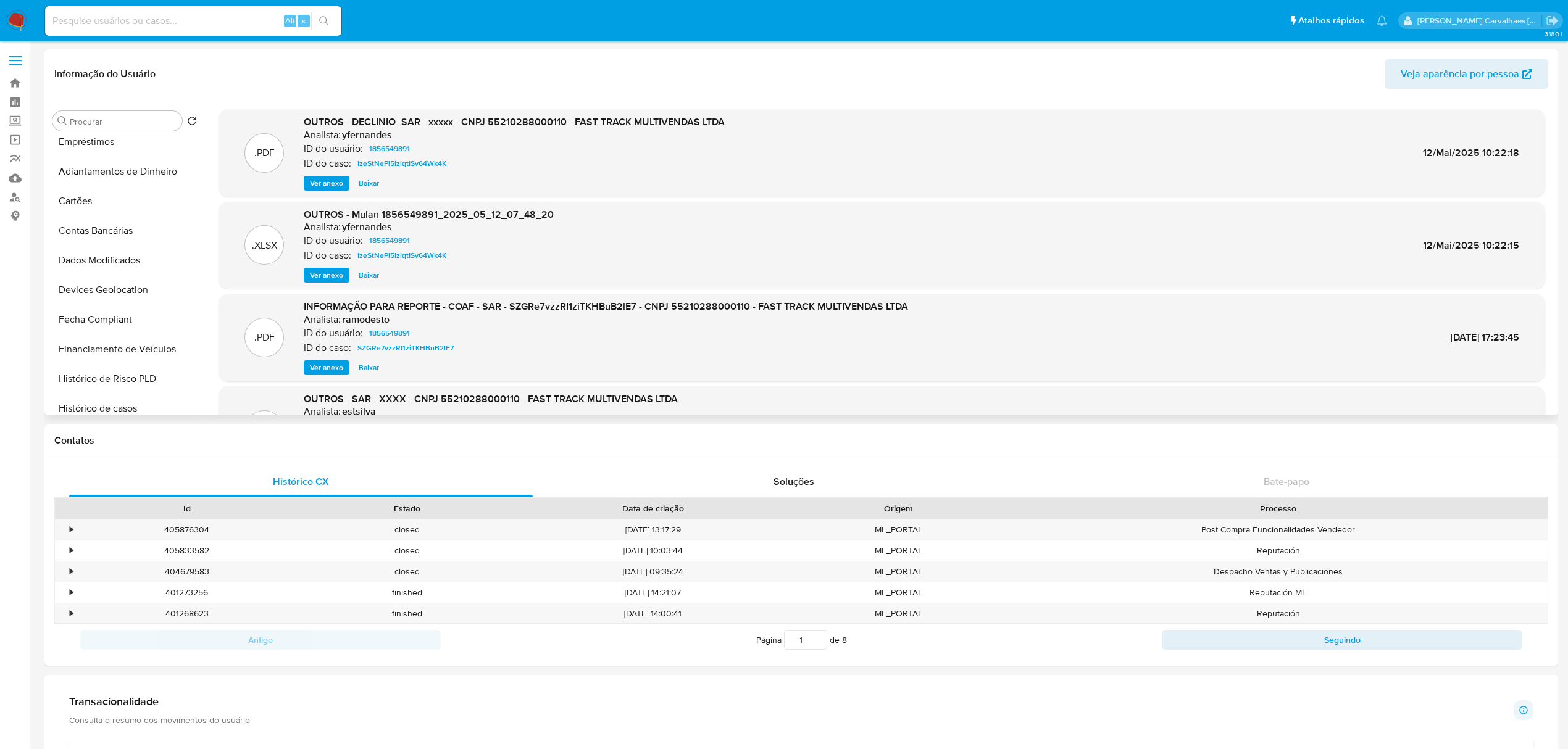
scroll to position [247, 0]
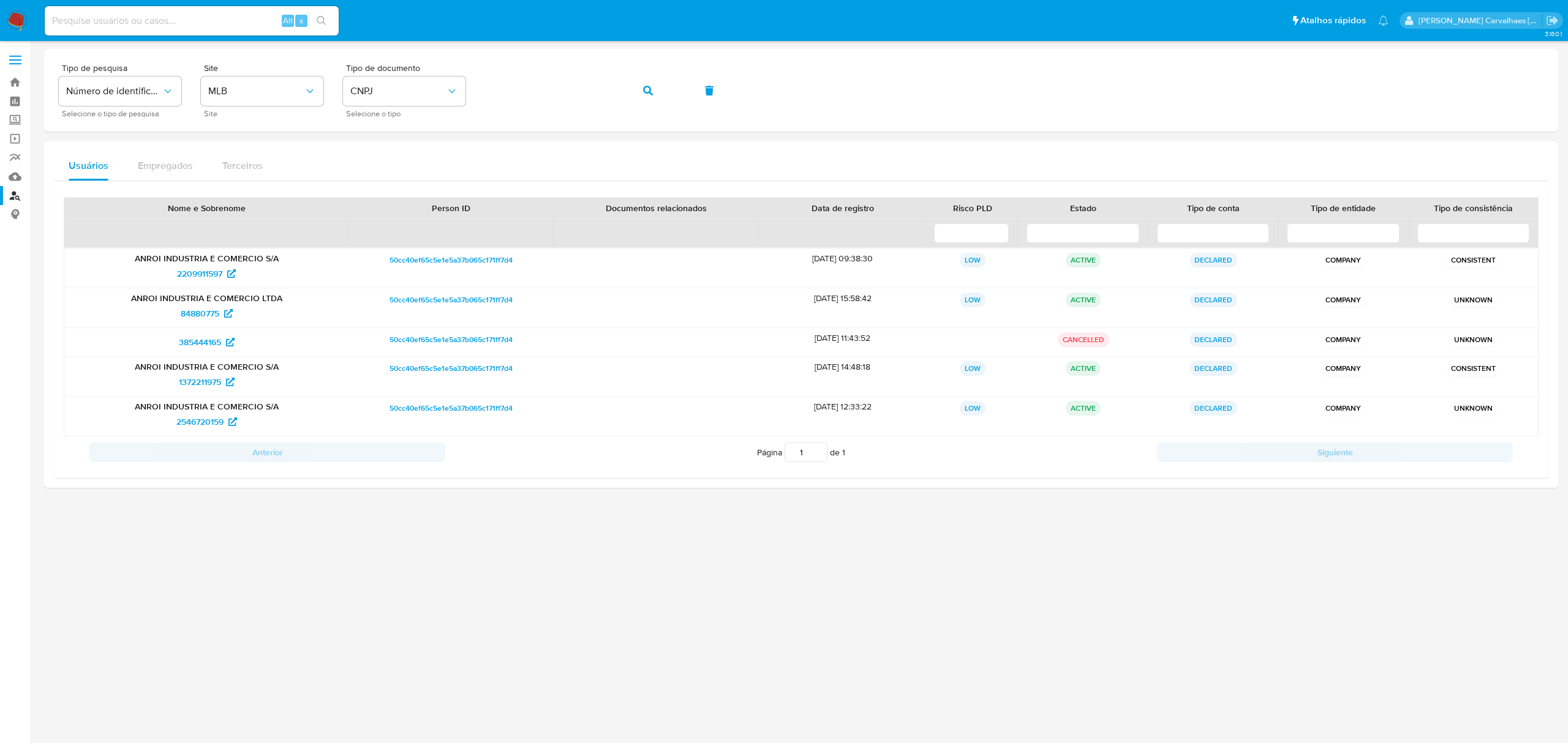
click at [169, 6] on div "Alt s" at bounding box center [192, 20] width 294 height 29
click at [158, 15] on input at bounding box center [192, 20] width 294 height 16
paste input "0SYkH9z1SGK2l2WvvCPJp2pa"
type input "0SYkH9z1SGK2l2WvvCPJp2pa"
click at [317, 17] on icon "search-icon" at bounding box center [321, 20] width 10 height 10
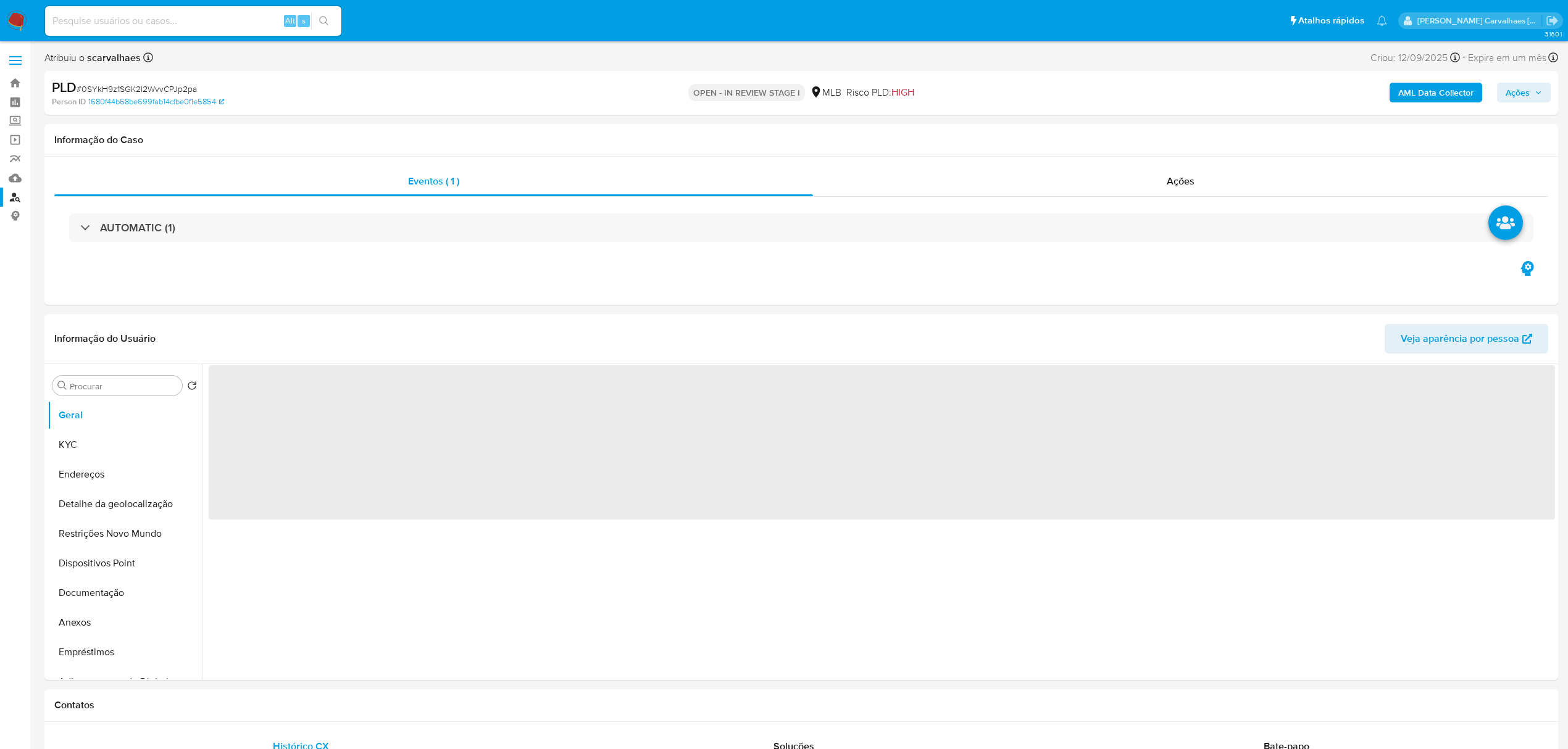
select select "10"
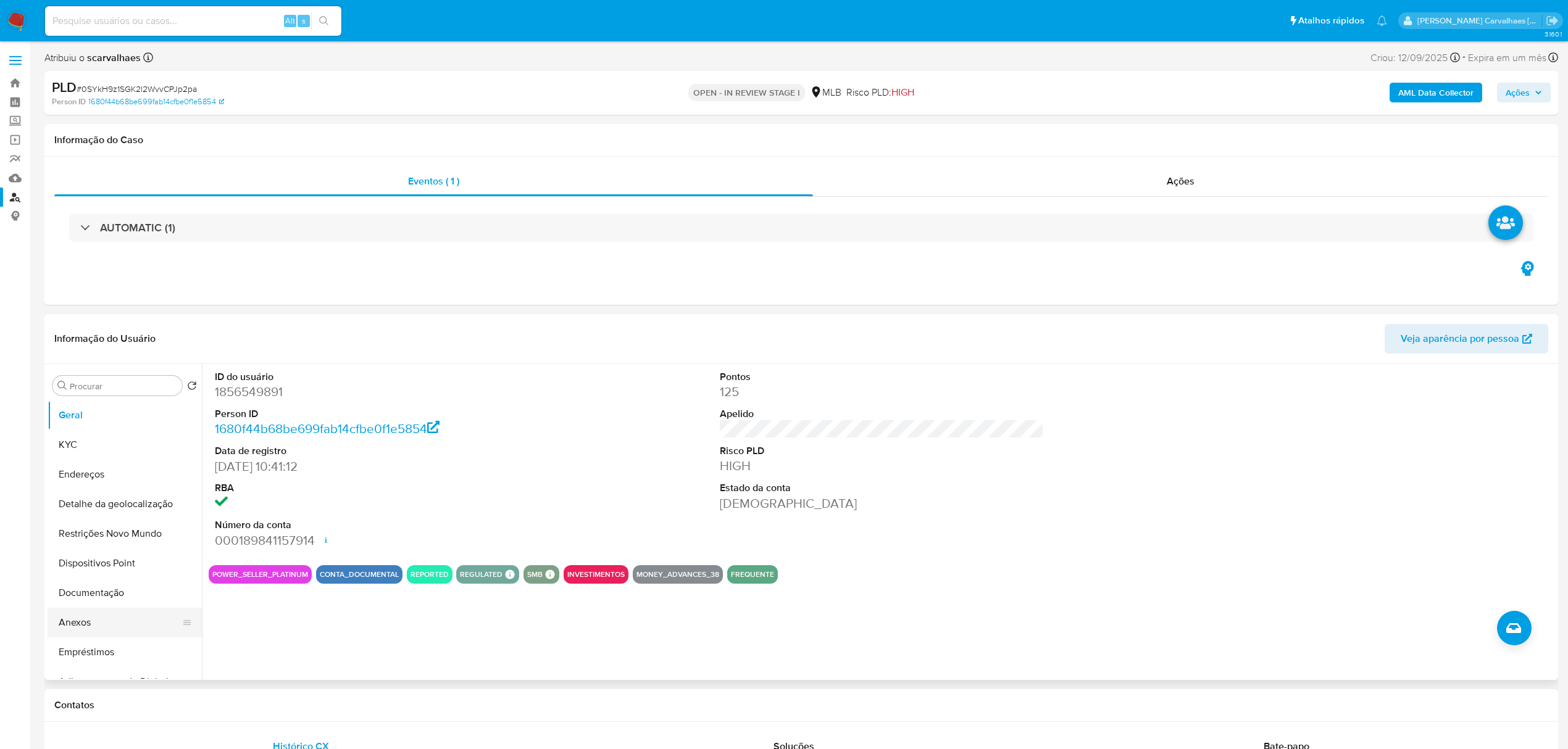
click at [78, 630] on button "Anexos" at bounding box center [119, 622] width 145 height 30
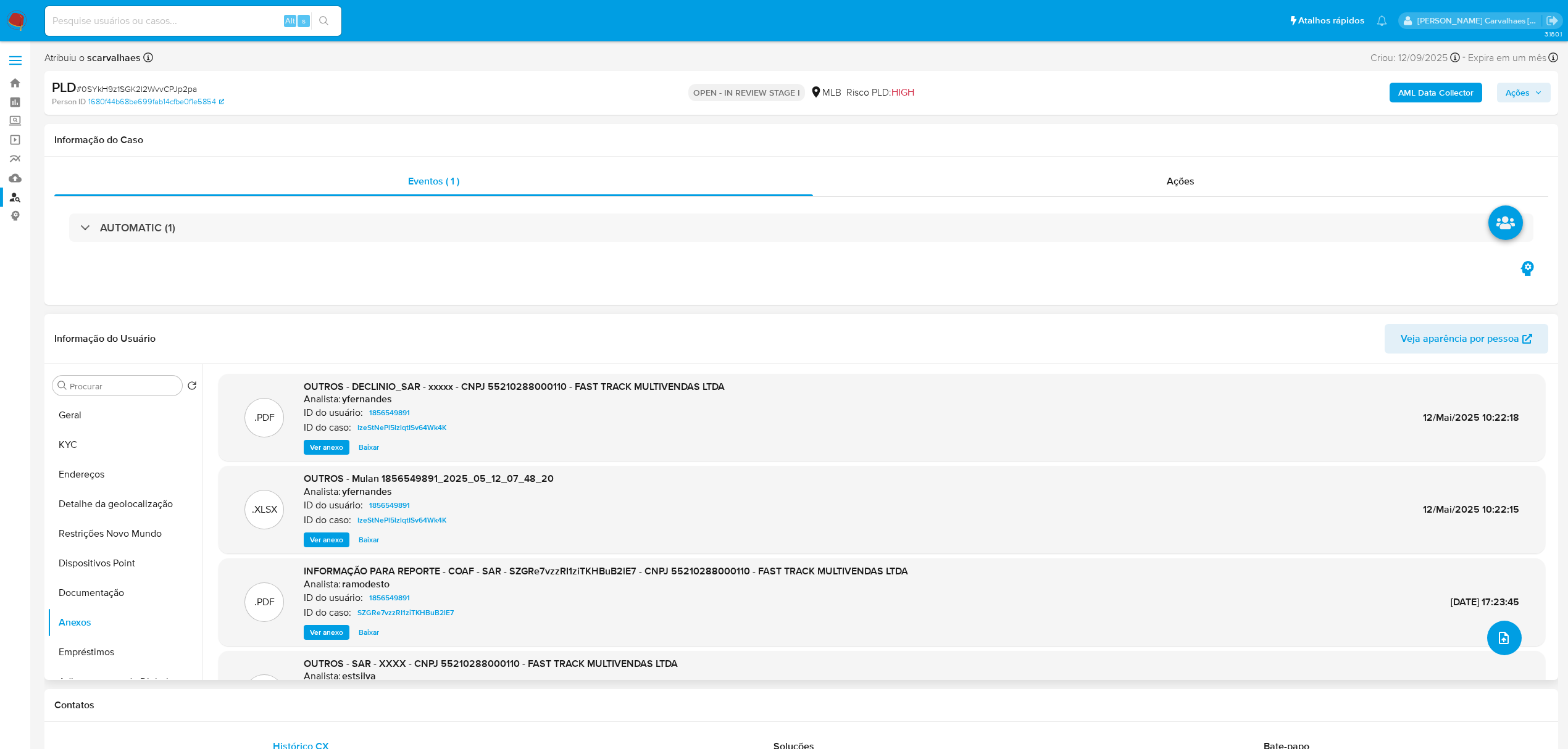
click at [1500, 644] on icon "upload-file" at bounding box center [1503, 637] width 14 height 14
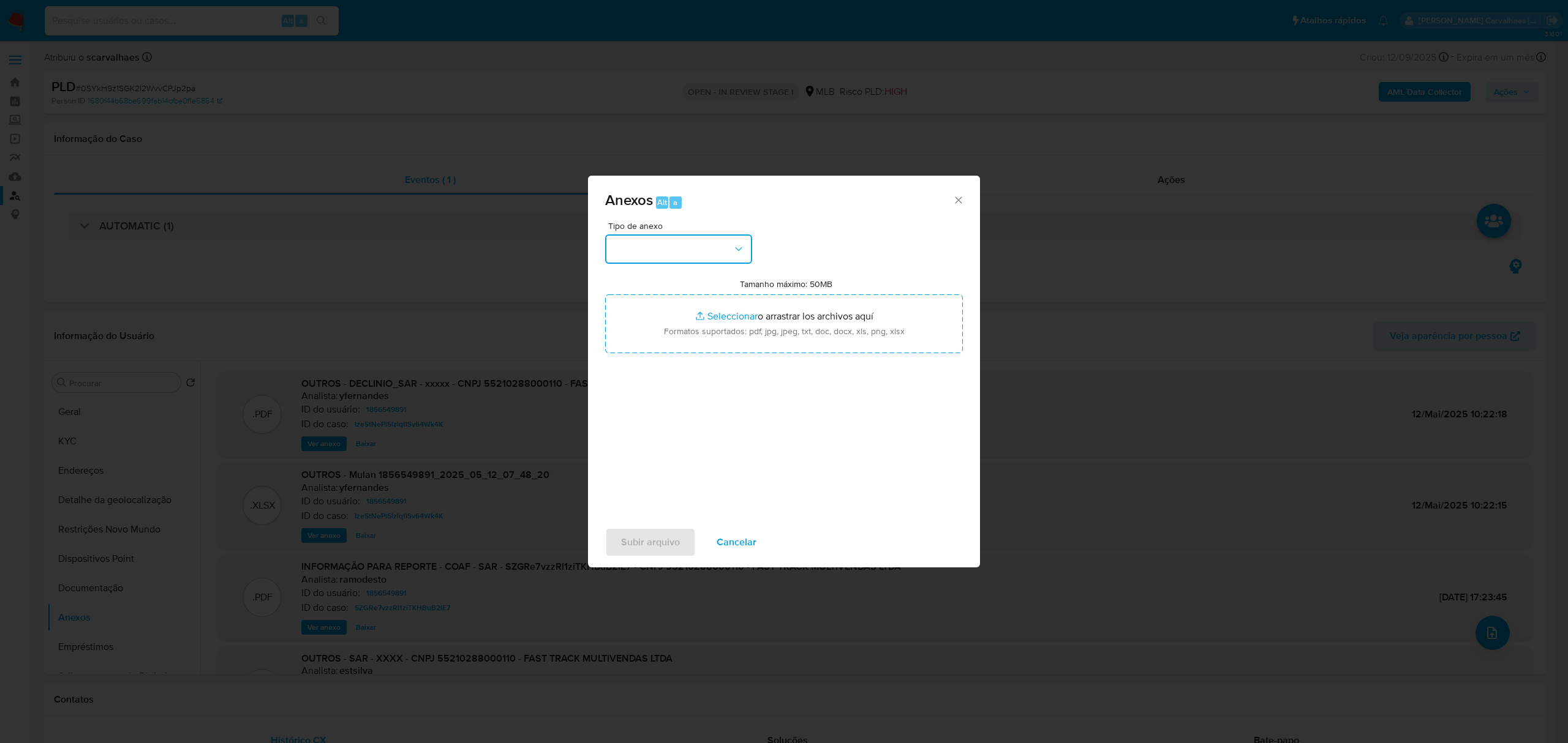
click at [728, 236] on button "button" at bounding box center [678, 249] width 147 height 29
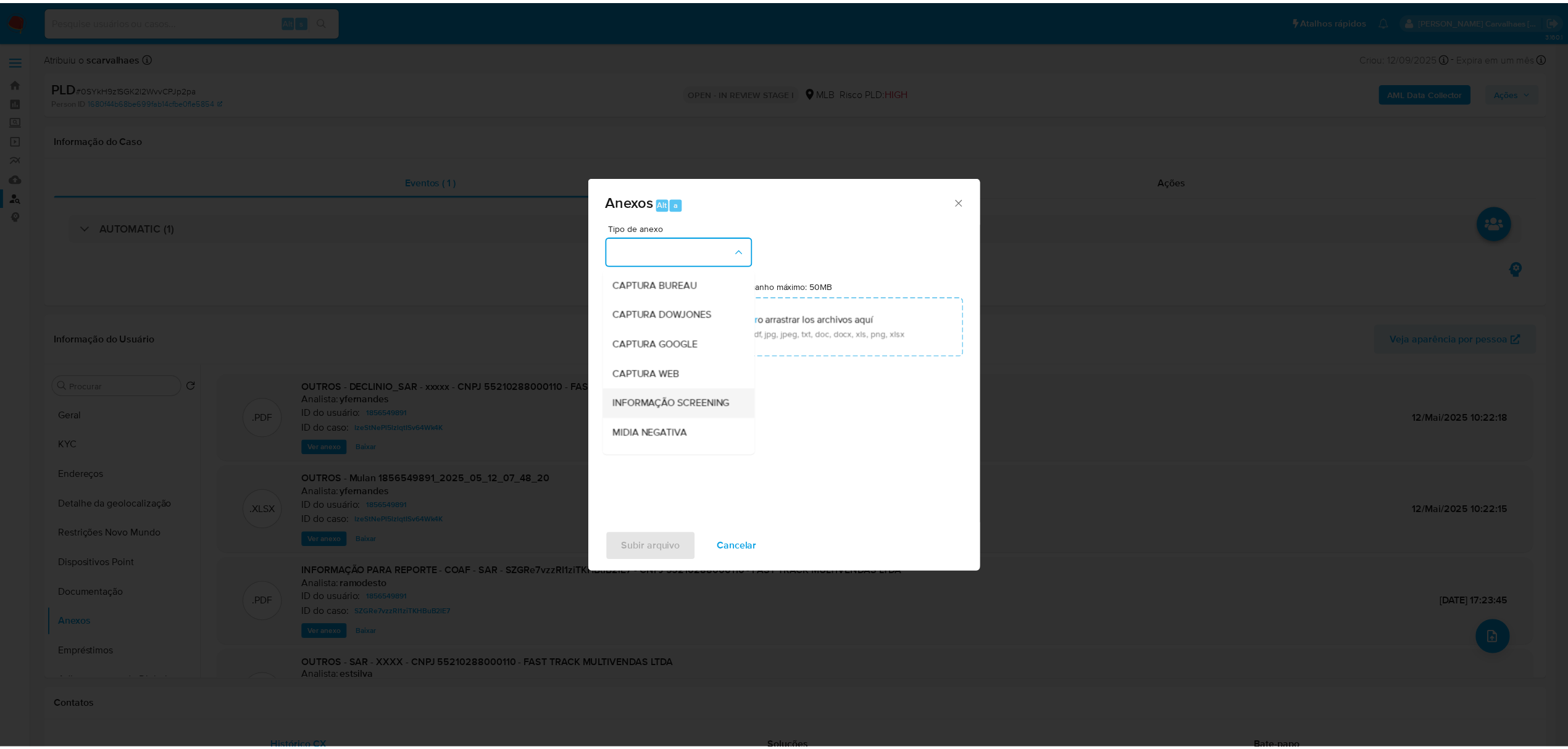
scroll to position [164, 0]
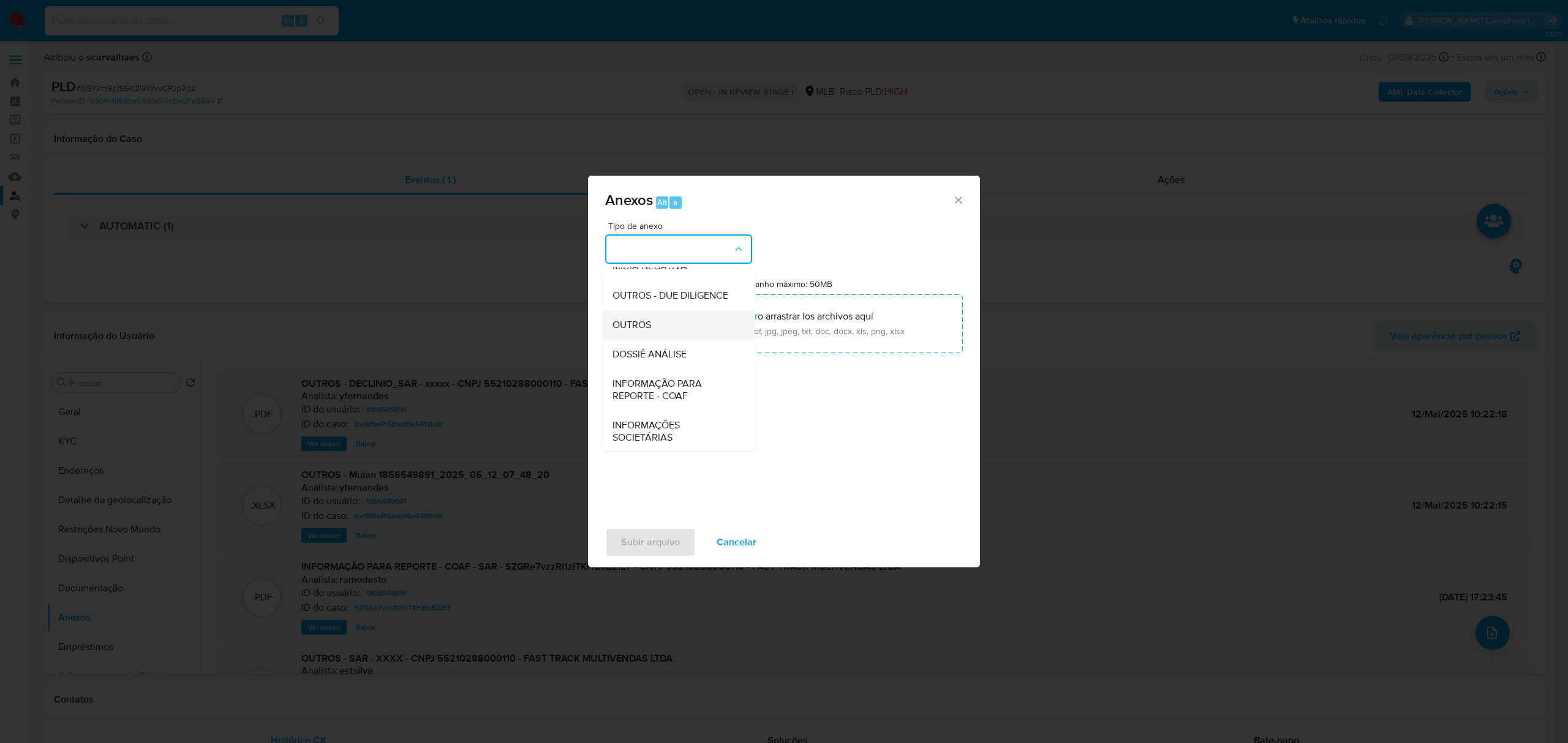
click at [648, 336] on div "OUTROS" at bounding box center [675, 324] width 125 height 29
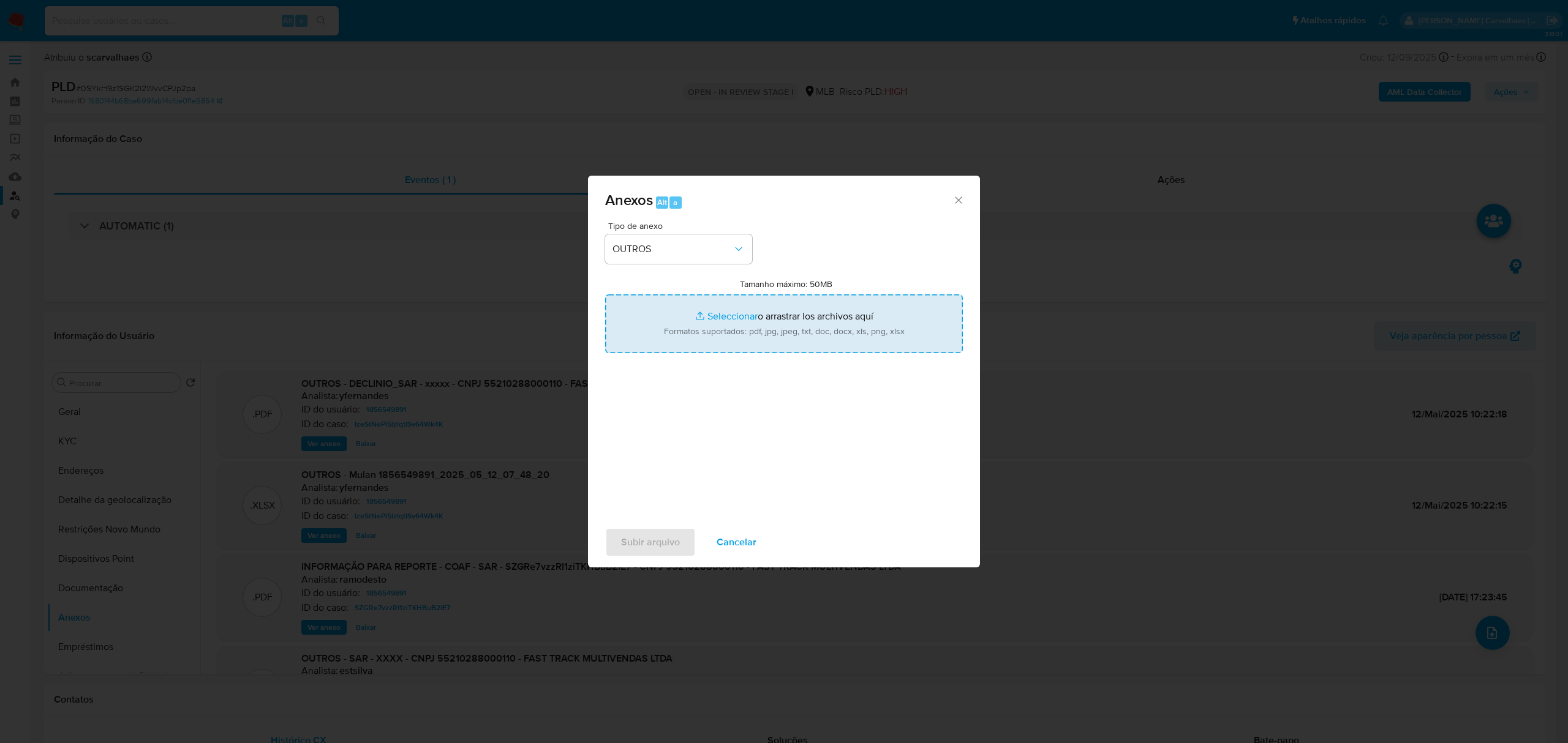
click at [721, 317] on input "Tamanho máximo: 50MB Seleccionar archivos" at bounding box center [784, 324] width 358 height 59
click at [724, 320] on input "Tamanho máximo: 50MB Seleccionar archivos" at bounding box center [784, 324] width 358 height 59
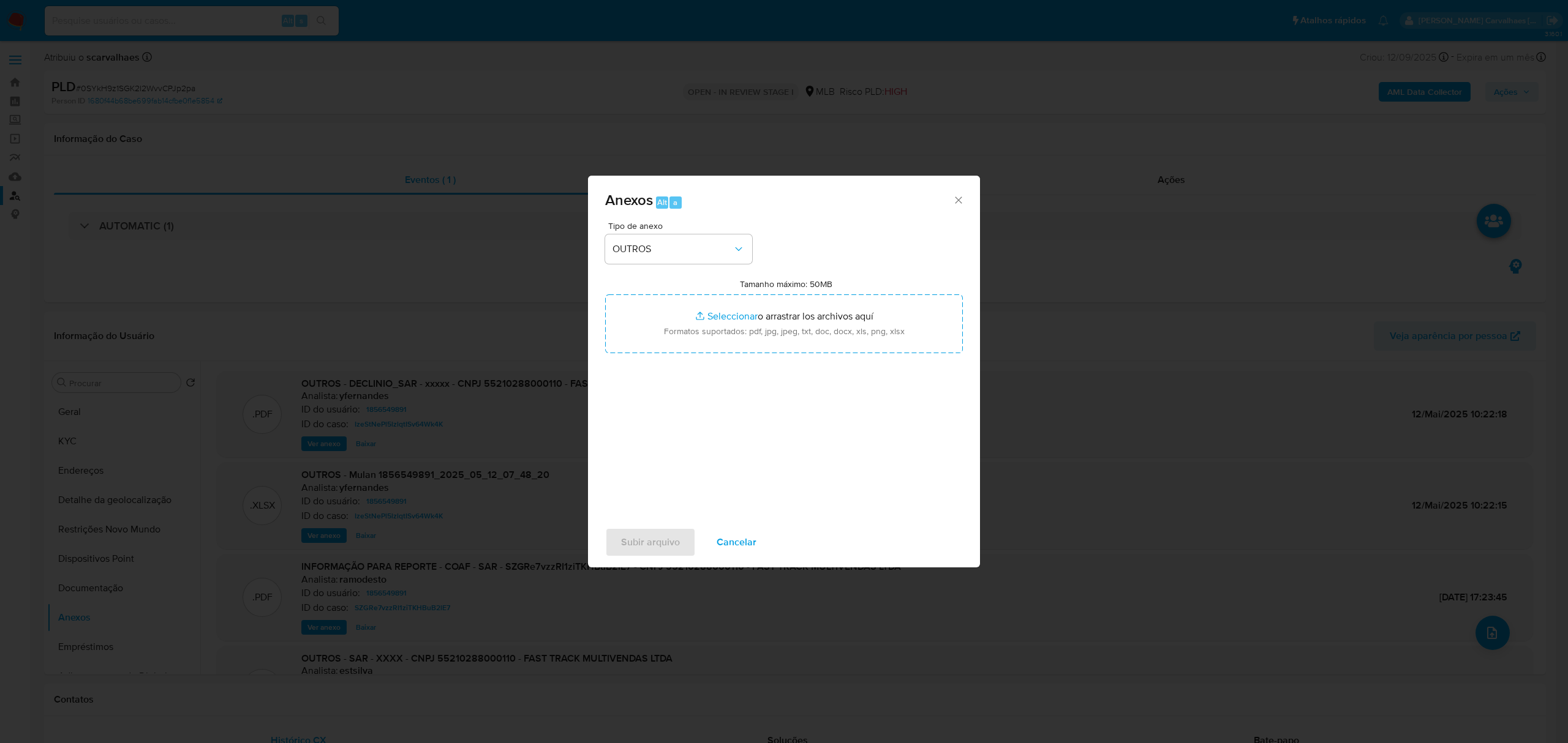
click at [958, 201] on icon "Cerrar" at bounding box center [958, 200] width 12 height 12
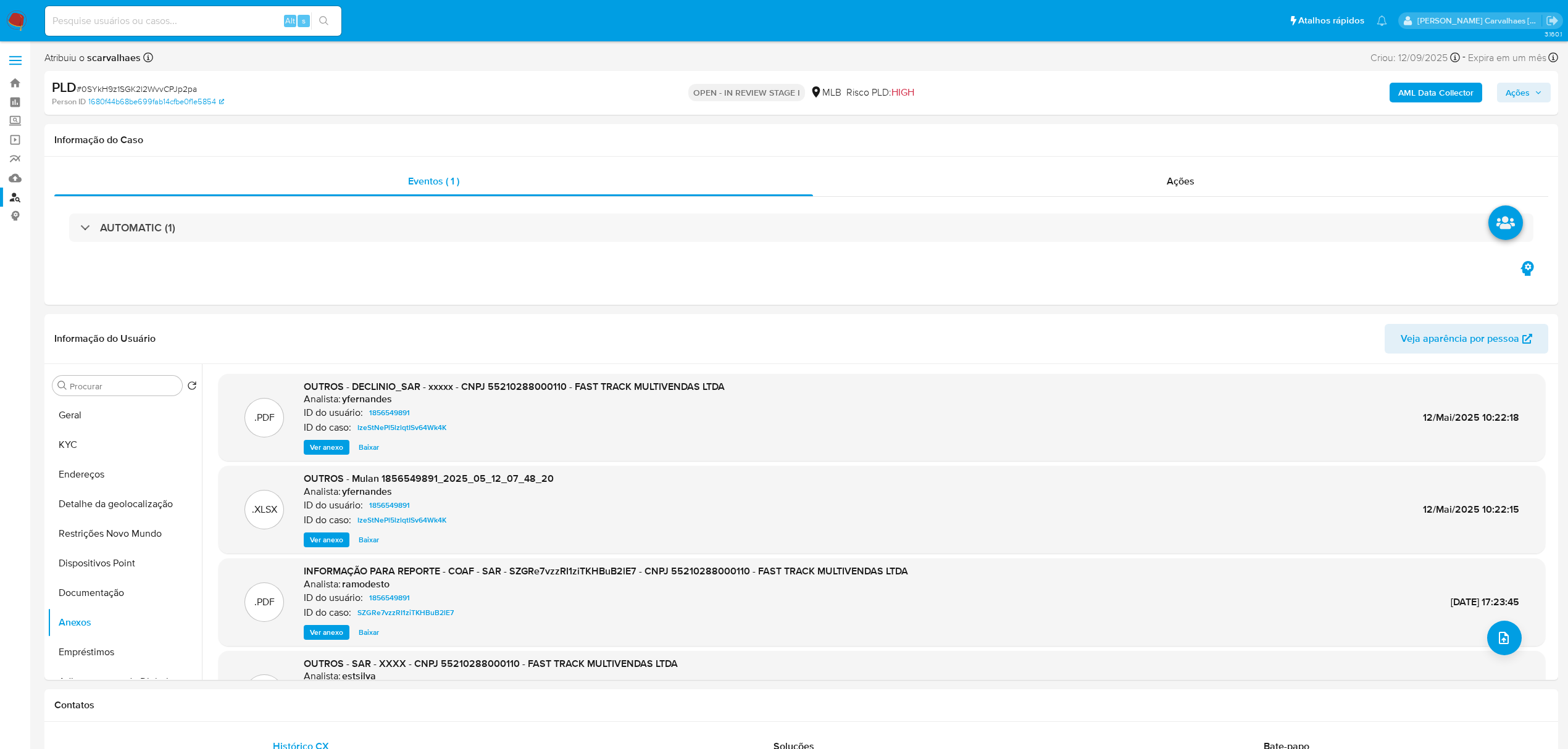
click at [1524, 90] on span "Ações" at bounding box center [1519, 93] width 24 height 20
click at [1159, 129] on span "Resolução do caso" at bounding box center [1166, 132] width 84 height 14
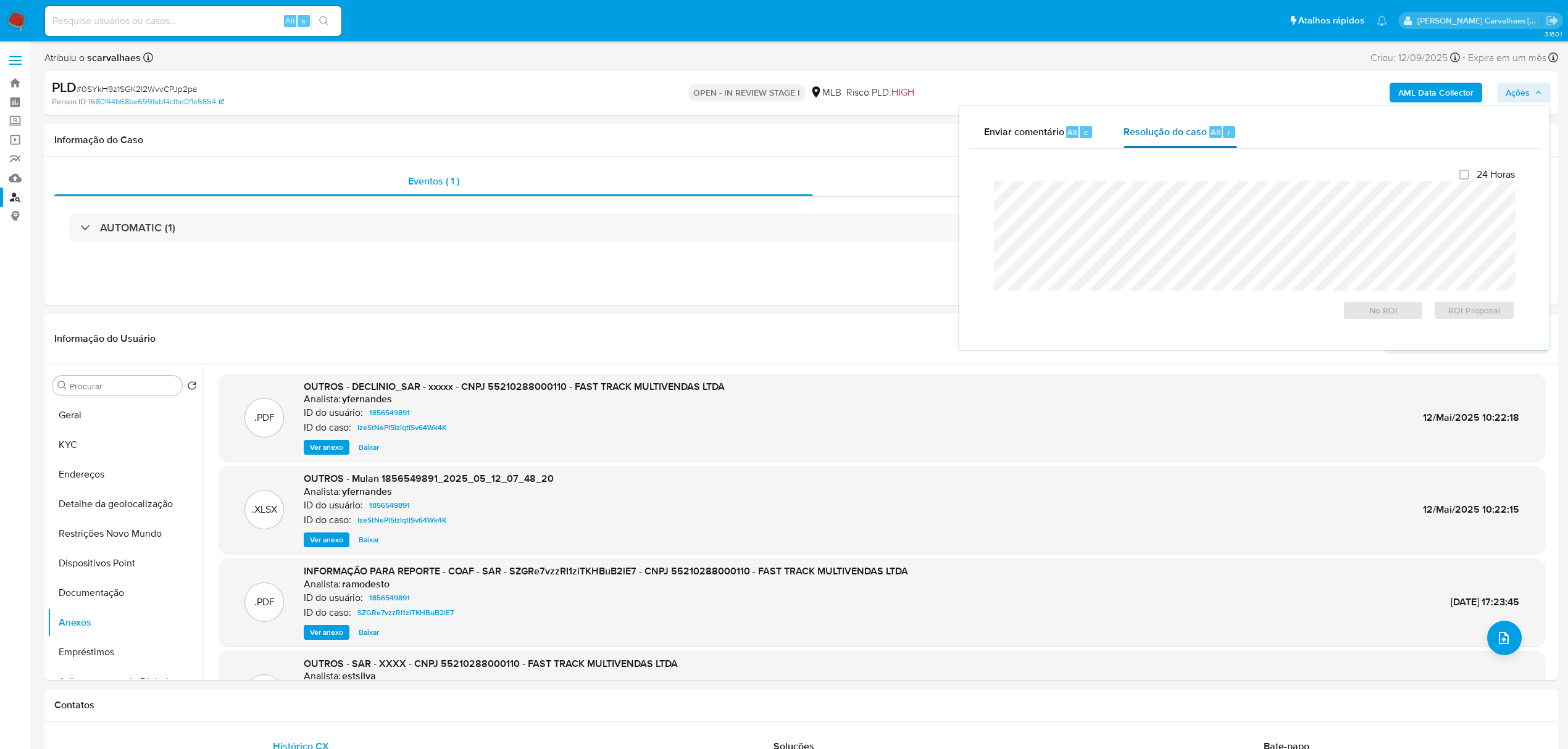
click at [1162, 129] on span "Resolução do caso" at bounding box center [1166, 132] width 84 height 14
click at [1473, 313] on span "ROI Proposal" at bounding box center [1474, 310] width 64 height 17
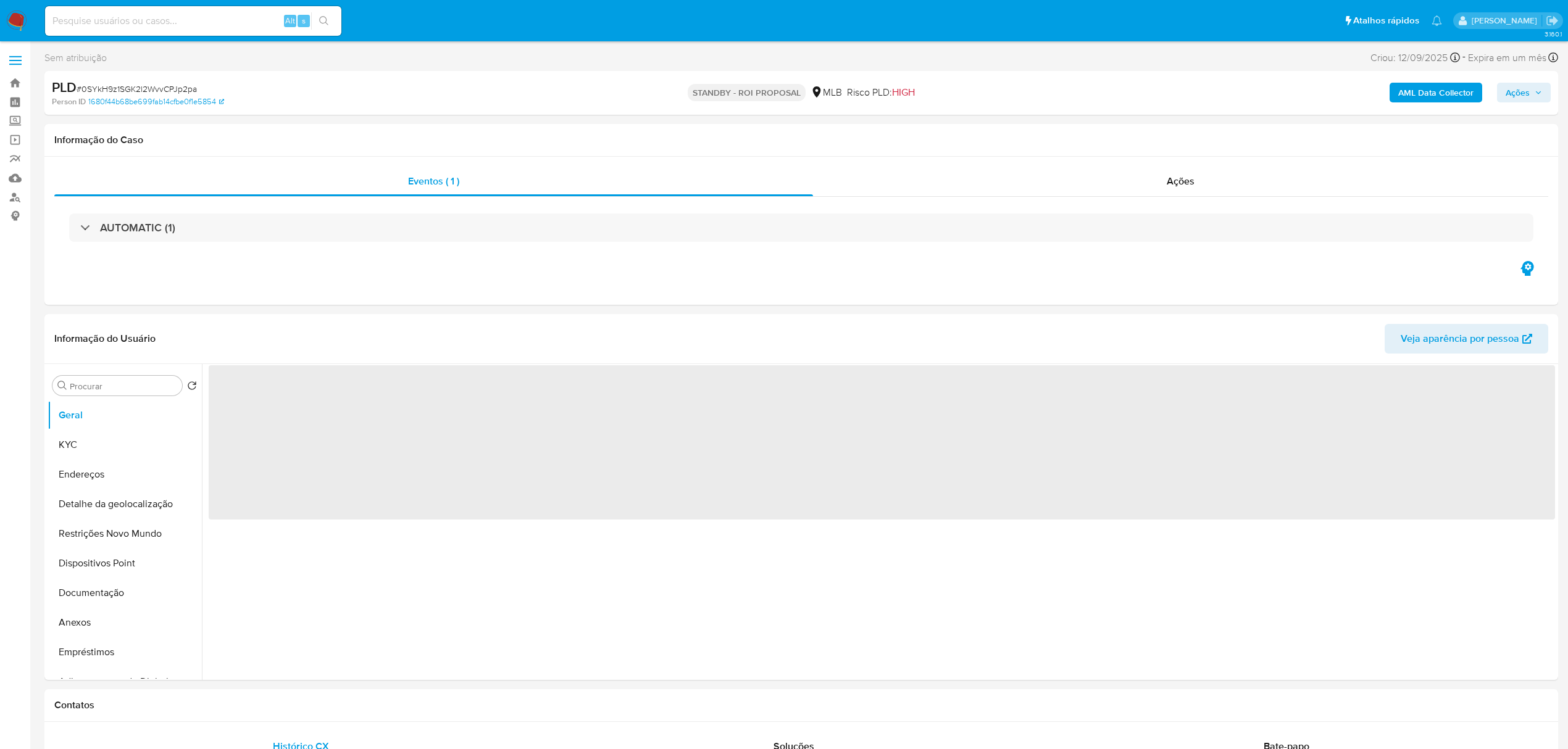
select select "10"
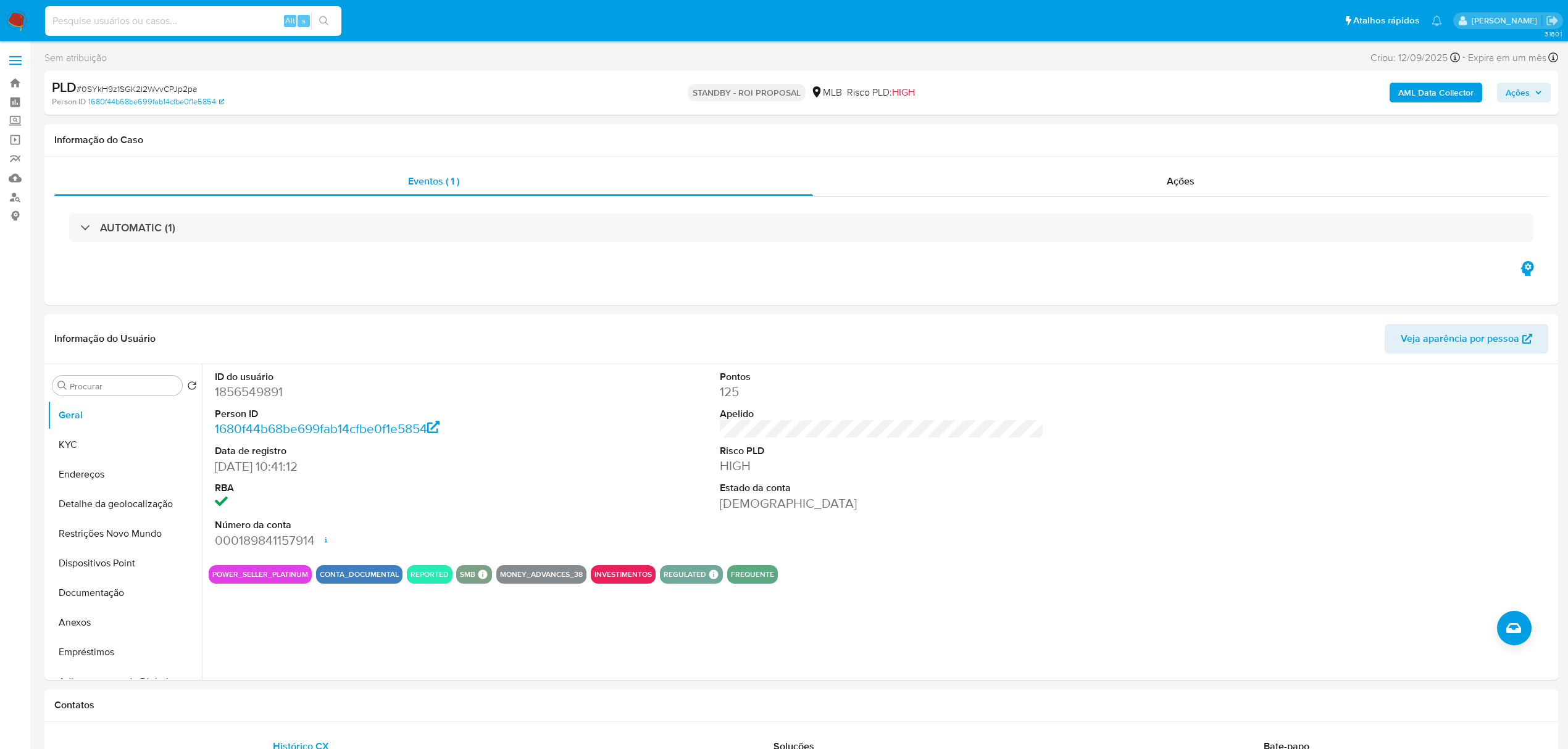
click at [159, 24] on input at bounding box center [193, 21] width 297 height 16
paste input "j1NICobhHjLOCCTz6IrjHI5U"
type input "j1NICobhHjLOCCTz6IrjHI5U"
click at [327, 16] on icon "search-icon" at bounding box center [324, 21] width 10 height 10
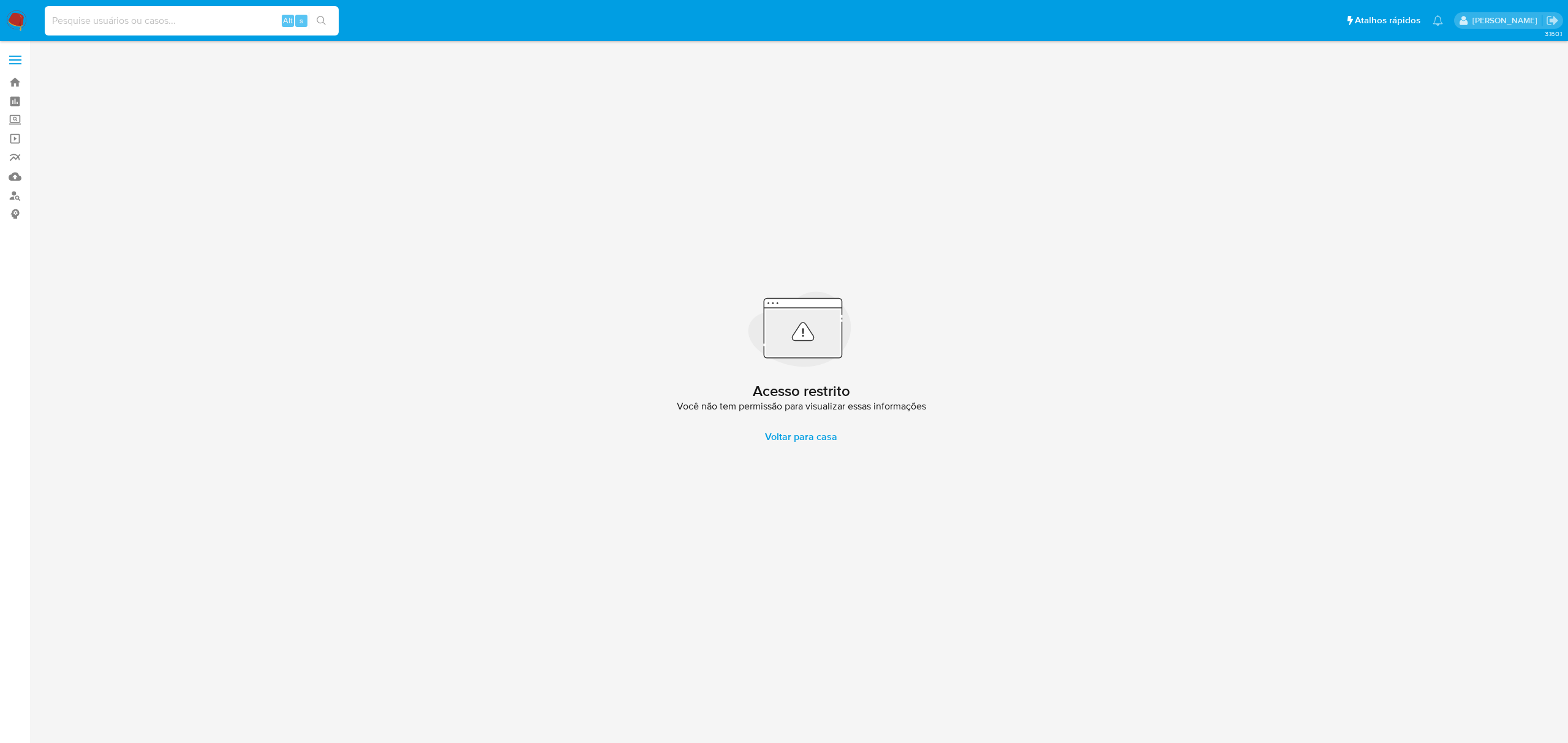
paste input "j1NICobhHjLOCCTz6IrjHI5U"
click at [45, 15] on input "j1NICobhHjLOCCTz6IrjHI5U" at bounding box center [192, 20] width 294 height 16
type input "j1NICobhHjLOCCTz6IrjHI5U"
click at [324, 20] on icon "search-icon" at bounding box center [321, 20] width 10 height 10
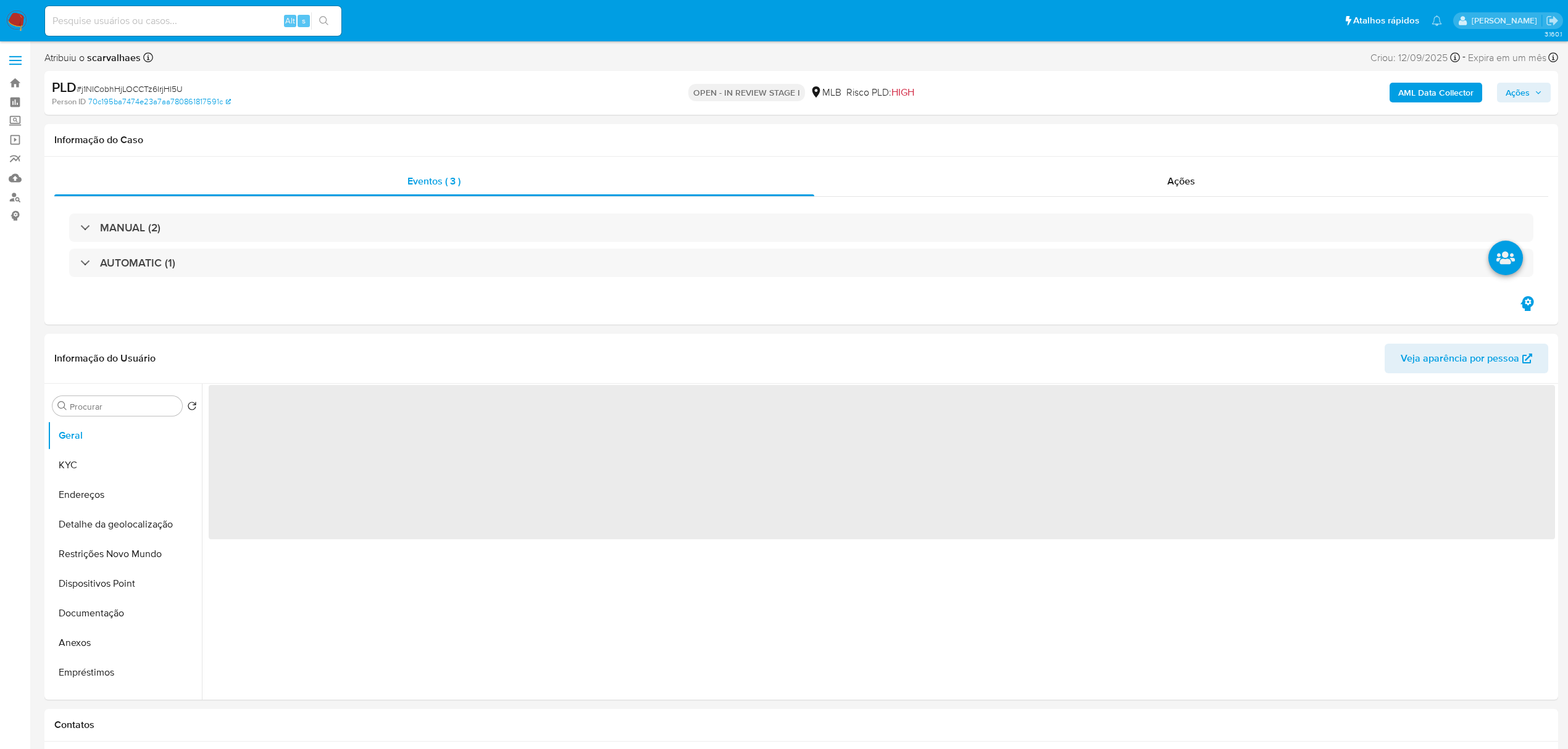
select select "10"
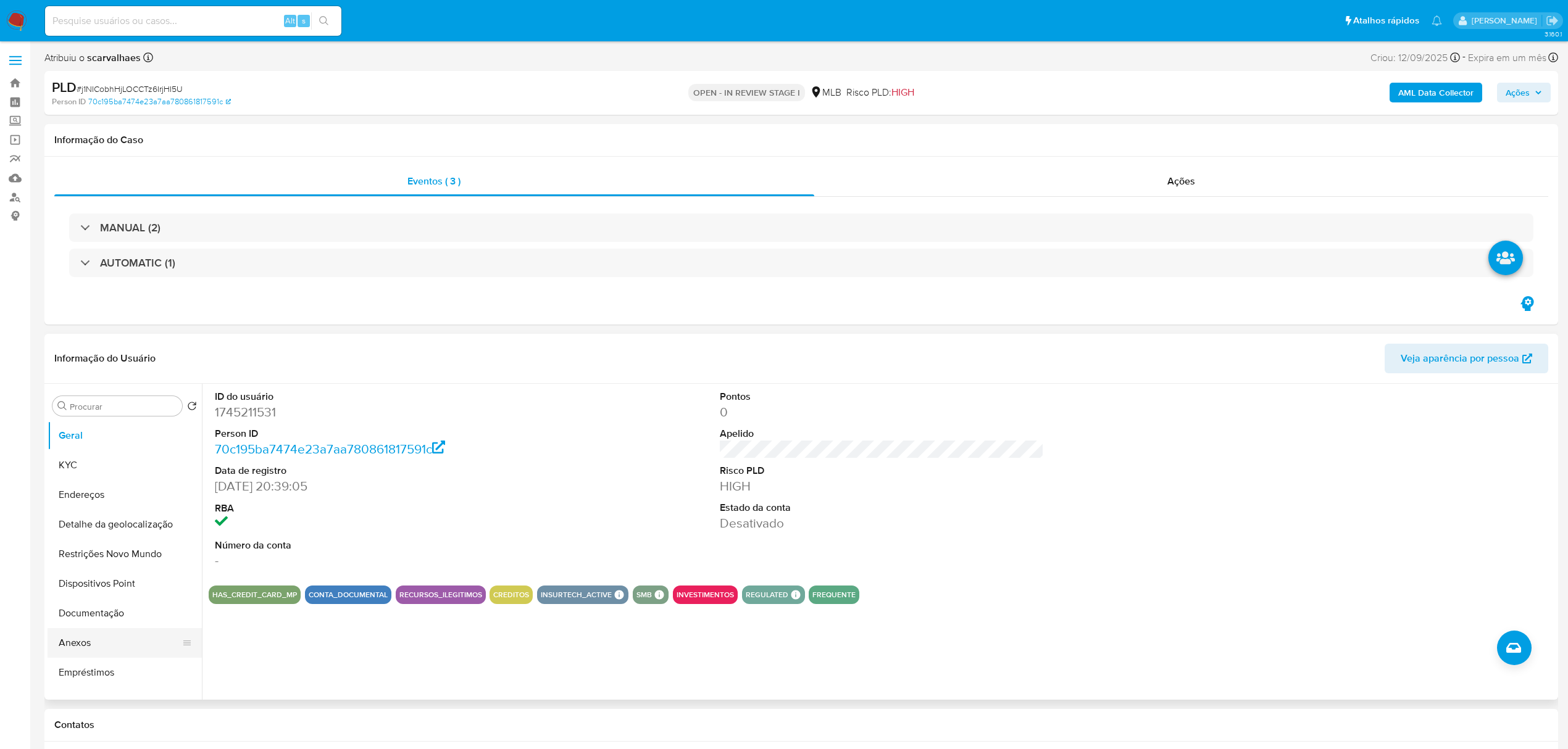
click at [92, 634] on button "Anexos" at bounding box center [119, 643] width 145 height 30
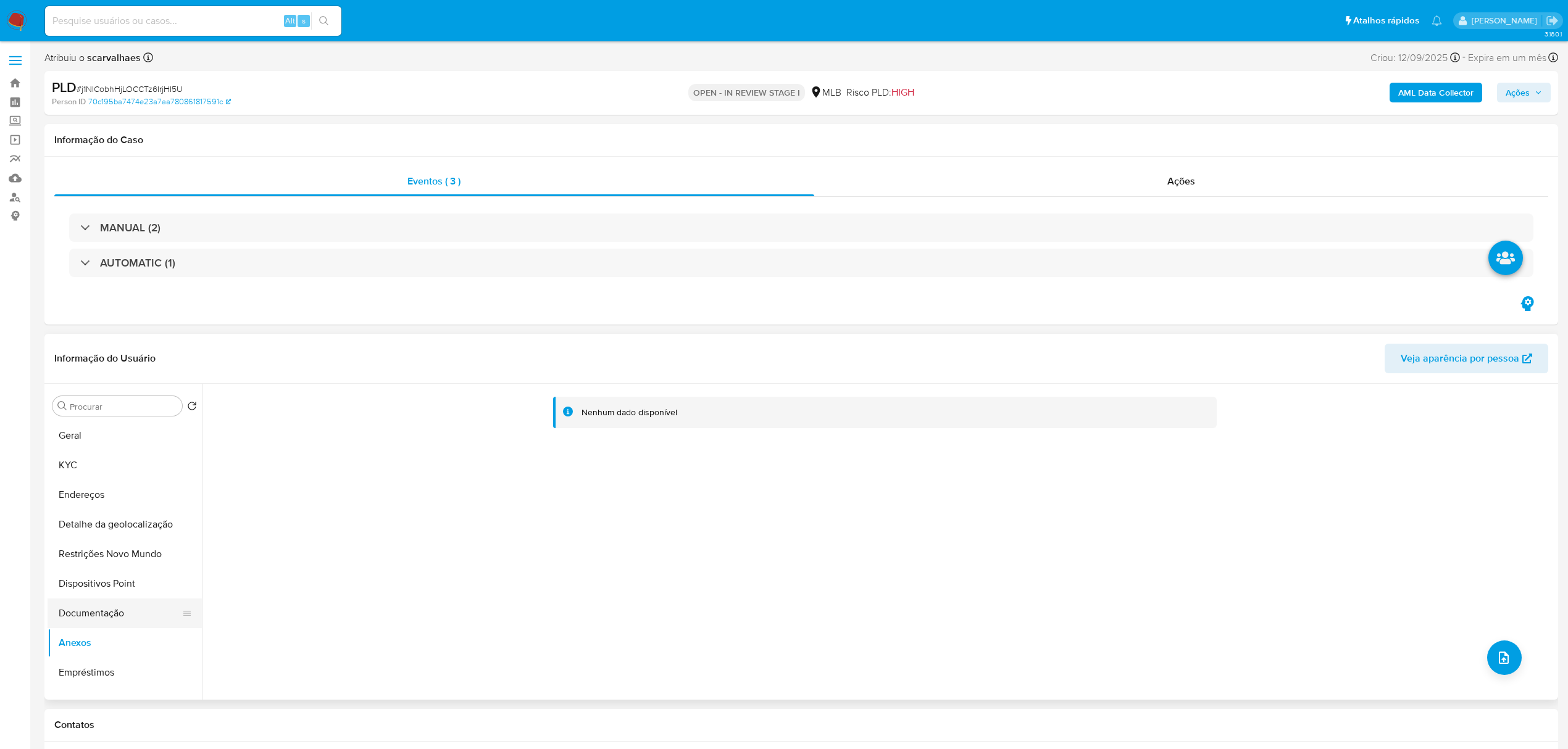
click at [95, 612] on button "Documentação" at bounding box center [119, 613] width 145 height 30
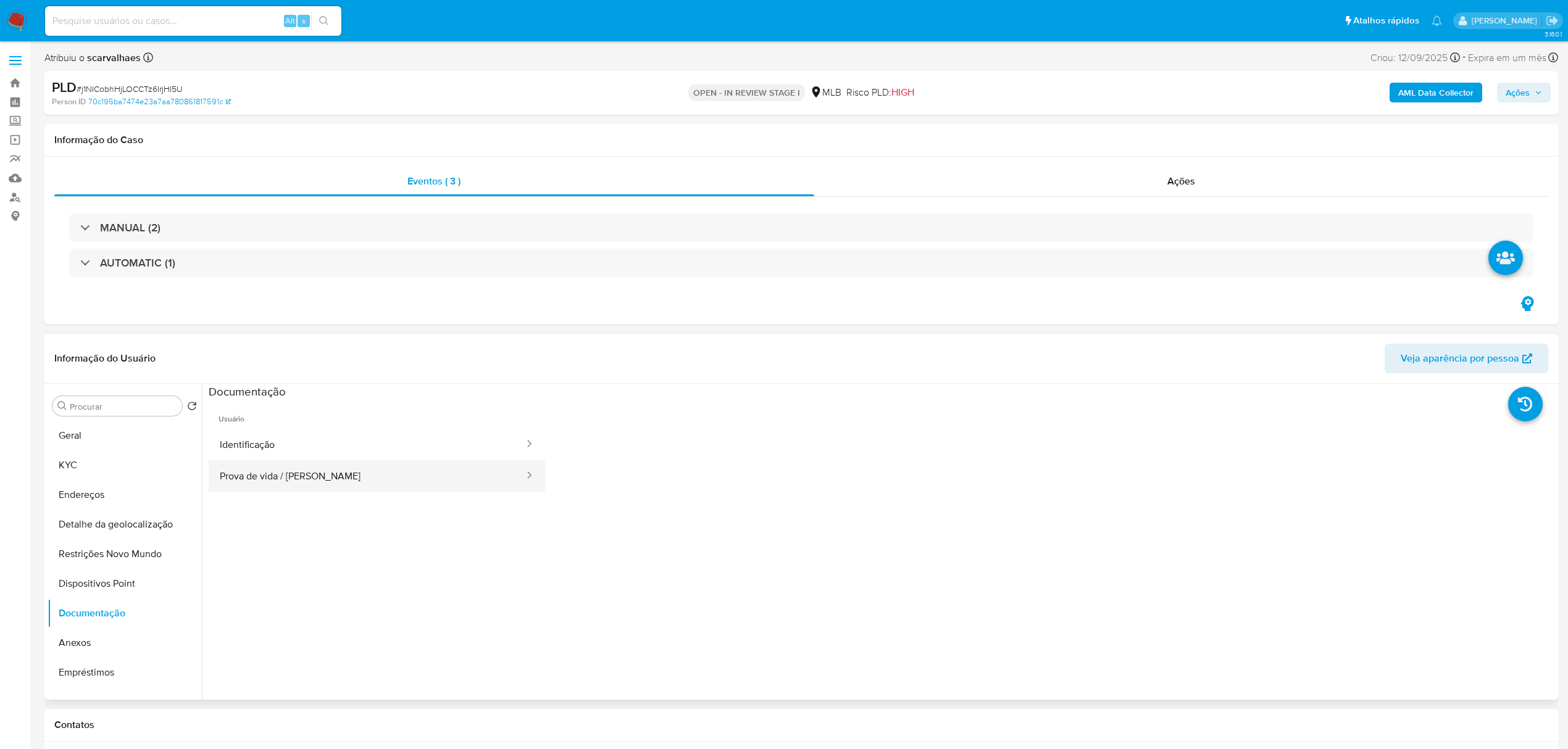
click at [326, 475] on button "Prova de vida / Selfie" at bounding box center [367, 475] width 316 height 31
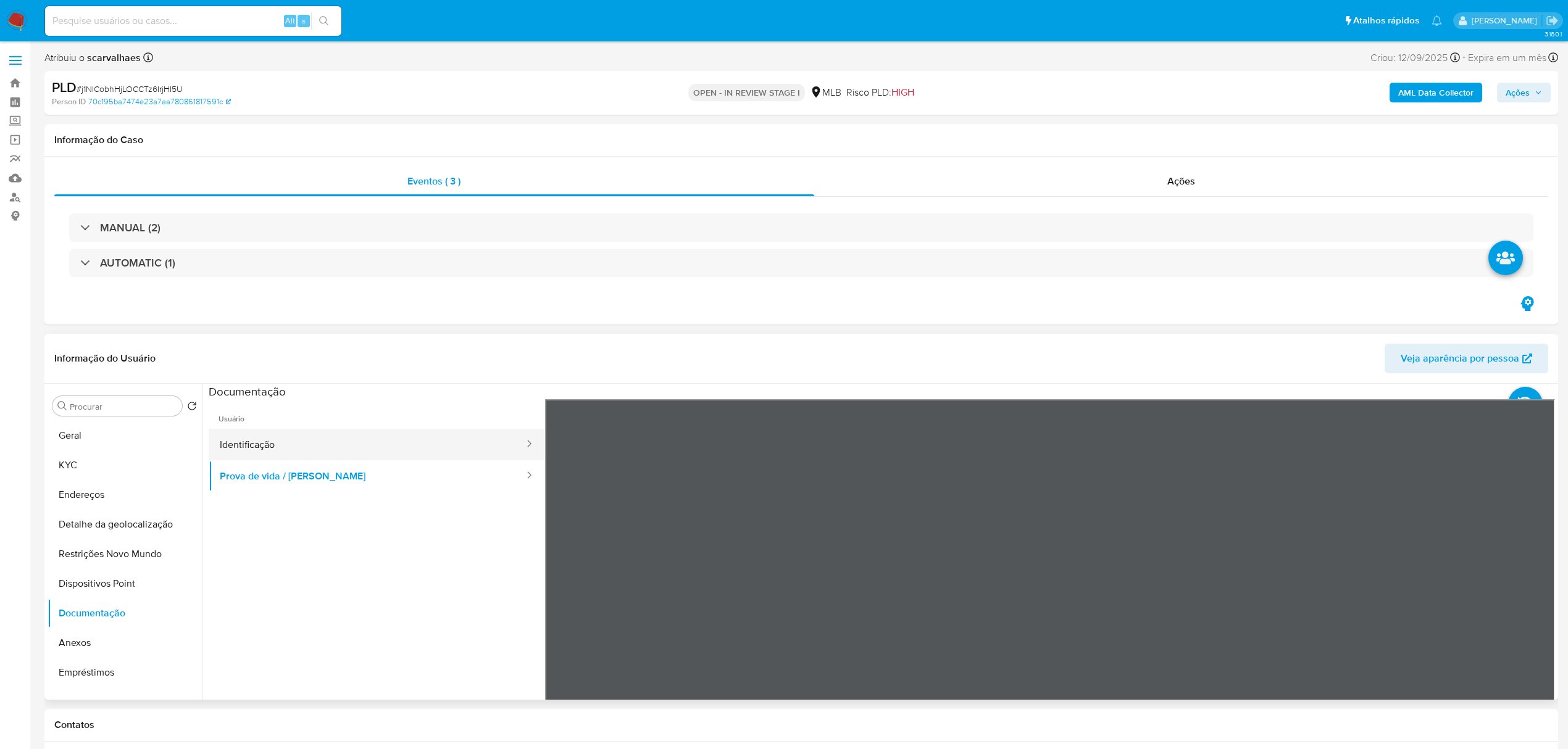
click at [337, 447] on button "Identificação" at bounding box center [367, 444] width 316 height 31
click at [95, 440] on button "Geral" at bounding box center [119, 436] width 145 height 30
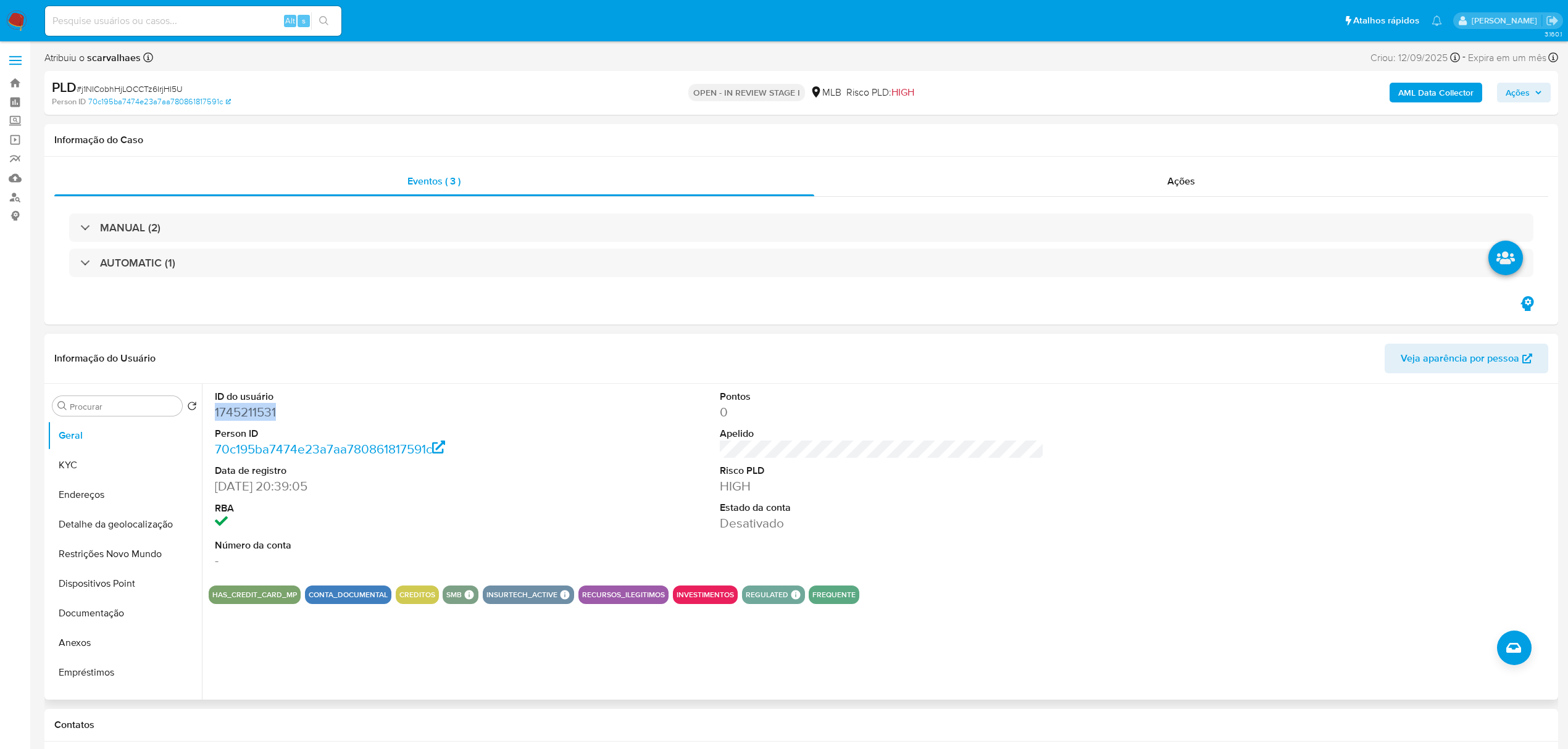
drag, startPoint x: 214, startPoint y: 408, endPoint x: 280, endPoint y: 411, distance: 66.1
click at [282, 410] on div "ID do usuário 1745211531 Person ID 70c195ba7474e23a7aa780861817591c Data de reg…" at bounding box center [377, 480] width 336 height 192
copy dd "1745211531"
click at [122, 443] on button "Geral" at bounding box center [119, 436] width 145 height 30
click at [122, 457] on button "KYC" at bounding box center [119, 465] width 145 height 30
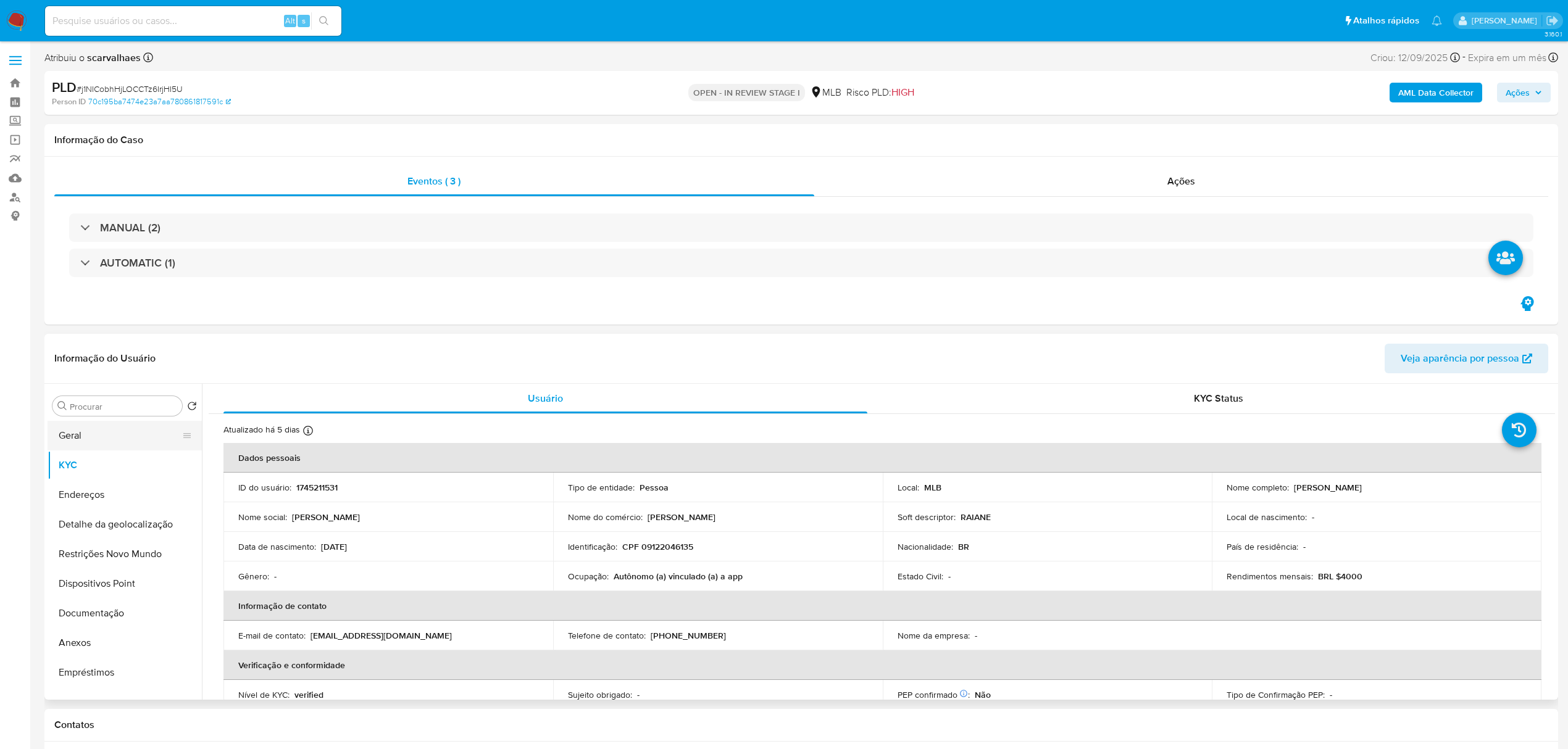
click at [69, 443] on button "Geral" at bounding box center [119, 436] width 145 height 30
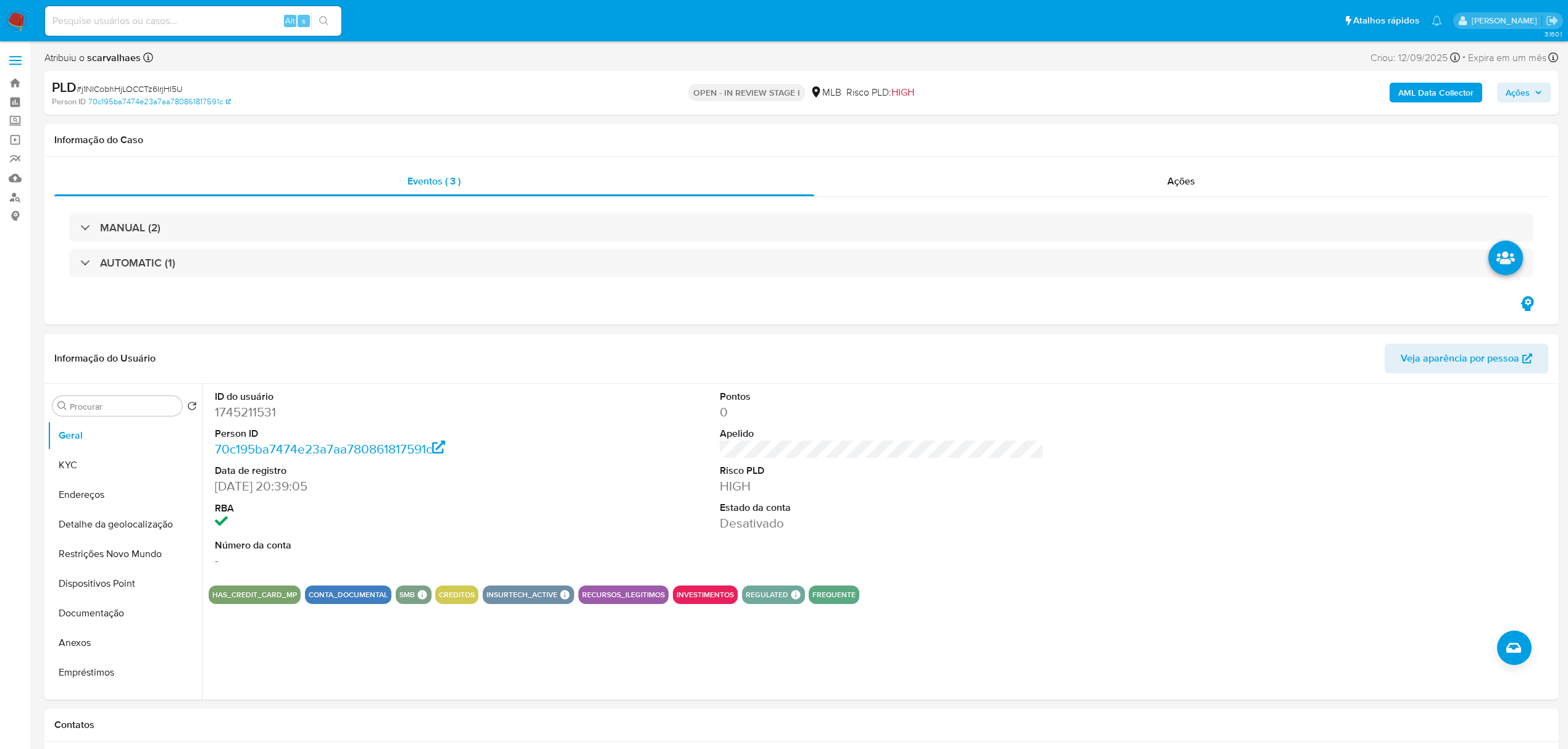
scroll to position [82, 0]
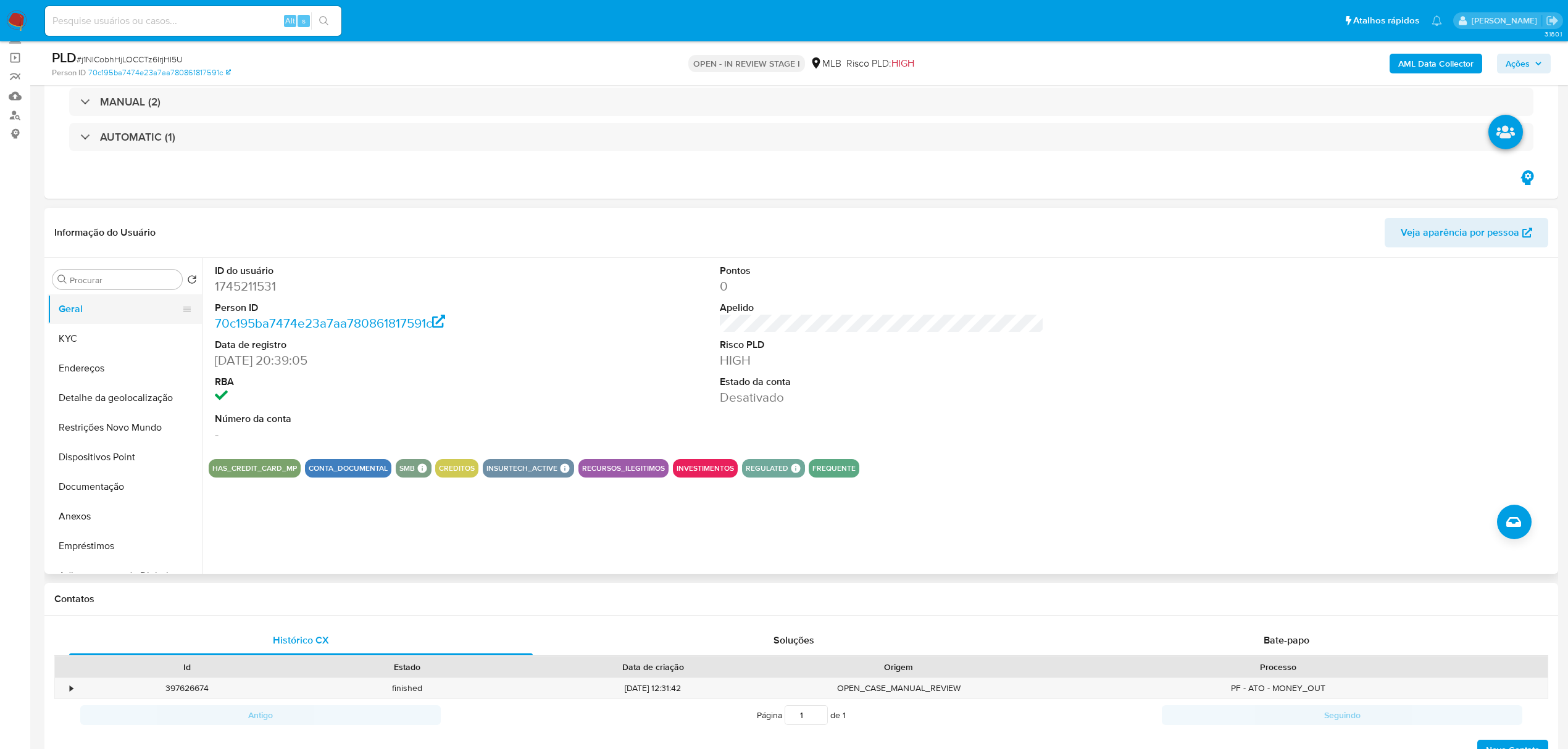
click at [103, 311] on button "Geral" at bounding box center [119, 309] width 145 height 30
click at [114, 346] on button "KYC" at bounding box center [119, 338] width 145 height 30
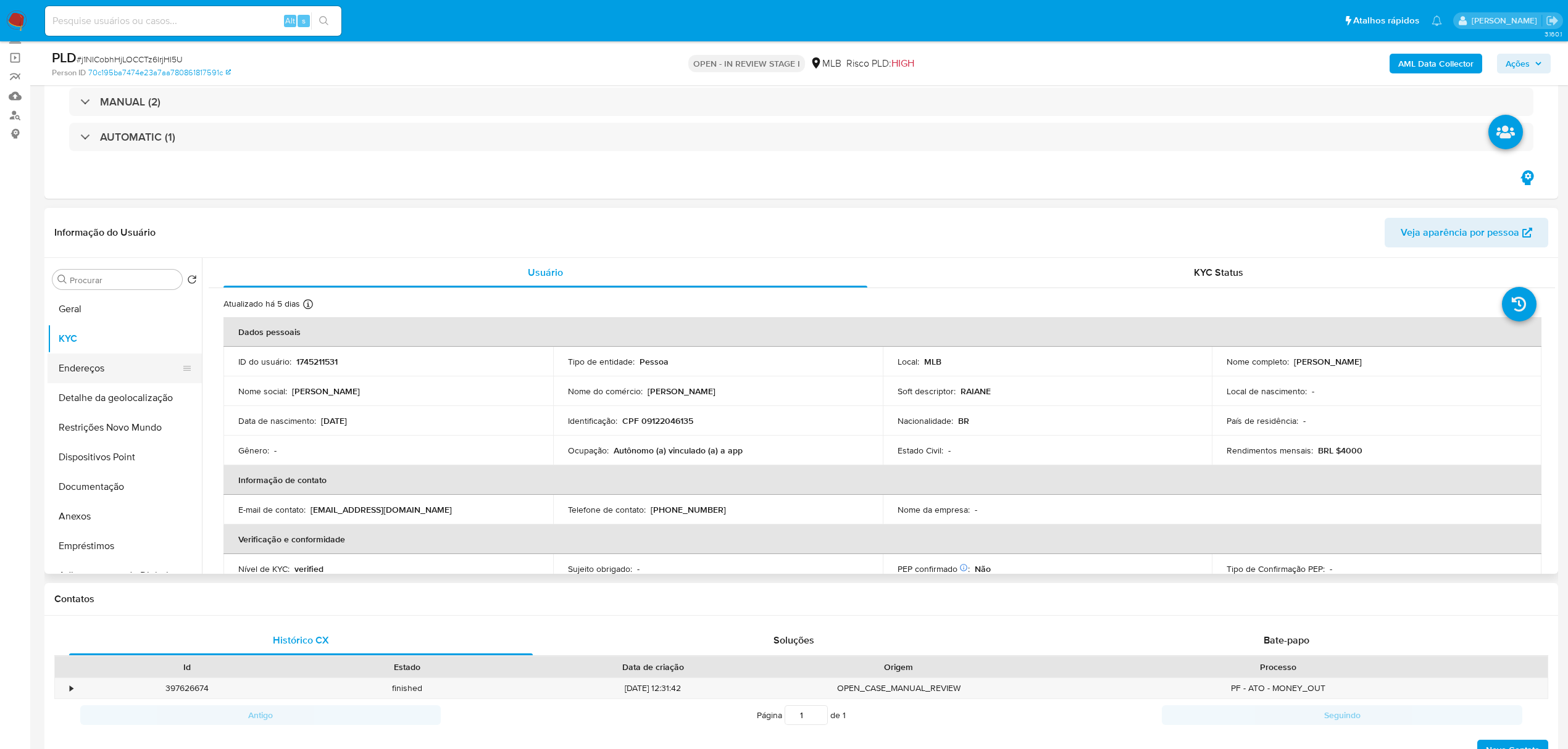
click at [100, 373] on button "Endereços" at bounding box center [119, 368] width 145 height 30
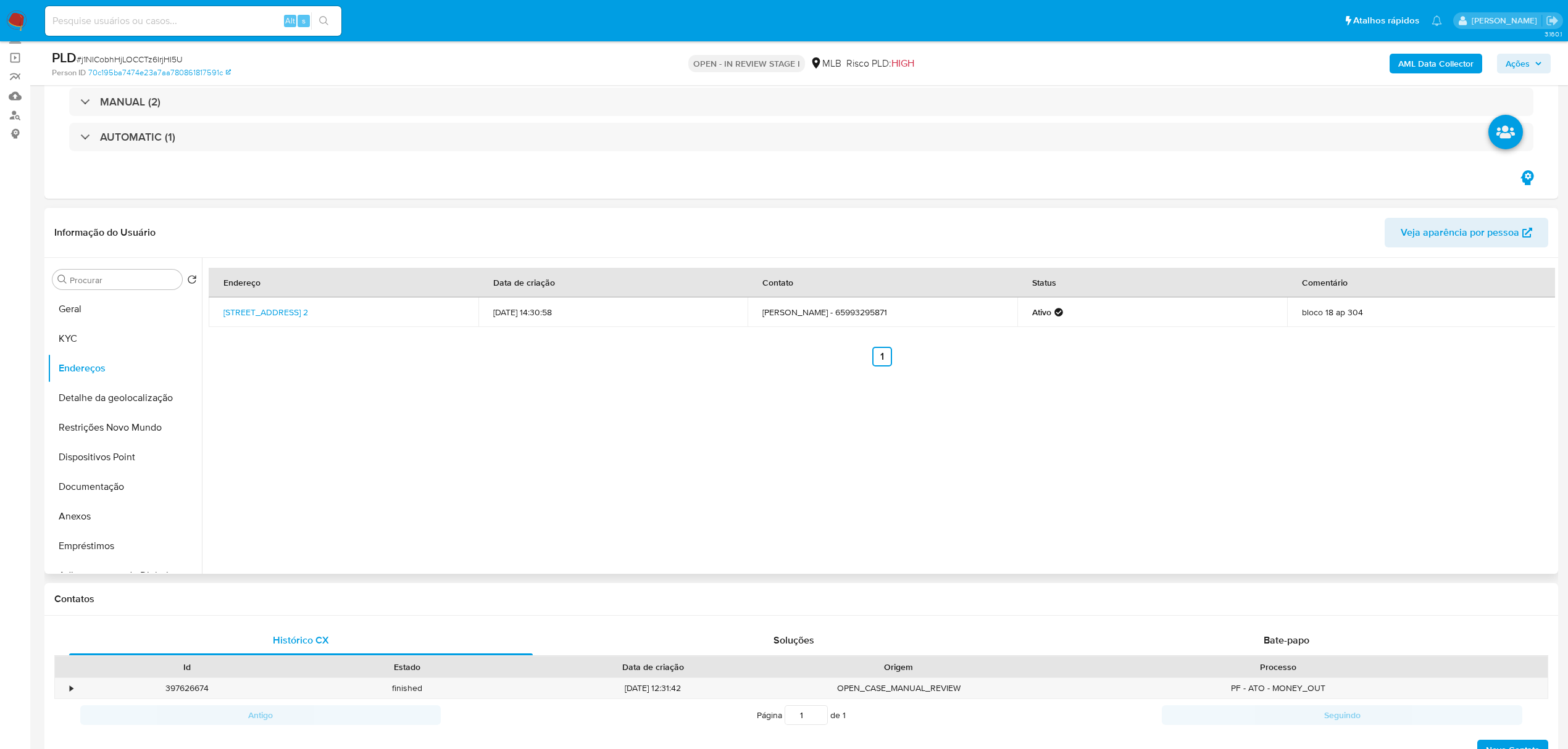
click at [683, 325] on td "23/05/2024 14:30:58" at bounding box center [613, 312] width 270 height 30
click at [602, 401] on div "Endereço Data de criação Contato Status Comentário Rua Tricolor, S/n 2, Várzea …" at bounding box center [878, 416] width 1353 height 316
click at [168, 396] on button "Detalhe da geolocalização" at bounding box center [119, 398] width 145 height 30
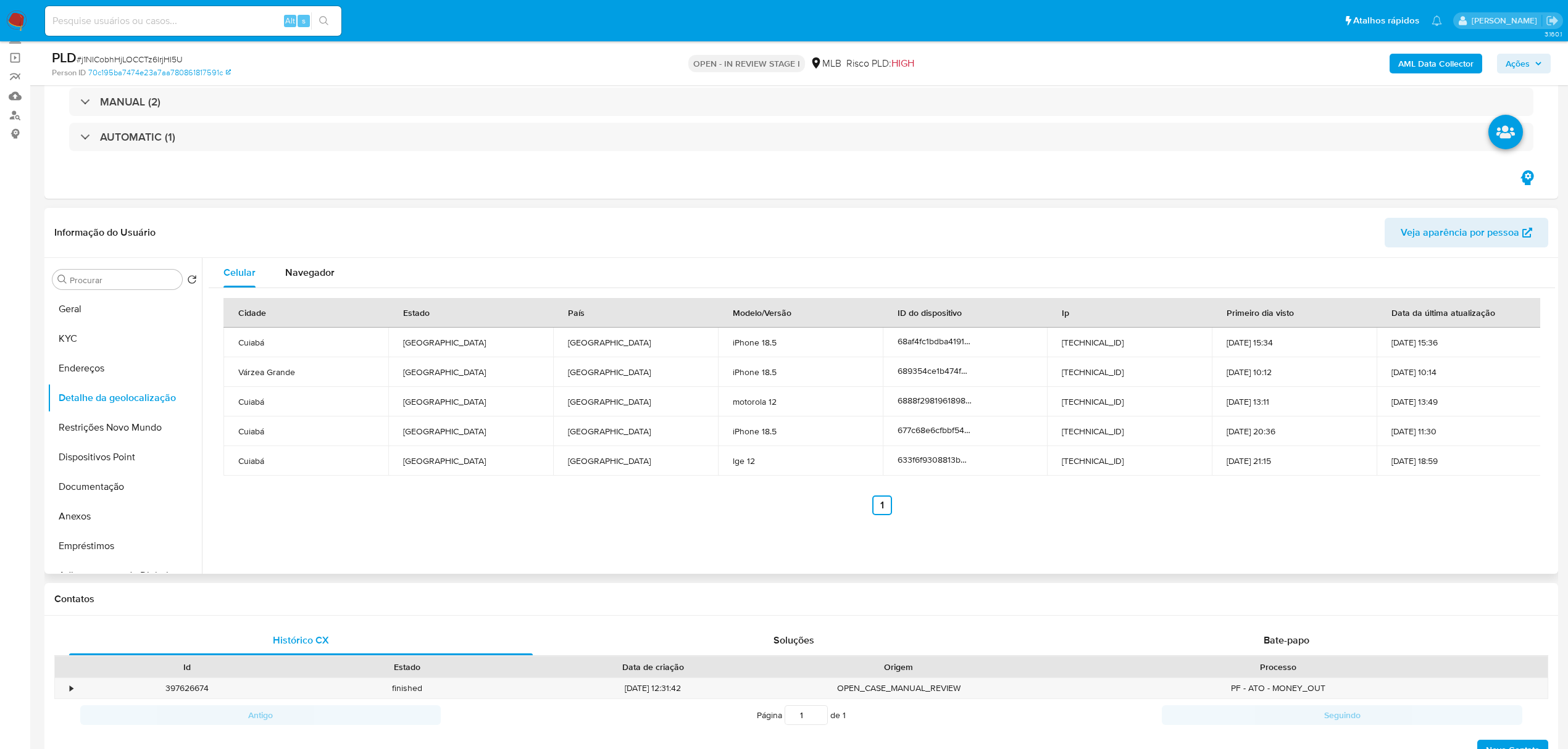
click at [968, 570] on div "Celular Navegador Cidade Estado País Modelo/Versão ID do dispositivo Ip Primeir…" at bounding box center [878, 416] width 1353 height 316
click at [129, 454] on button "Dispositivos Point" at bounding box center [119, 457] width 145 height 30
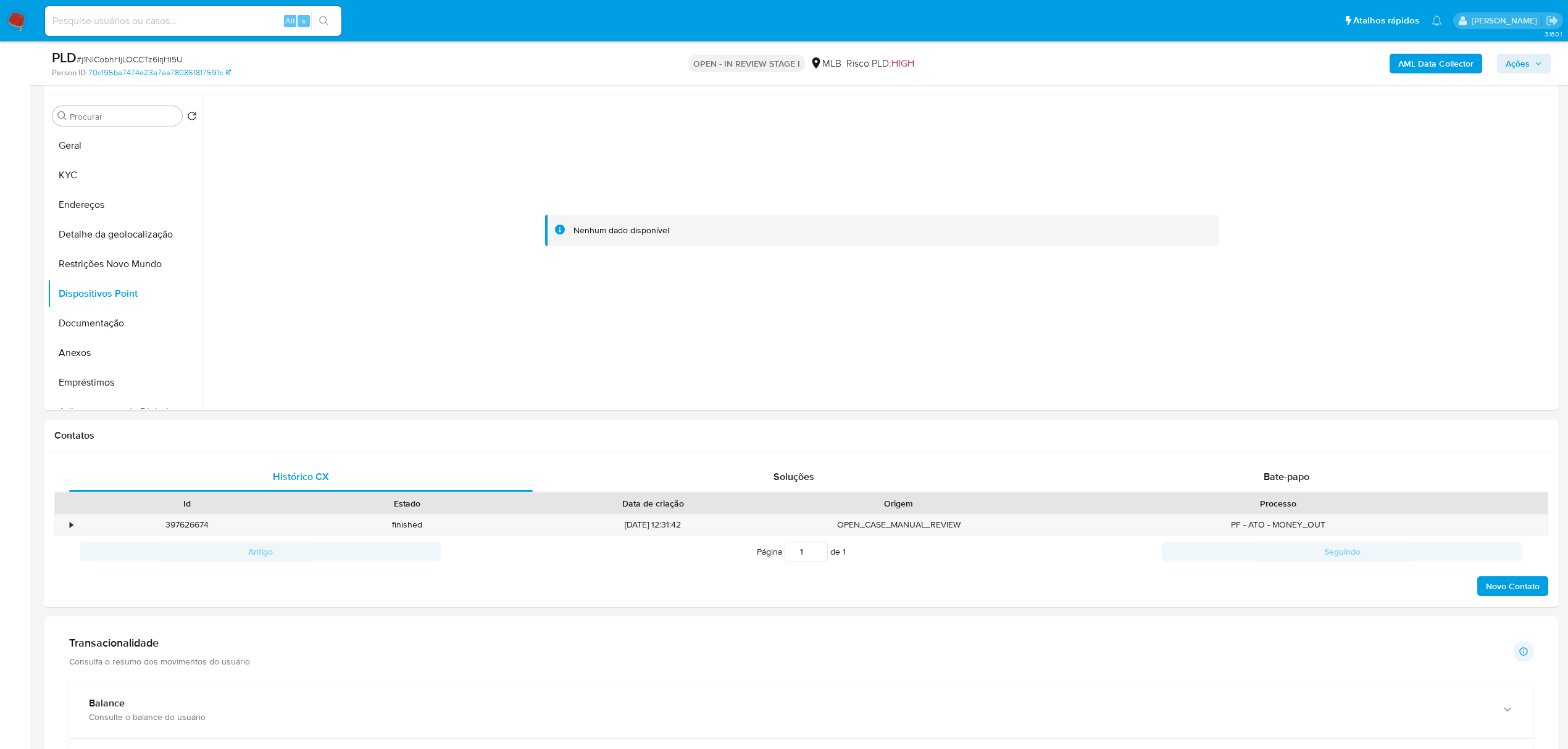
scroll to position [247, 0]
click at [115, 267] on button "Restrições Novo Mundo" at bounding box center [119, 262] width 145 height 30
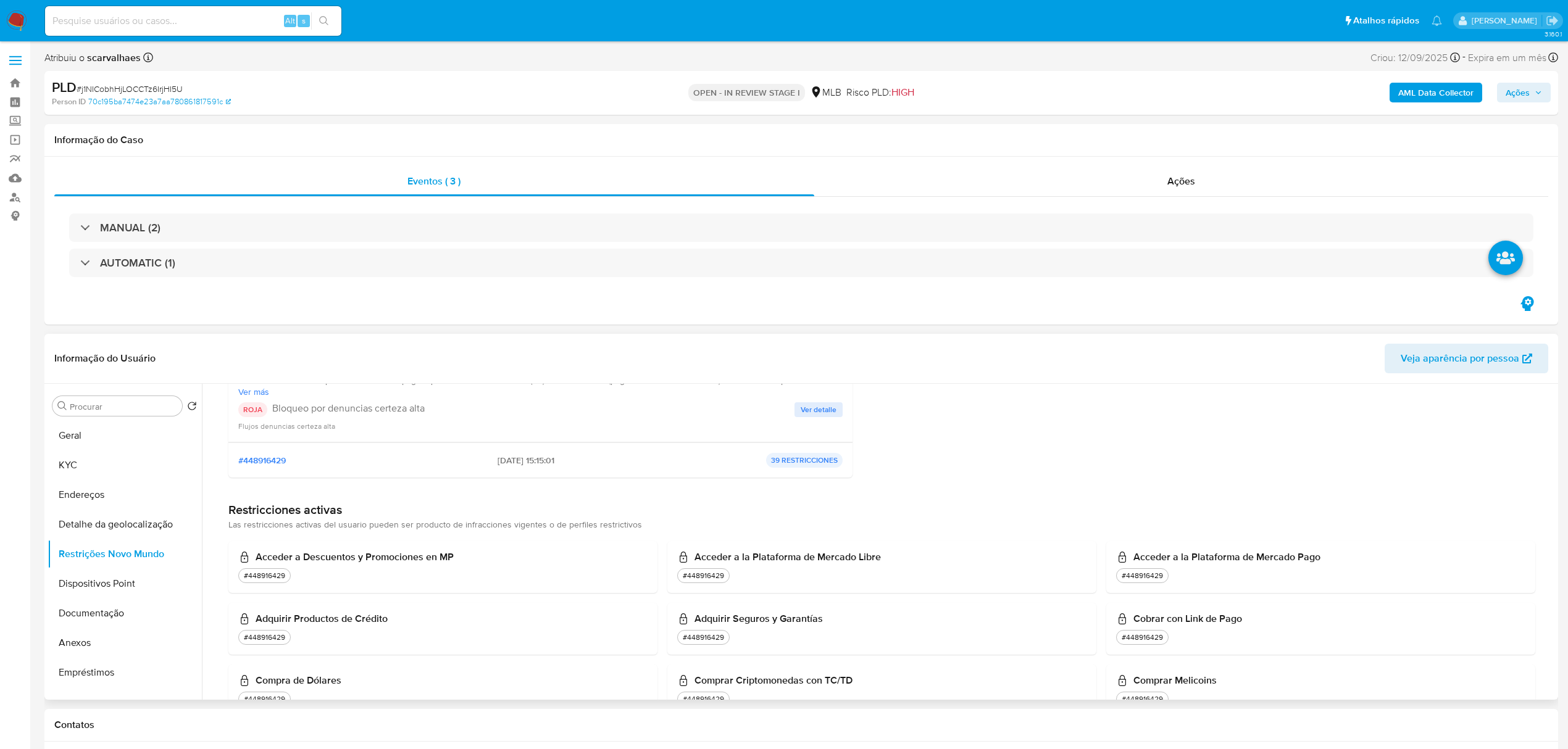
scroll to position [82, 0]
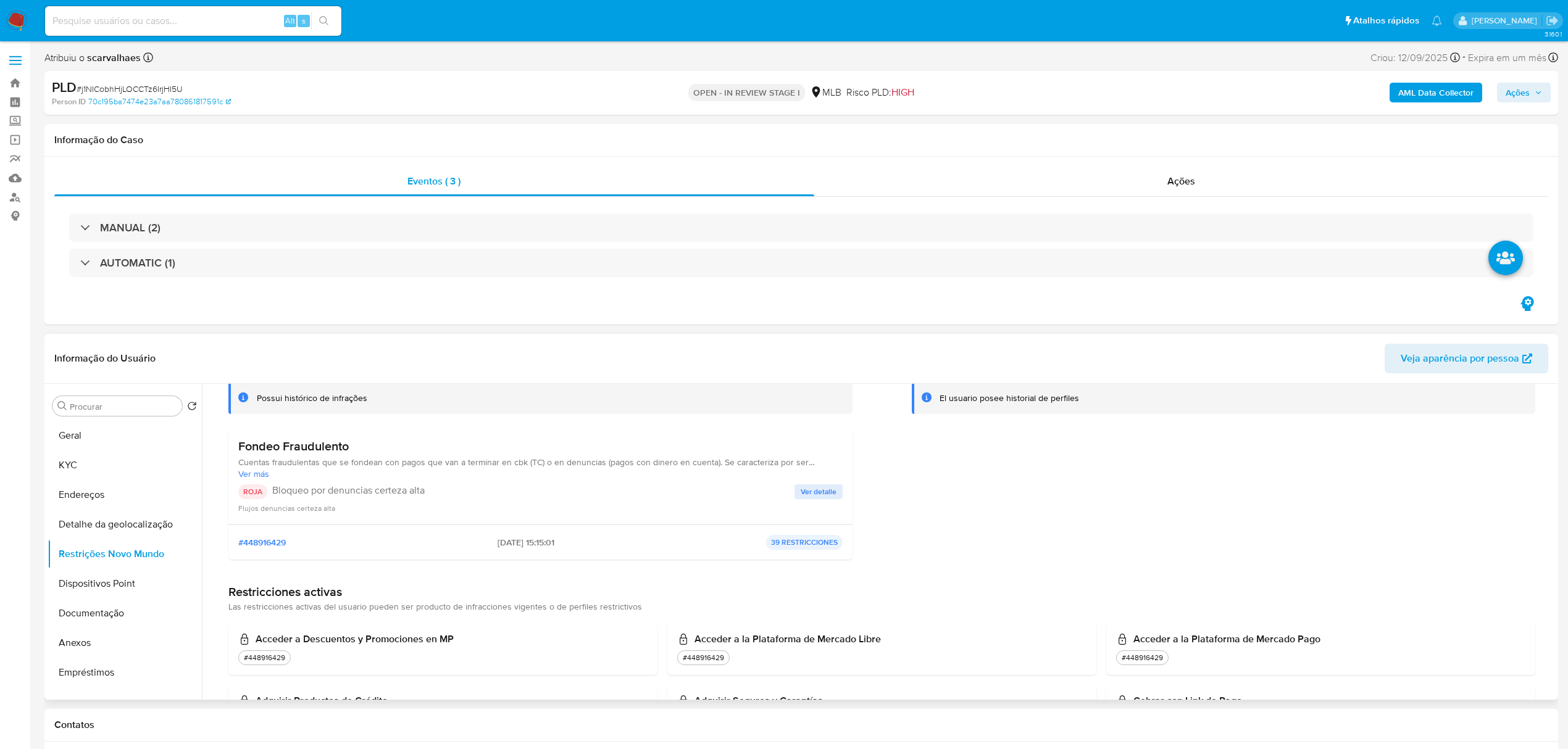
drag, startPoint x: 1555, startPoint y: 449, endPoint x: 1550, endPoint y: 474, distance: 25.5
click at [1554, 491] on div at bounding box center [878, 542] width 1353 height 316
drag, startPoint x: 1550, startPoint y: 474, endPoint x: 1552, endPoint y: 506, distance: 32.1
click at [1552, 506] on div at bounding box center [878, 542] width 1353 height 316
drag, startPoint x: 1567, startPoint y: 224, endPoint x: 1572, endPoint y: 240, distance: 16.8
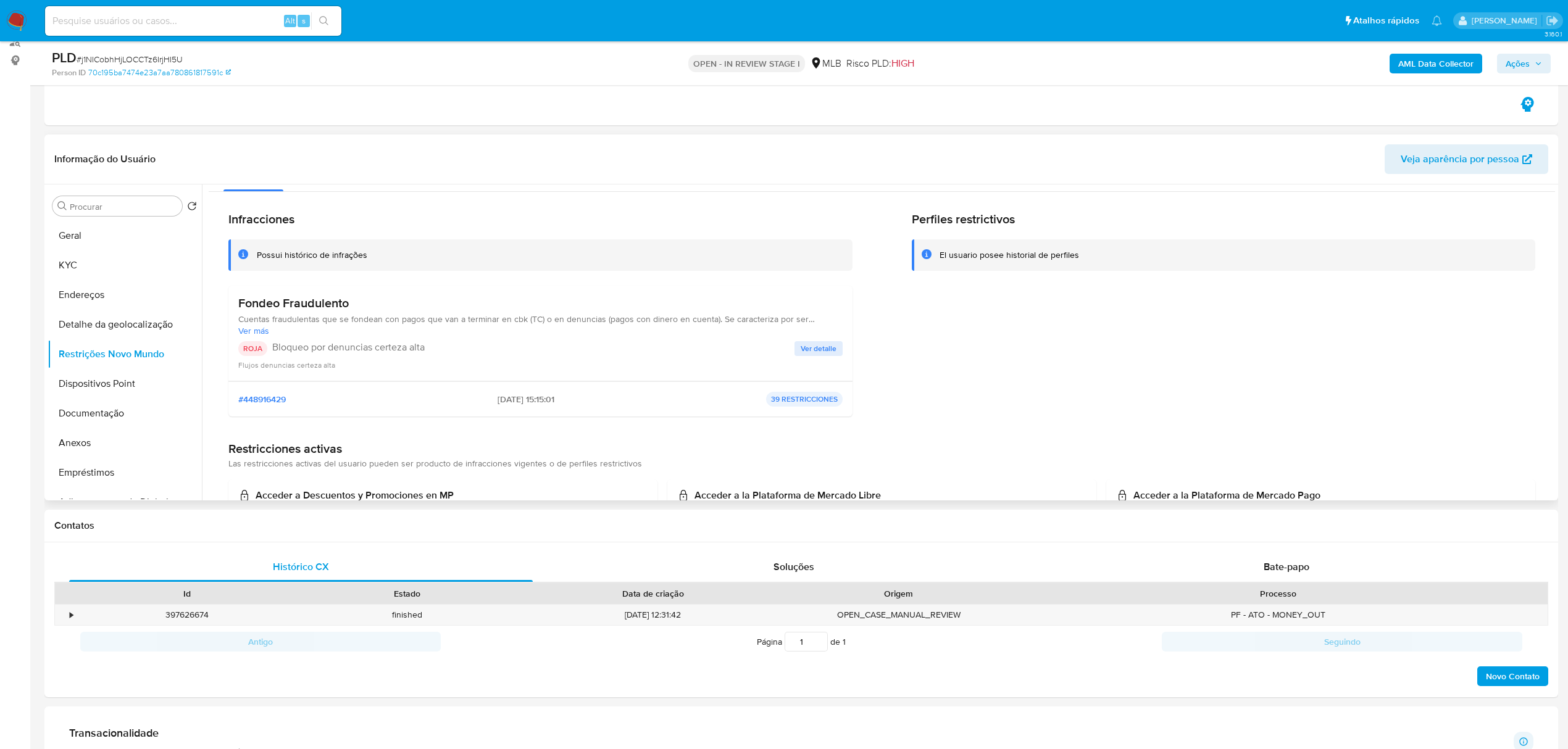
scroll to position [0, 0]
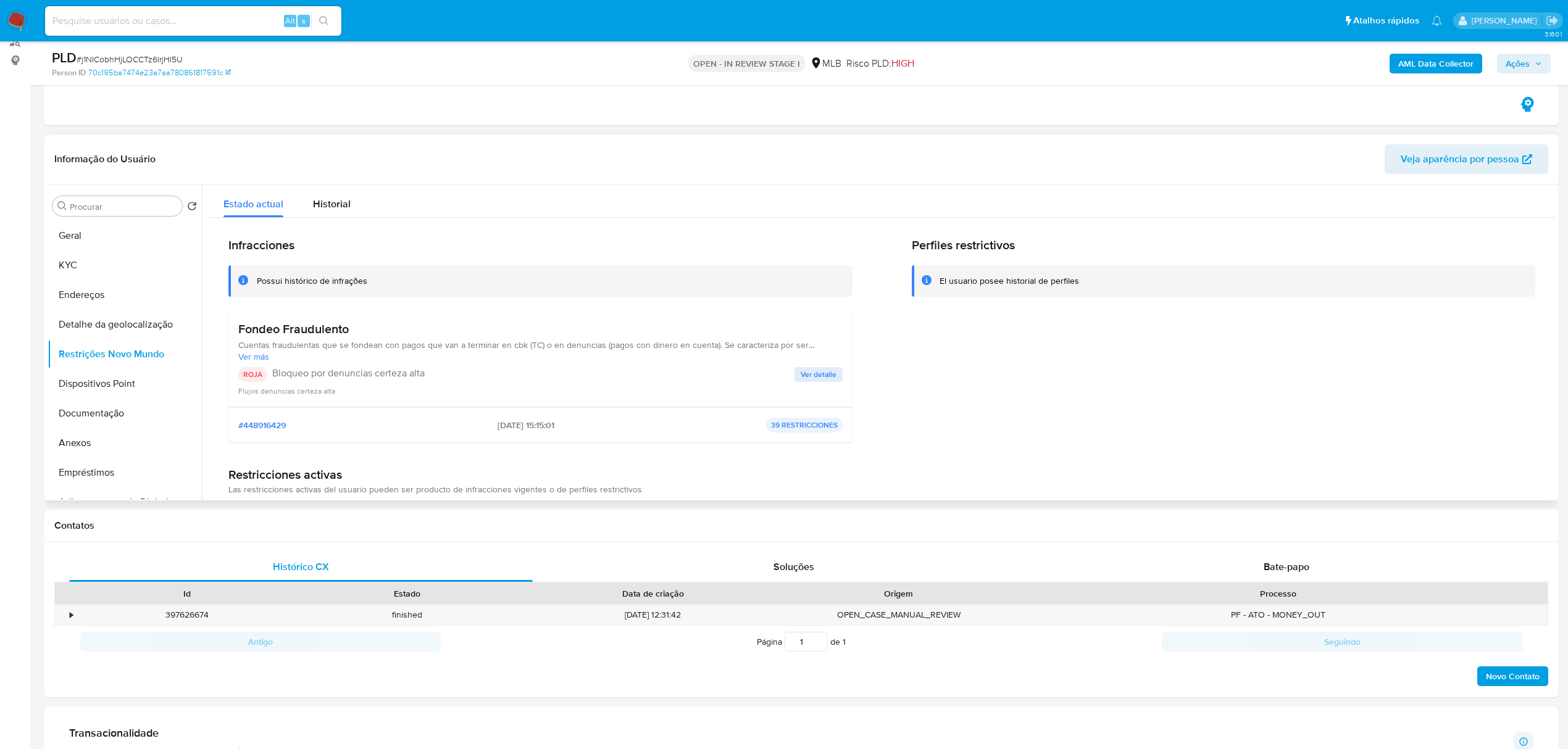
click at [813, 376] on span "Ver detalle" at bounding box center [819, 375] width 36 height 12
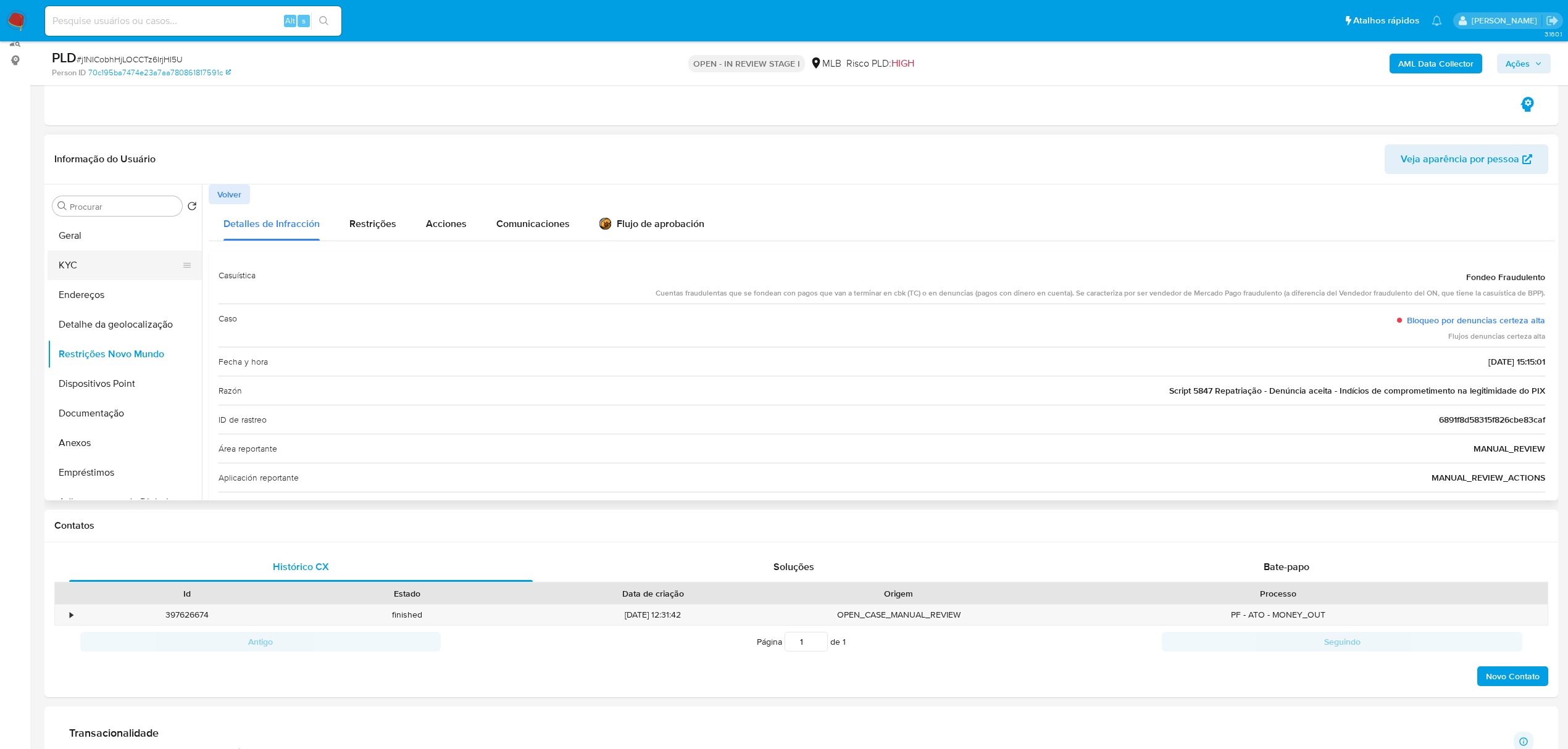
click at [119, 262] on button "KYC" at bounding box center [119, 265] width 145 height 30
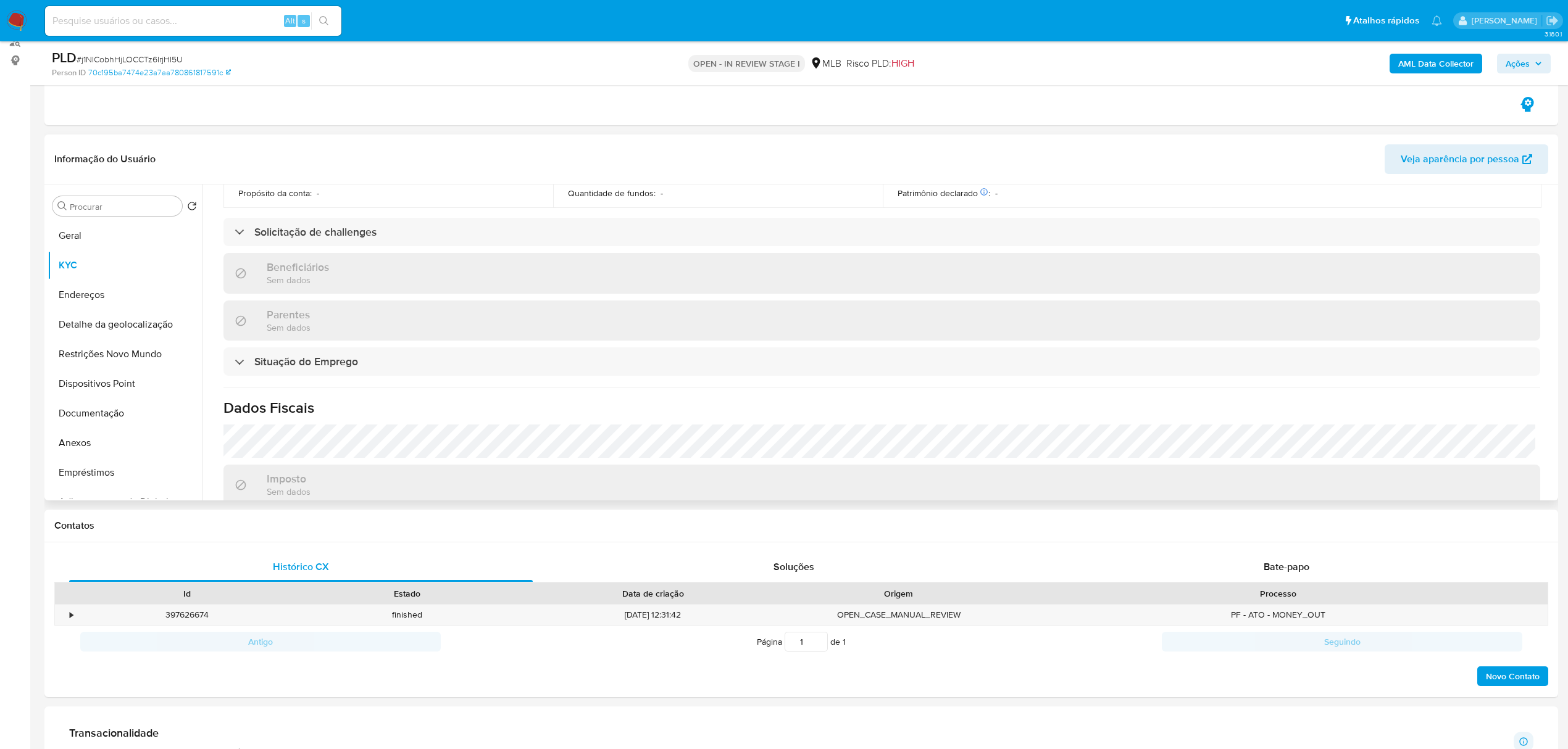
scroll to position [494, 0]
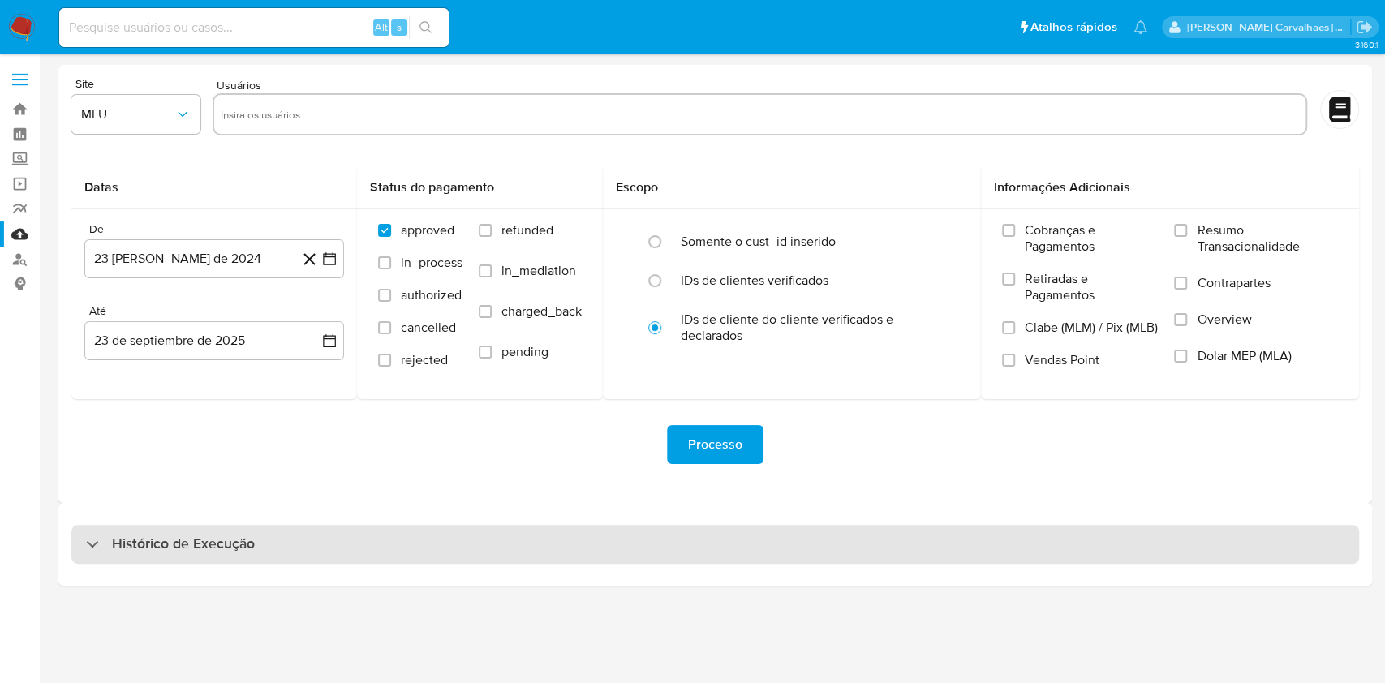
click at [220, 550] on h3 "Histórico de Execução" at bounding box center [183, 544] width 143 height 19
select select "10"
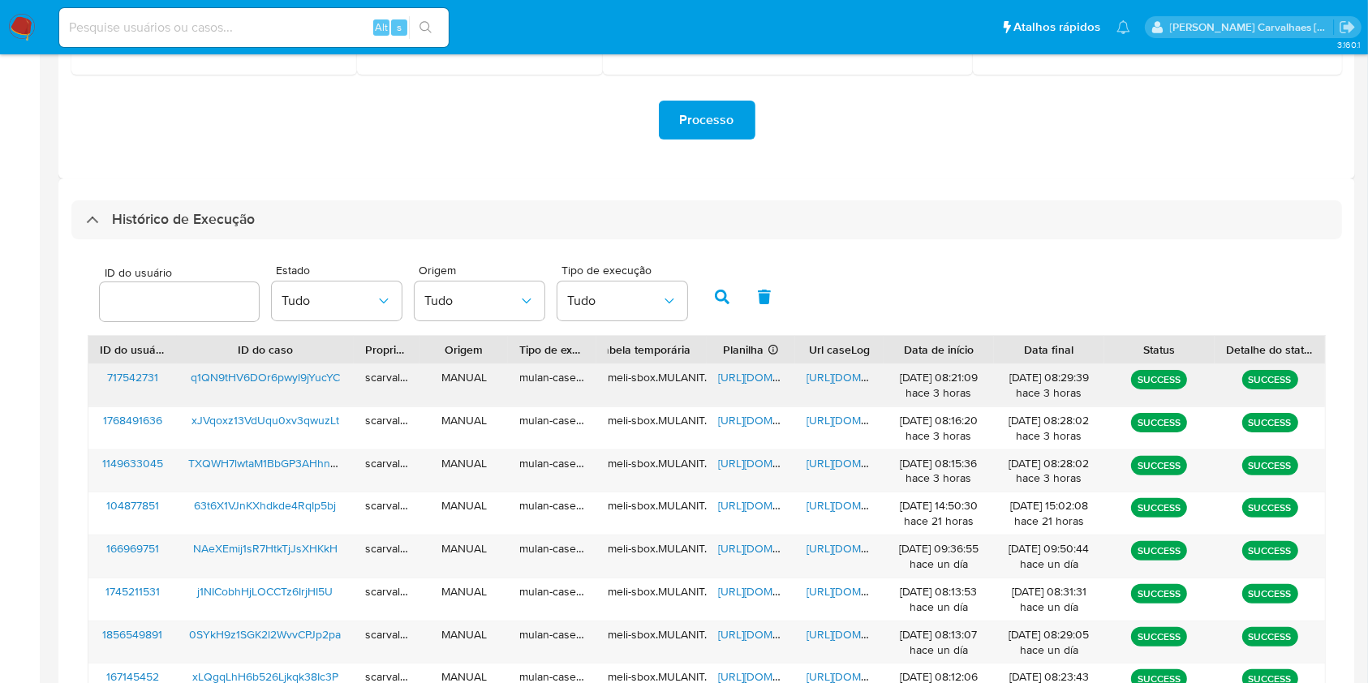
scroll to position [541, 0]
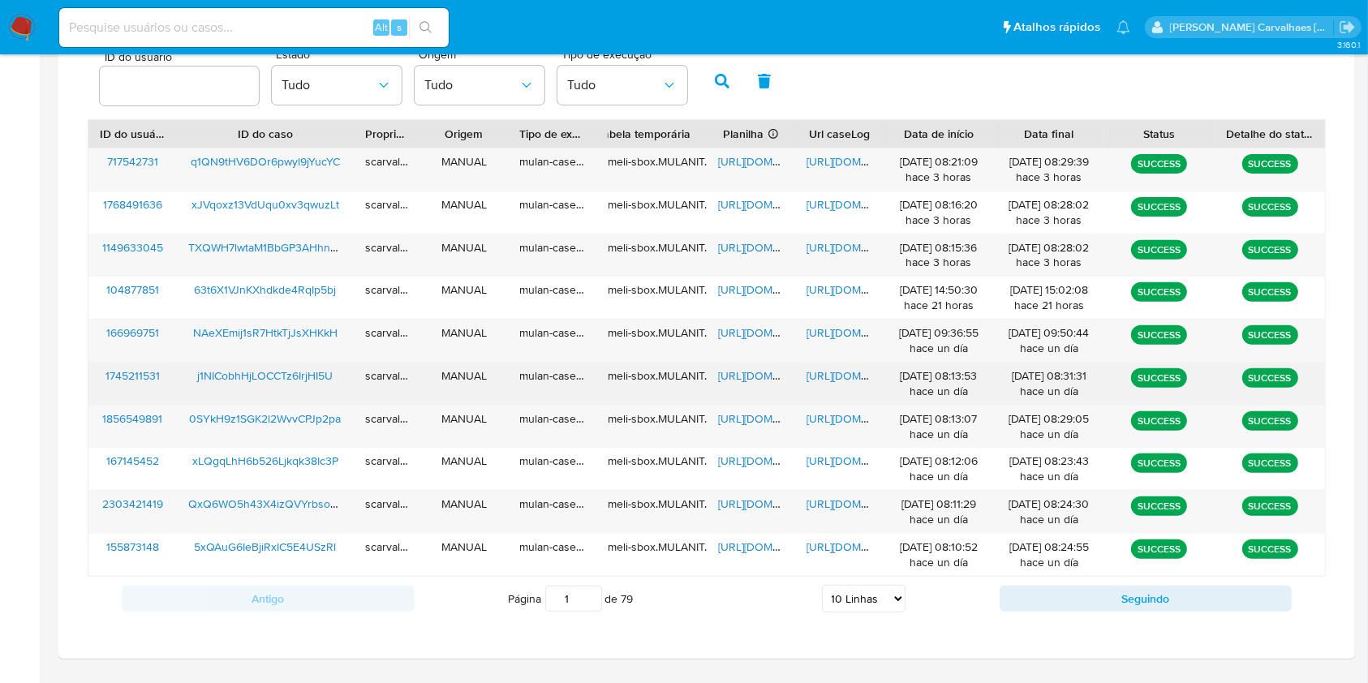
click at [752, 373] on span "[URL][DOMAIN_NAME]" at bounding box center [774, 376] width 112 height 16
click at [849, 381] on span "[URL][DOMAIN_NAME]" at bounding box center [863, 376] width 112 height 16
click at [739, 371] on span "[URL][DOMAIN_NAME]" at bounding box center [774, 376] width 112 height 16
